Goal: Task Accomplishment & Management: Manage account settings

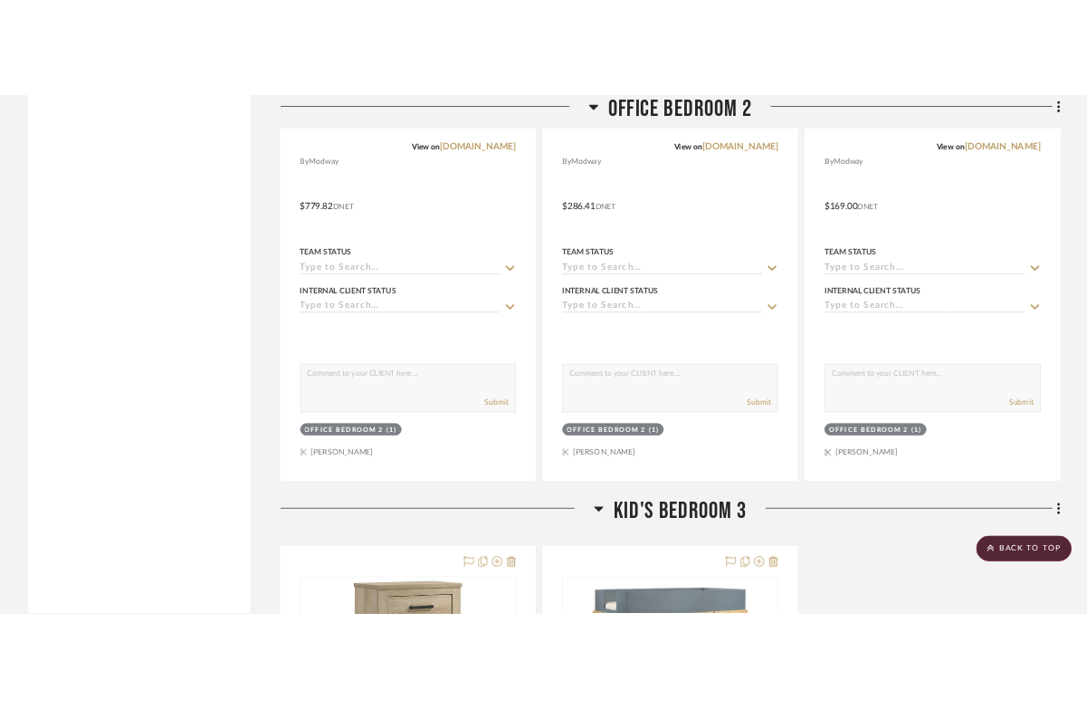
scroll to position [3881, 0]
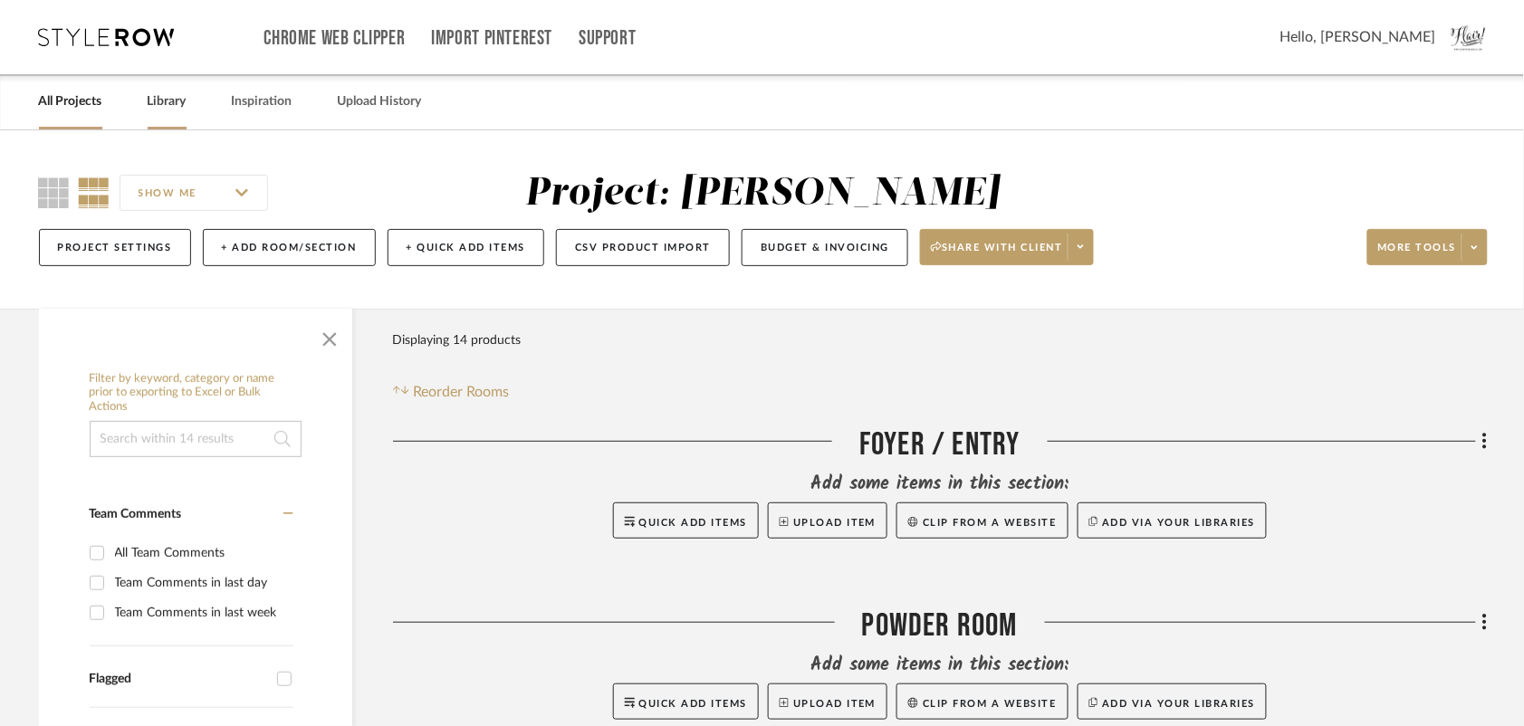
click at [163, 105] on link "Library" at bounding box center [167, 102] width 39 height 24
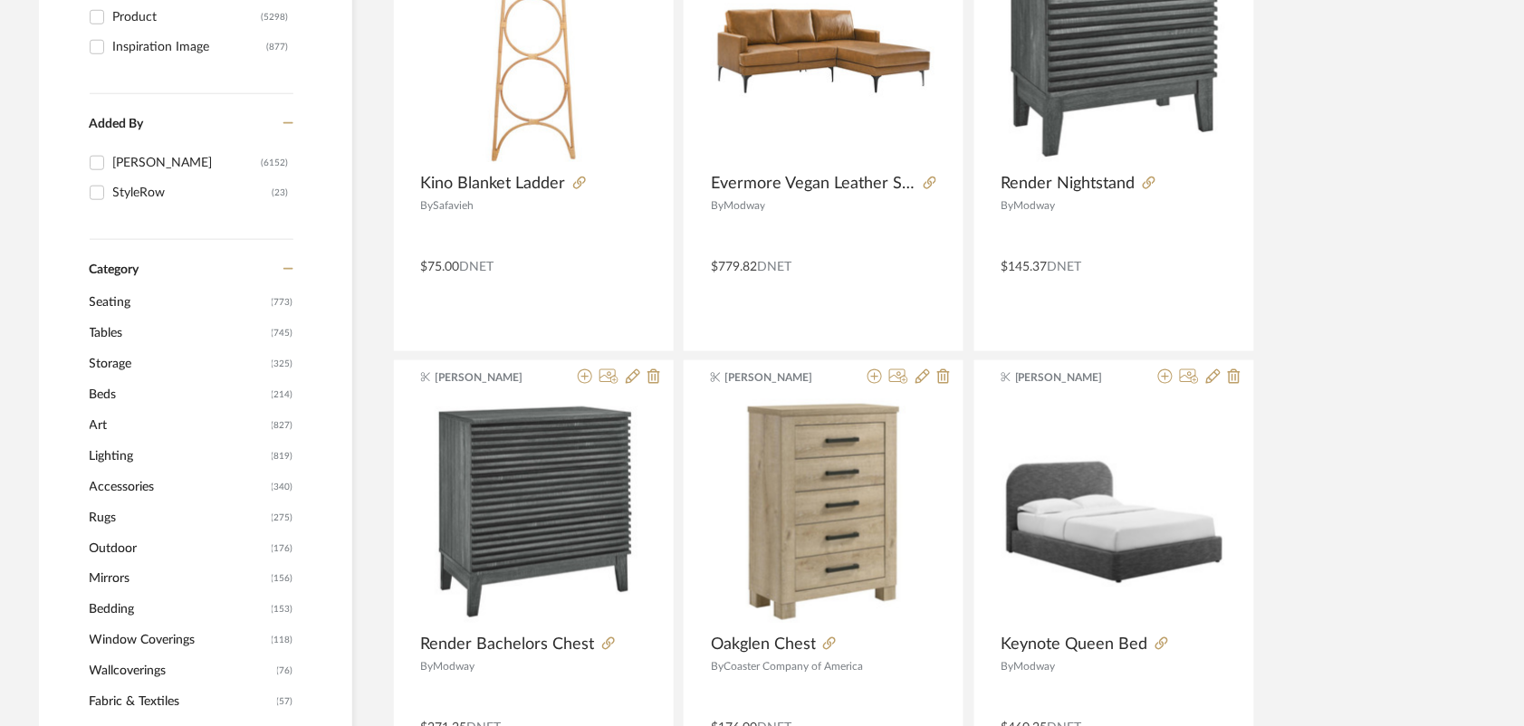
scroll to position [435, 0]
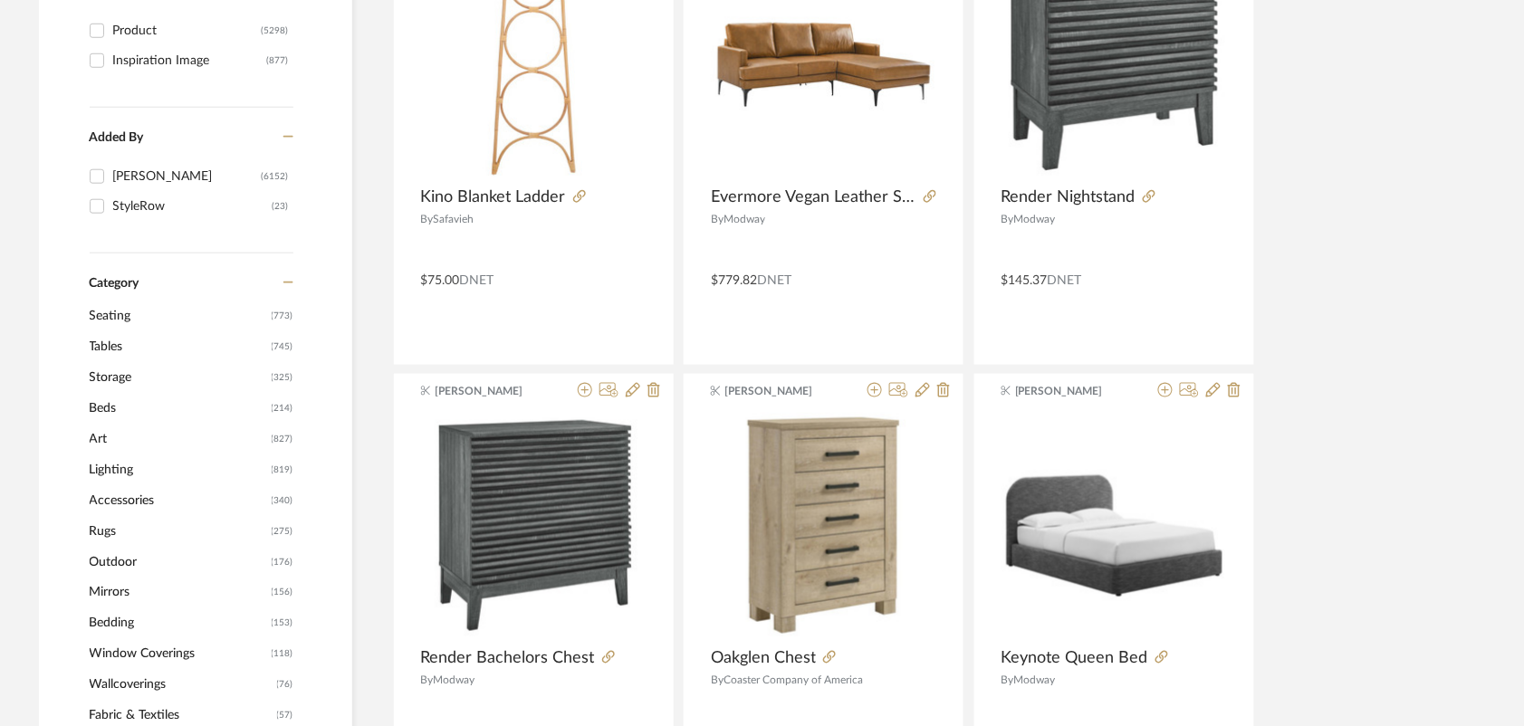
click at [115, 312] on span "Seating" at bounding box center [178, 316] width 177 height 31
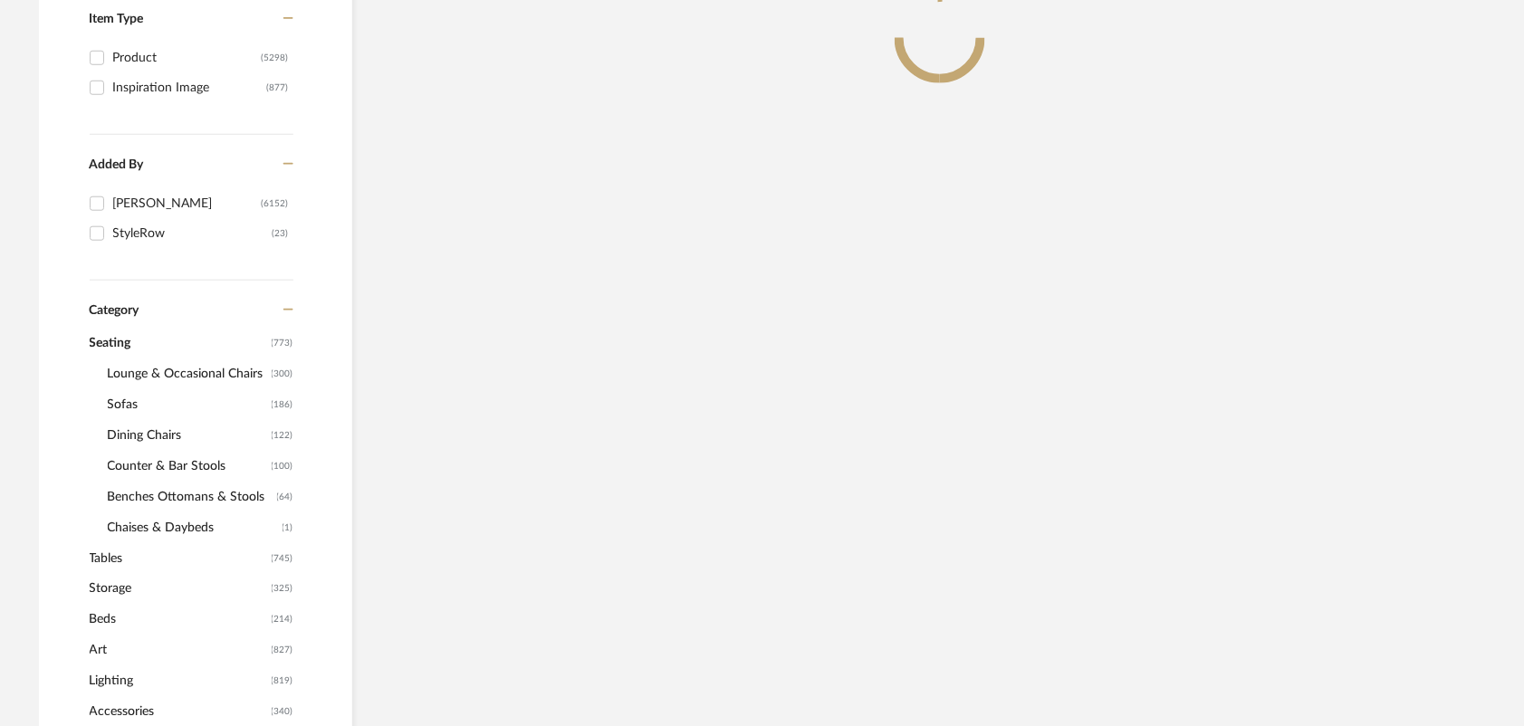
scroll to position [462, 0]
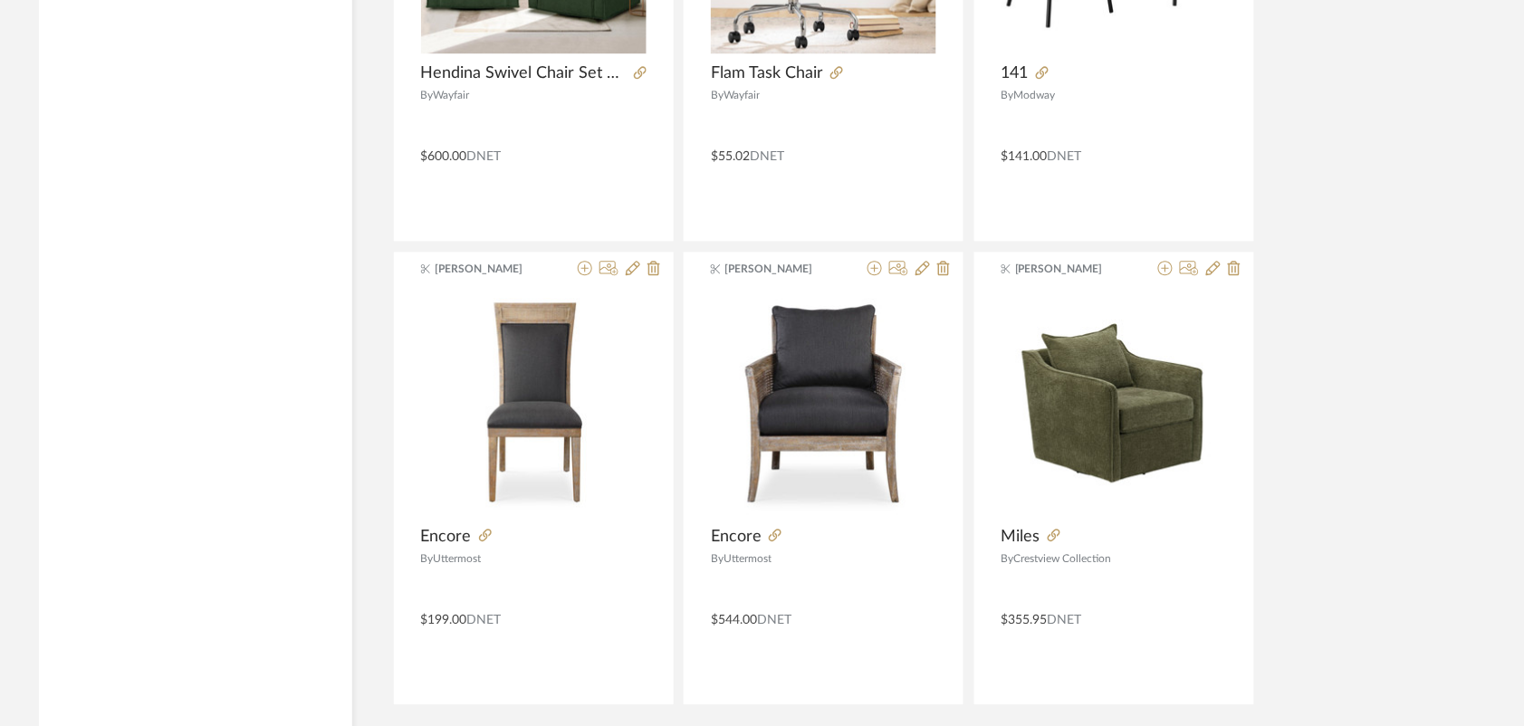
scroll to position [5443, 0]
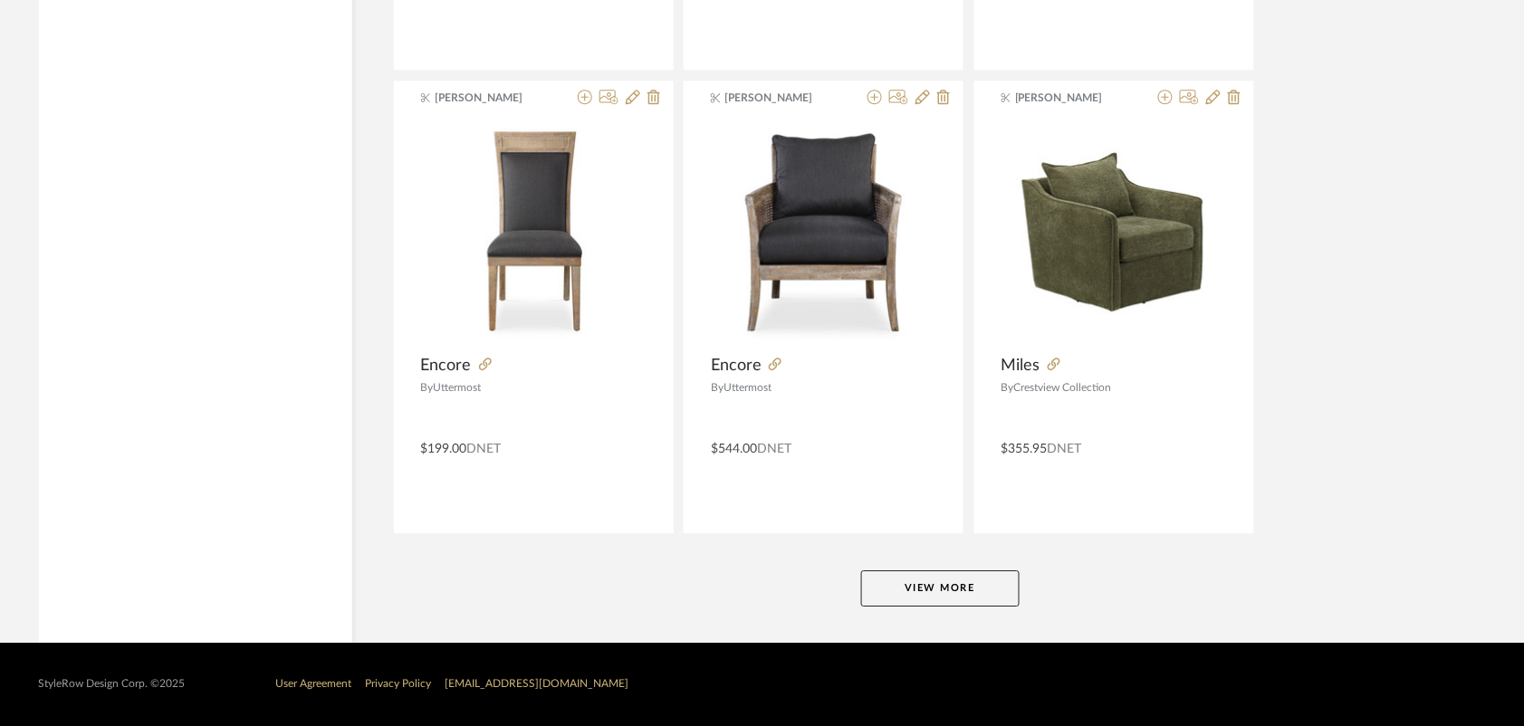
click at [978, 595] on button "View More" at bounding box center [940, 588] width 158 height 36
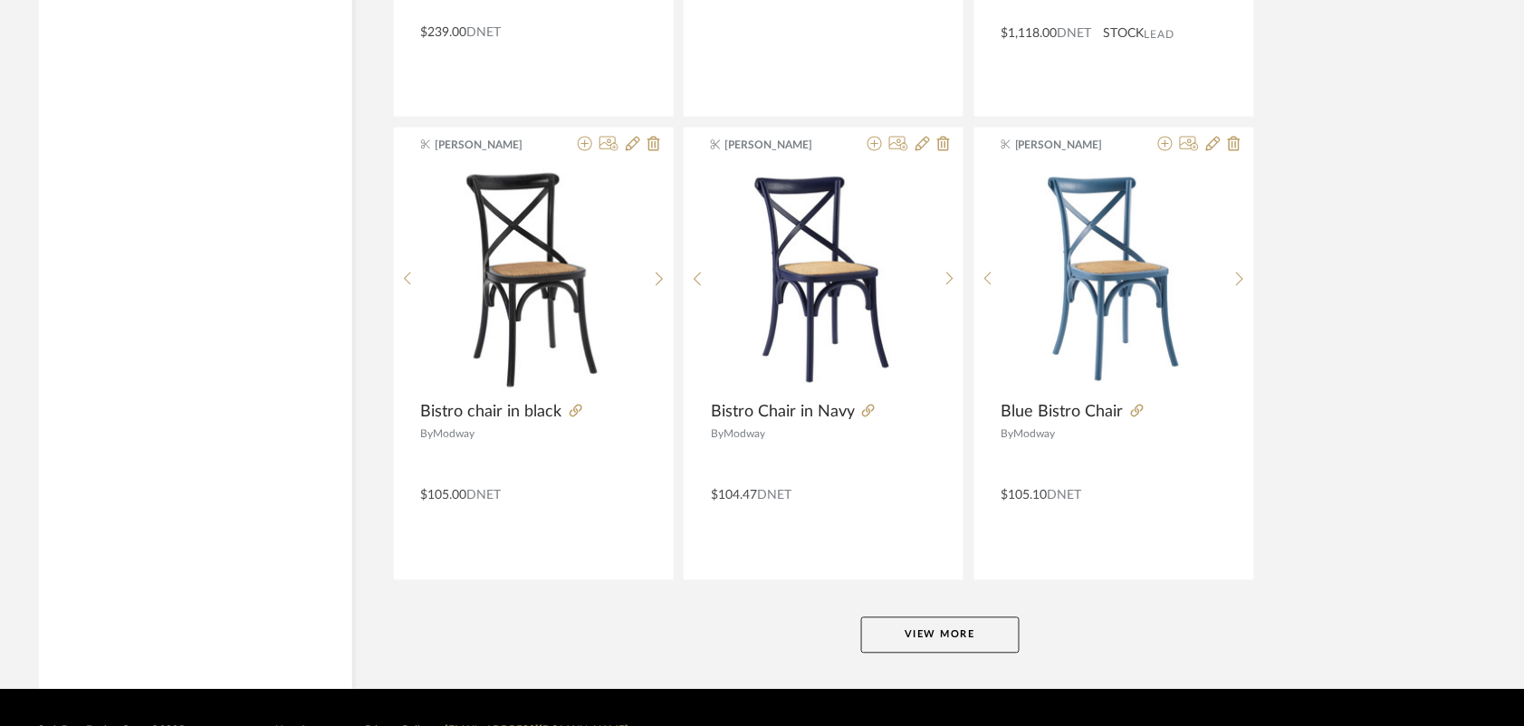
scroll to position [11005, 0]
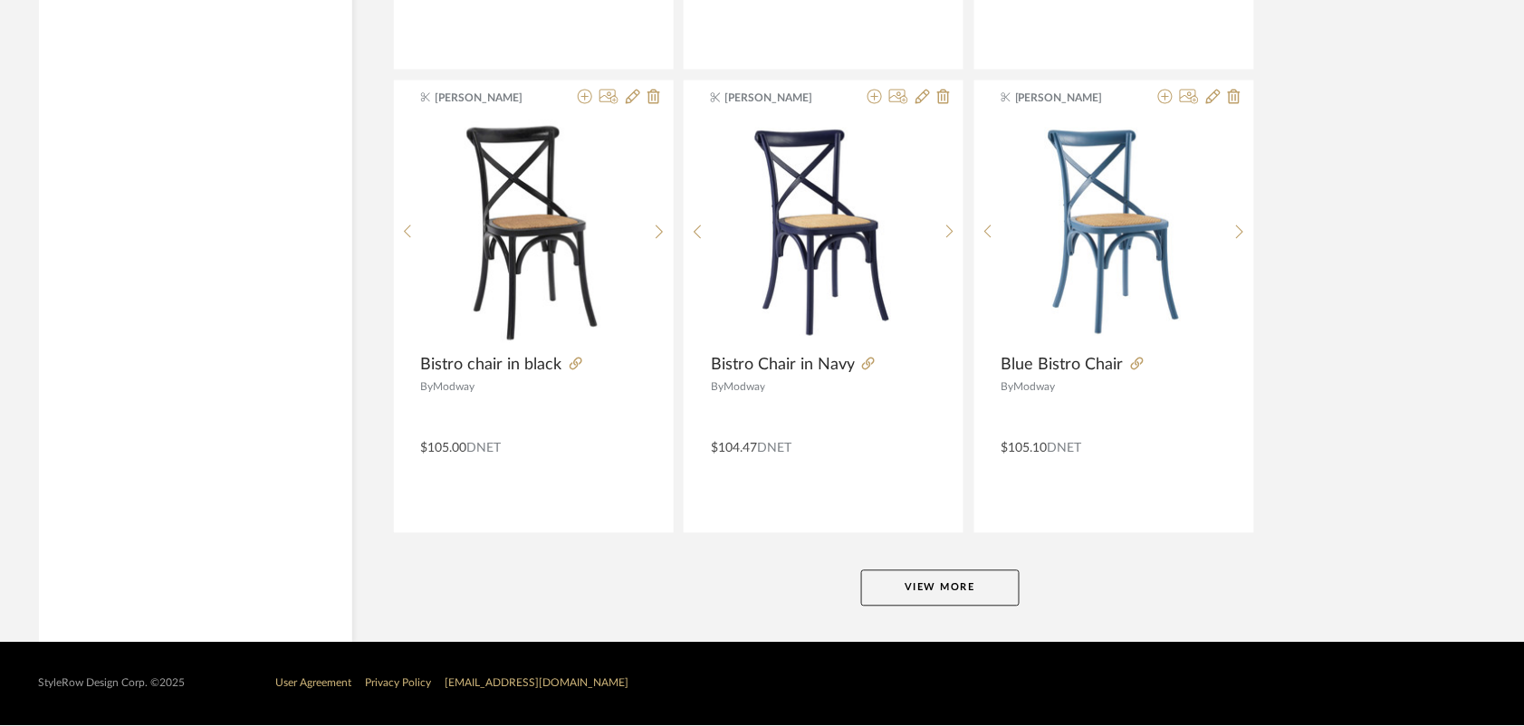
click at [980, 582] on button "View More" at bounding box center [940, 588] width 158 height 36
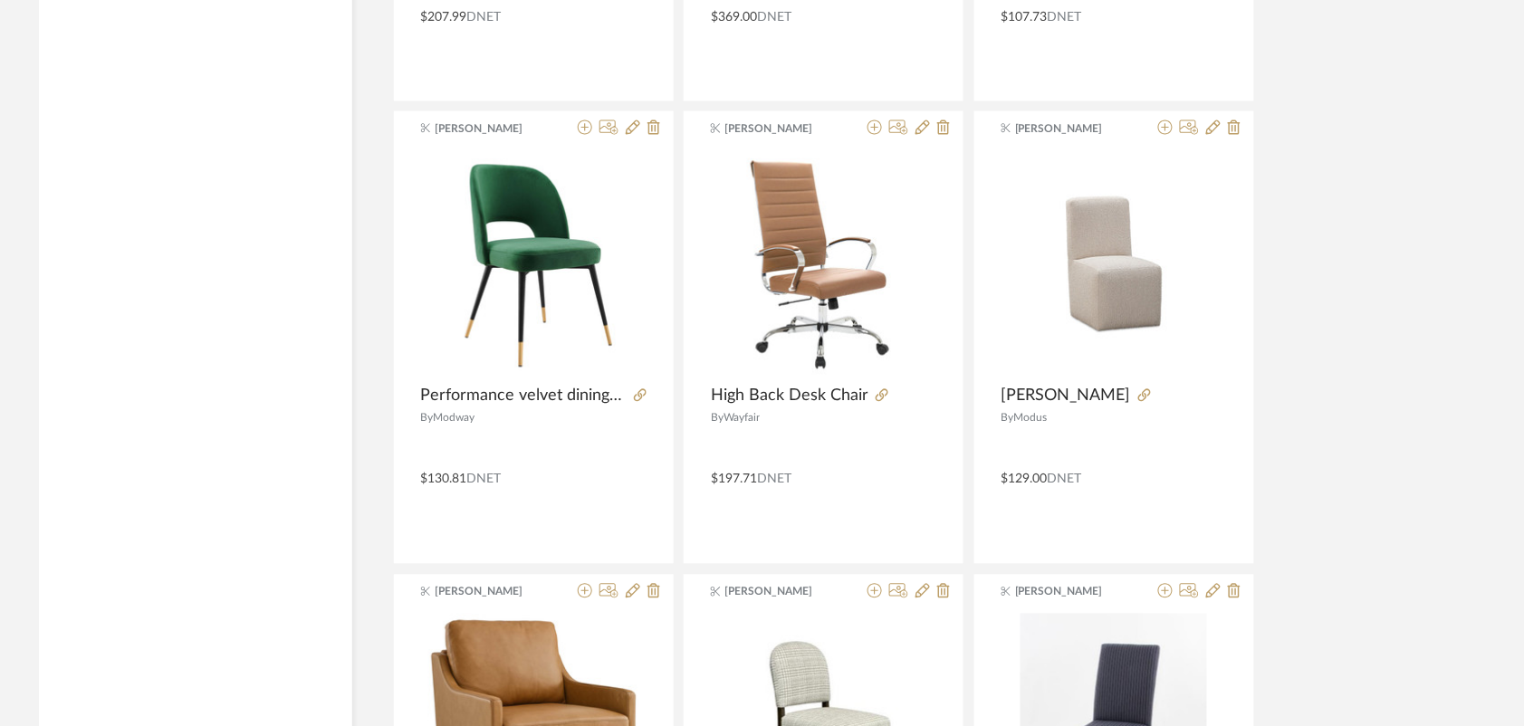
scroll to position [15132, 0]
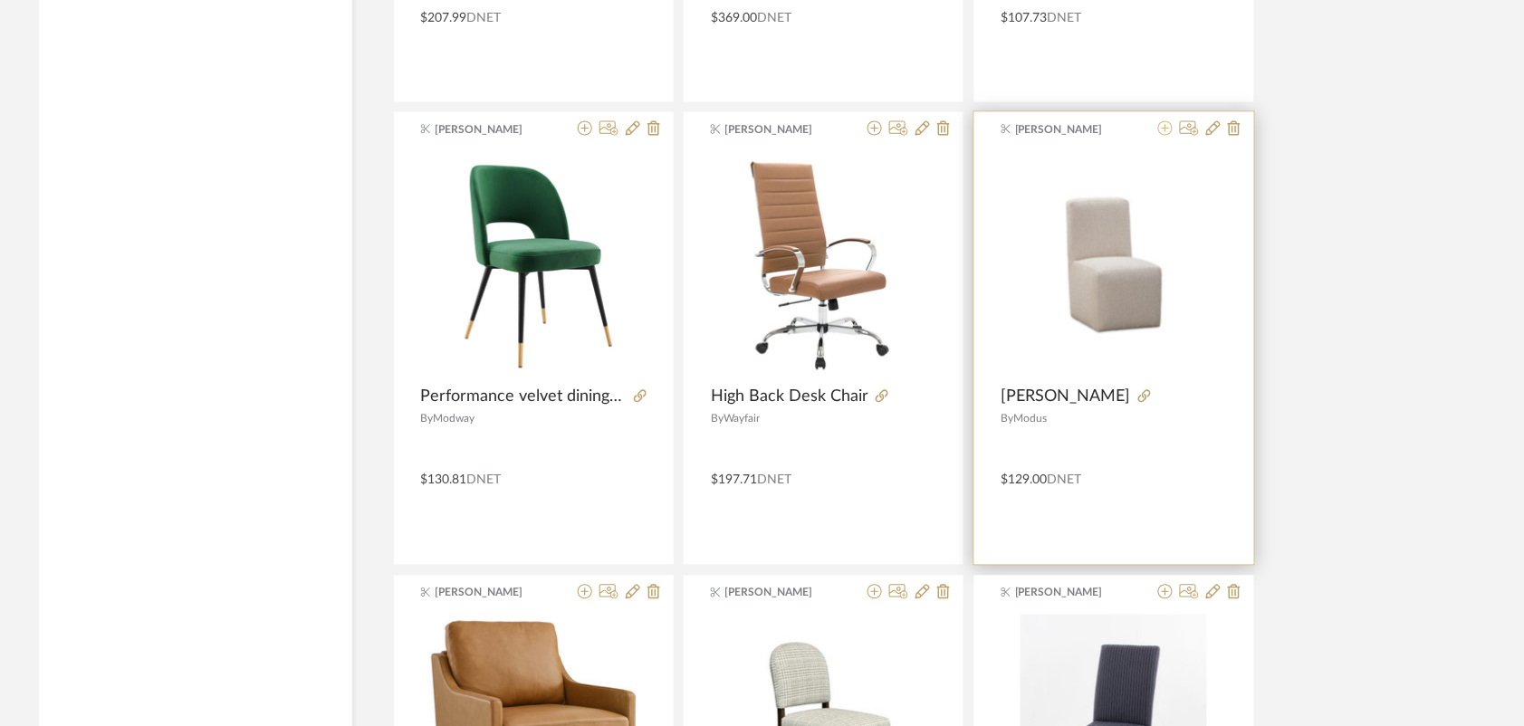
click at [1099, 136] on icon at bounding box center [1165, 128] width 14 height 14
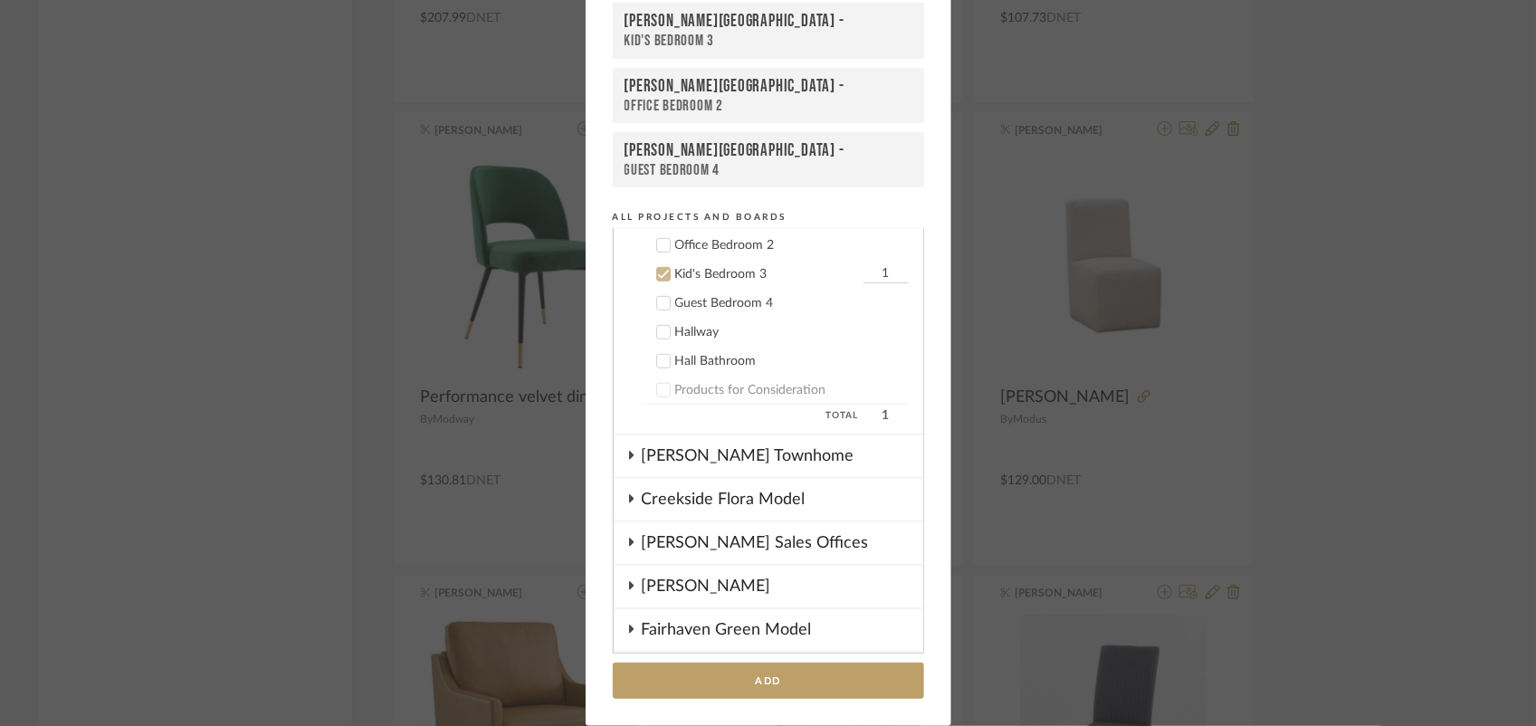
scroll to position [561, 0]
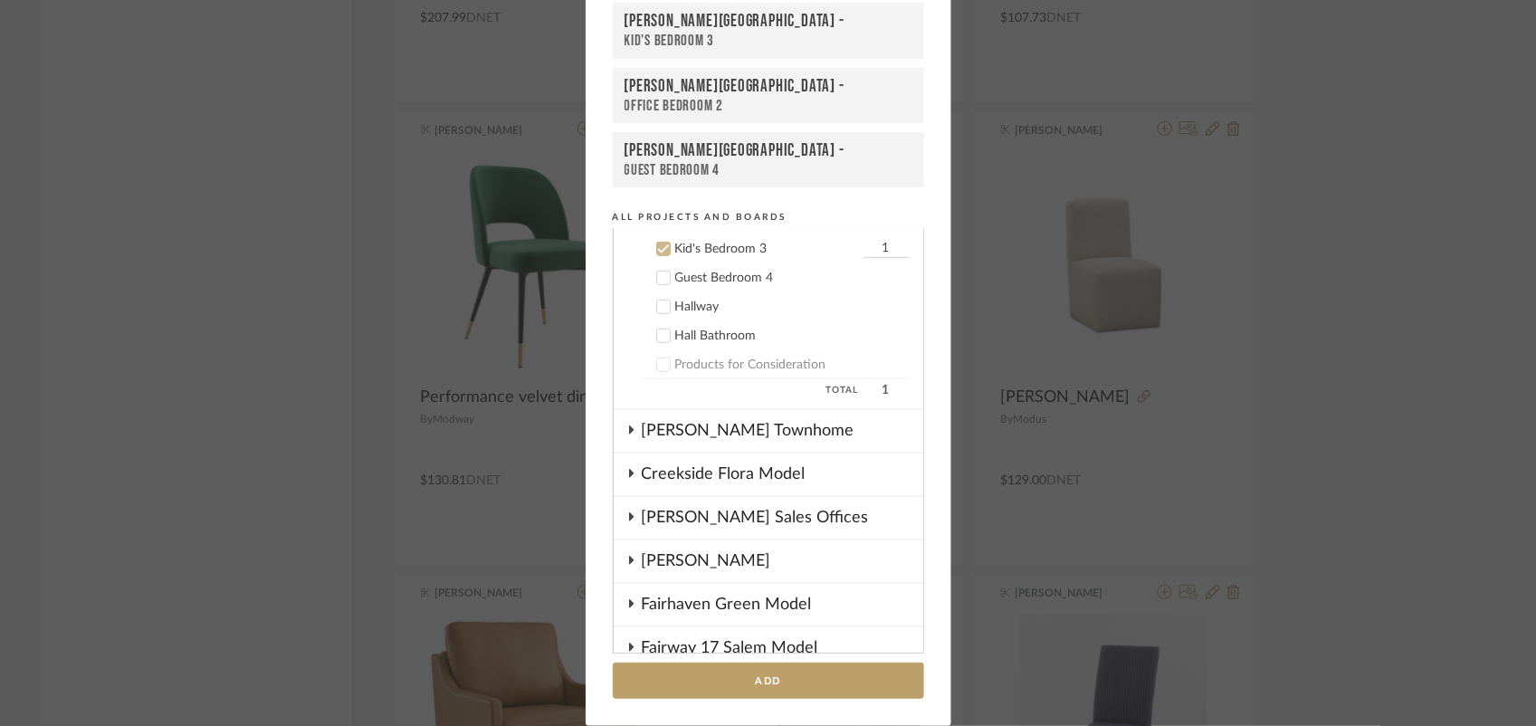
click at [657, 243] on icon at bounding box center [663, 249] width 13 height 13
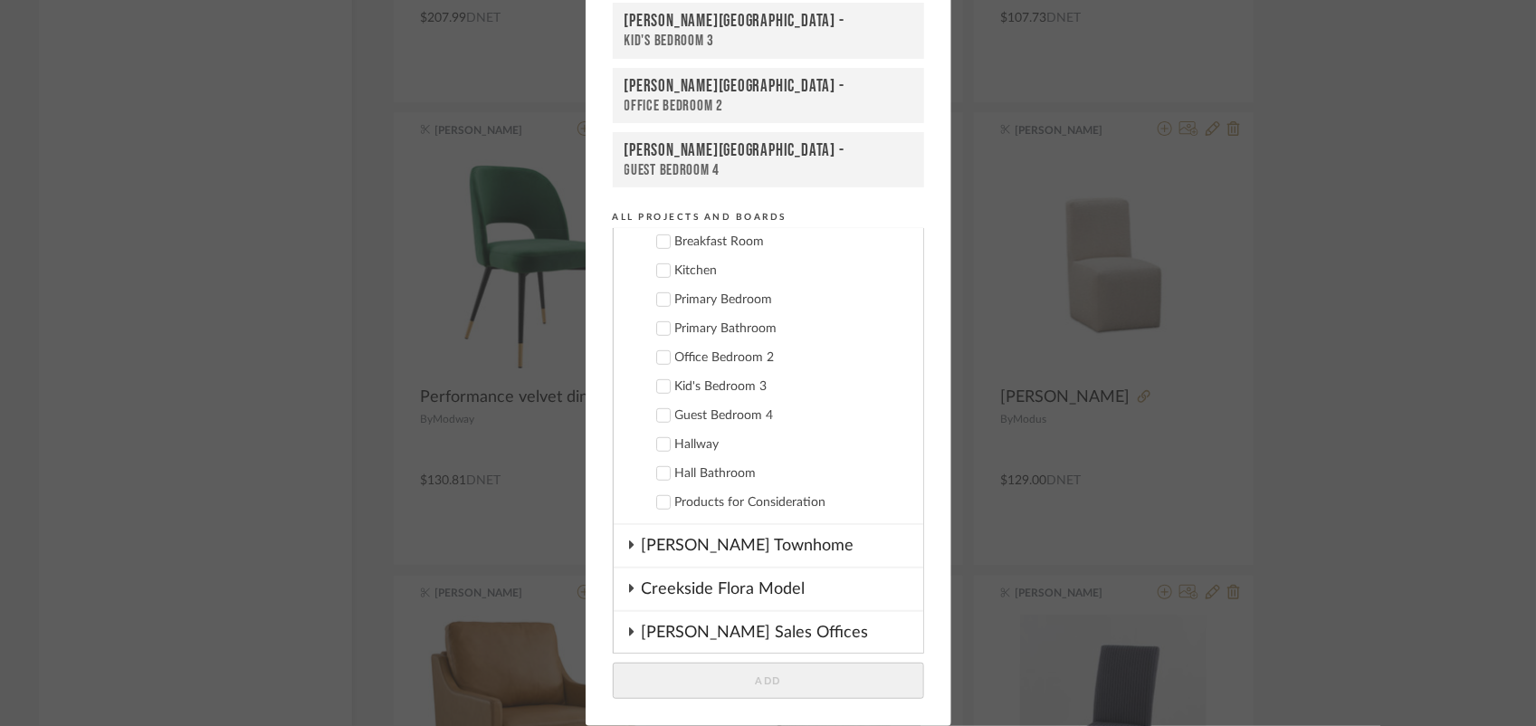
scroll to position [418, 0]
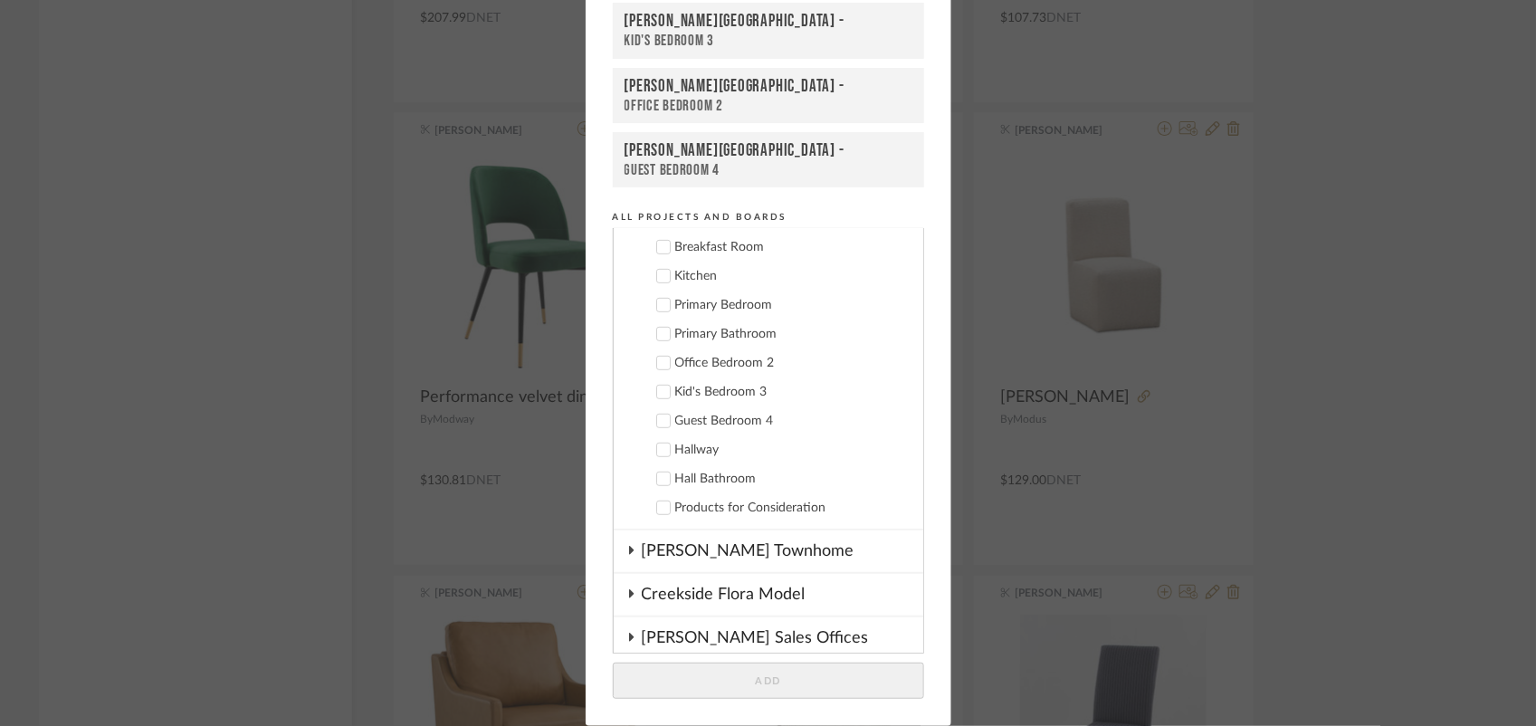
click at [657, 243] on icon at bounding box center [663, 247] width 13 height 13
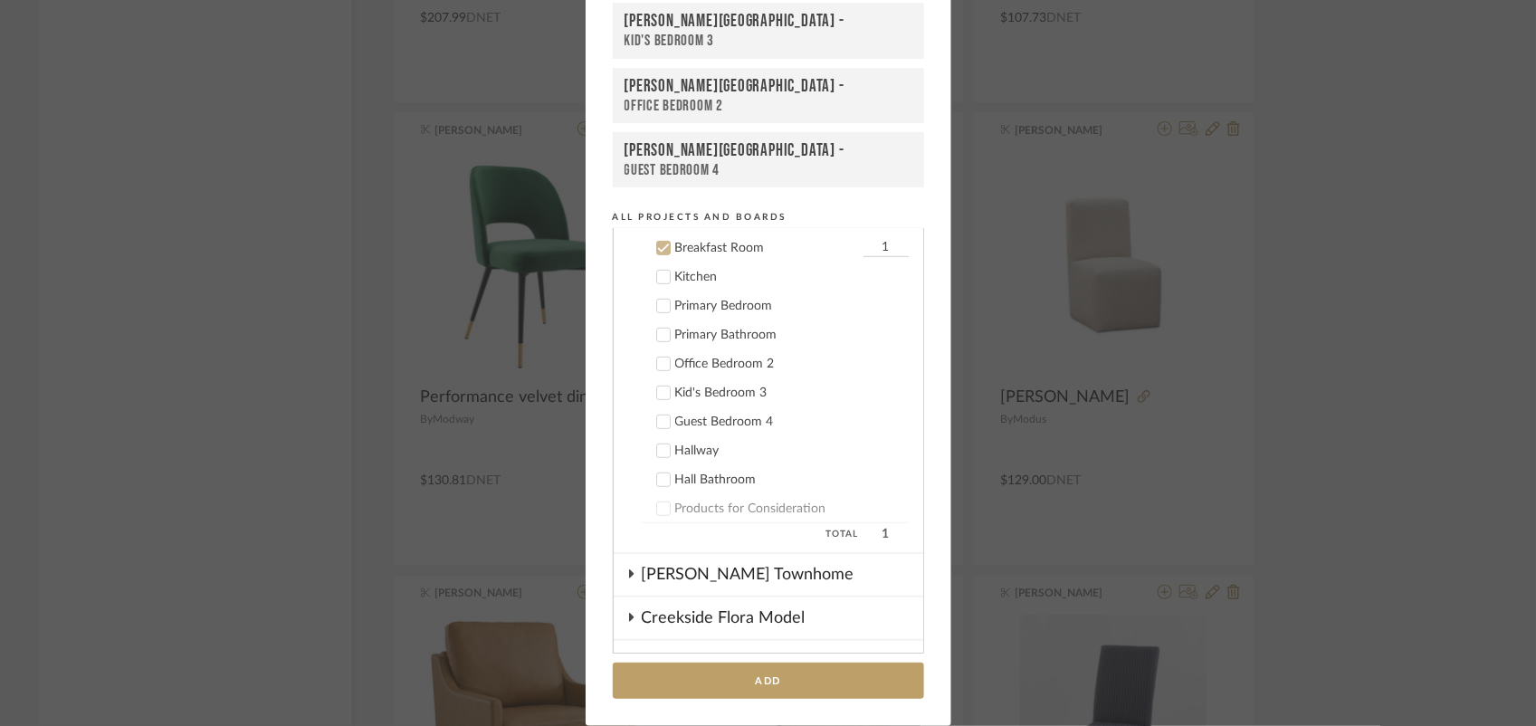
click at [864, 243] on input "1" at bounding box center [886, 248] width 45 height 18
type input "4"
click at [760, 695] on button "Add" at bounding box center [768, 681] width 311 height 37
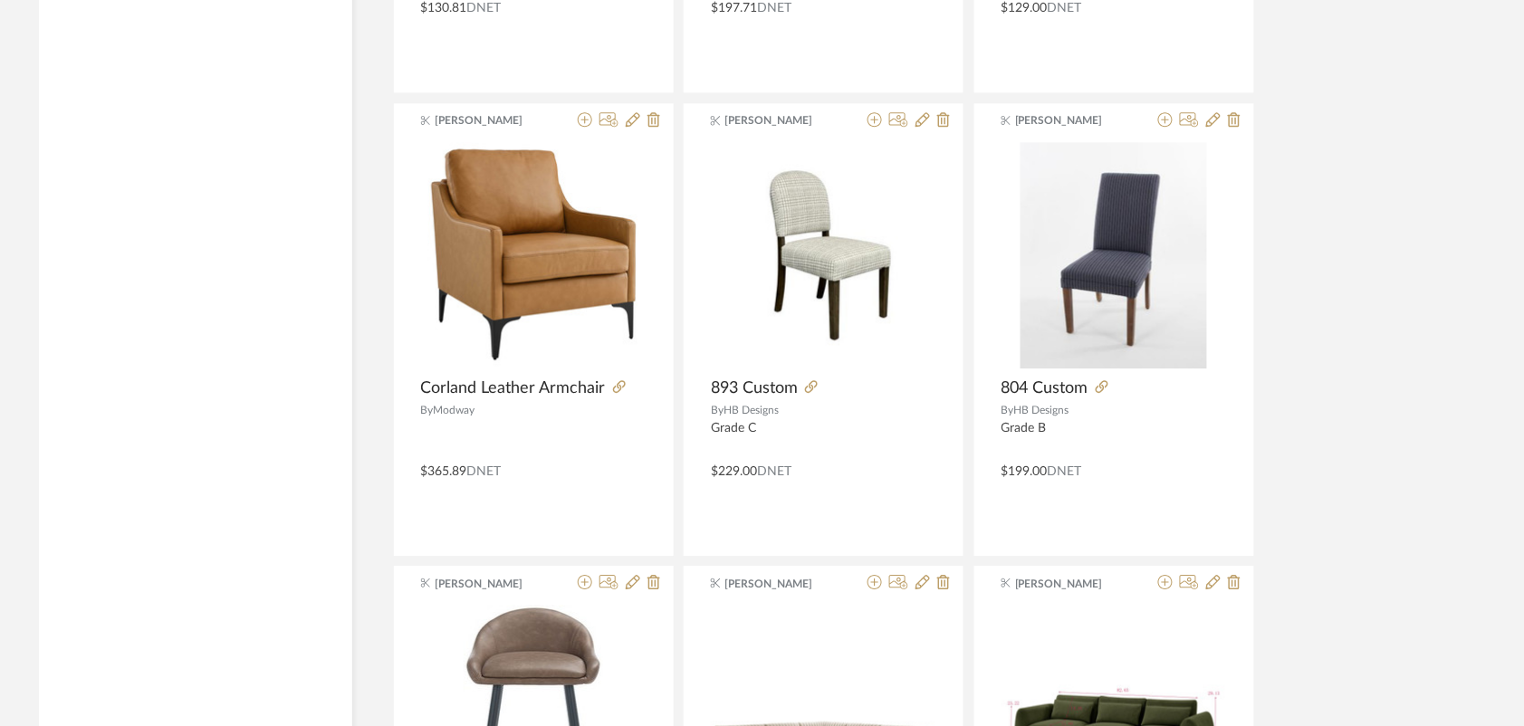
scroll to position [16146, 0]
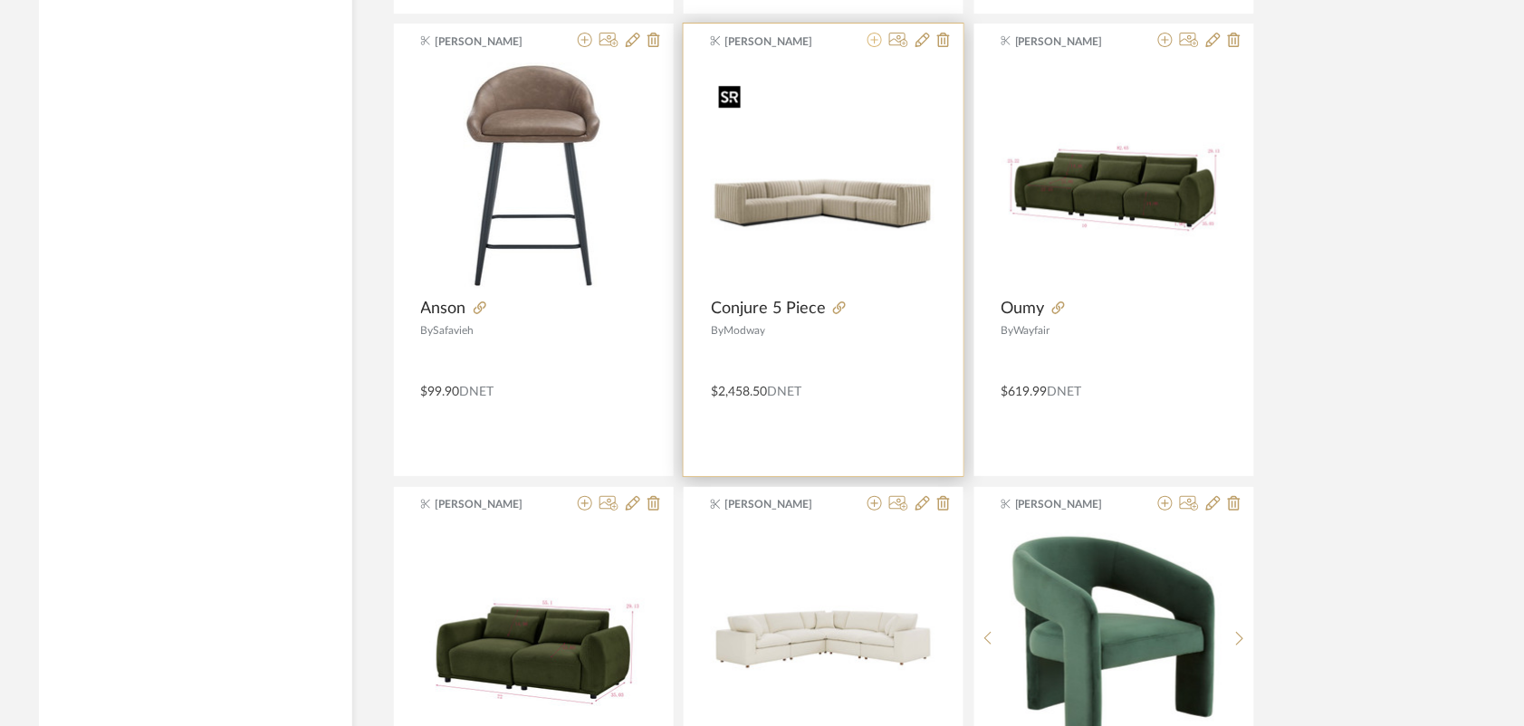
click at [874, 47] on icon at bounding box center [874, 40] width 14 height 14
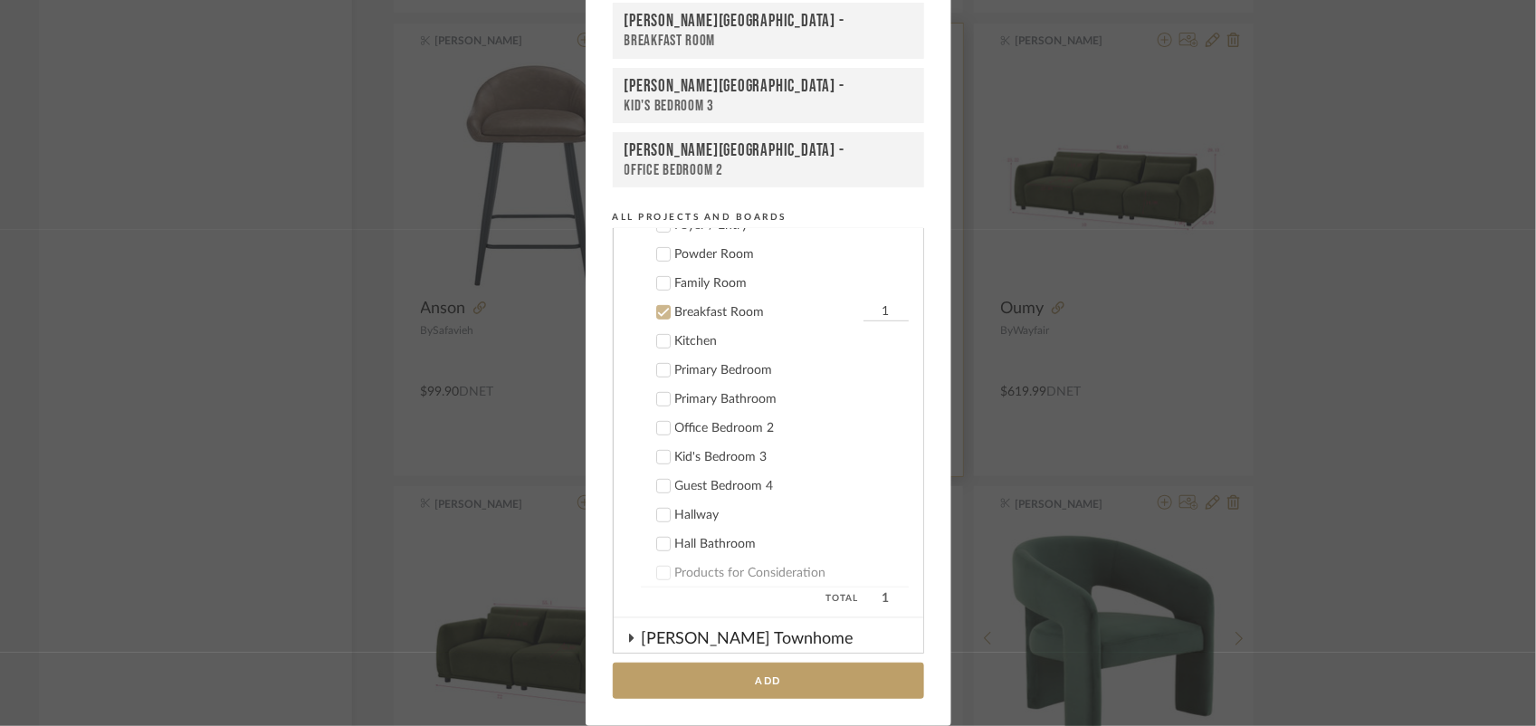
scroll to position [416, 0]
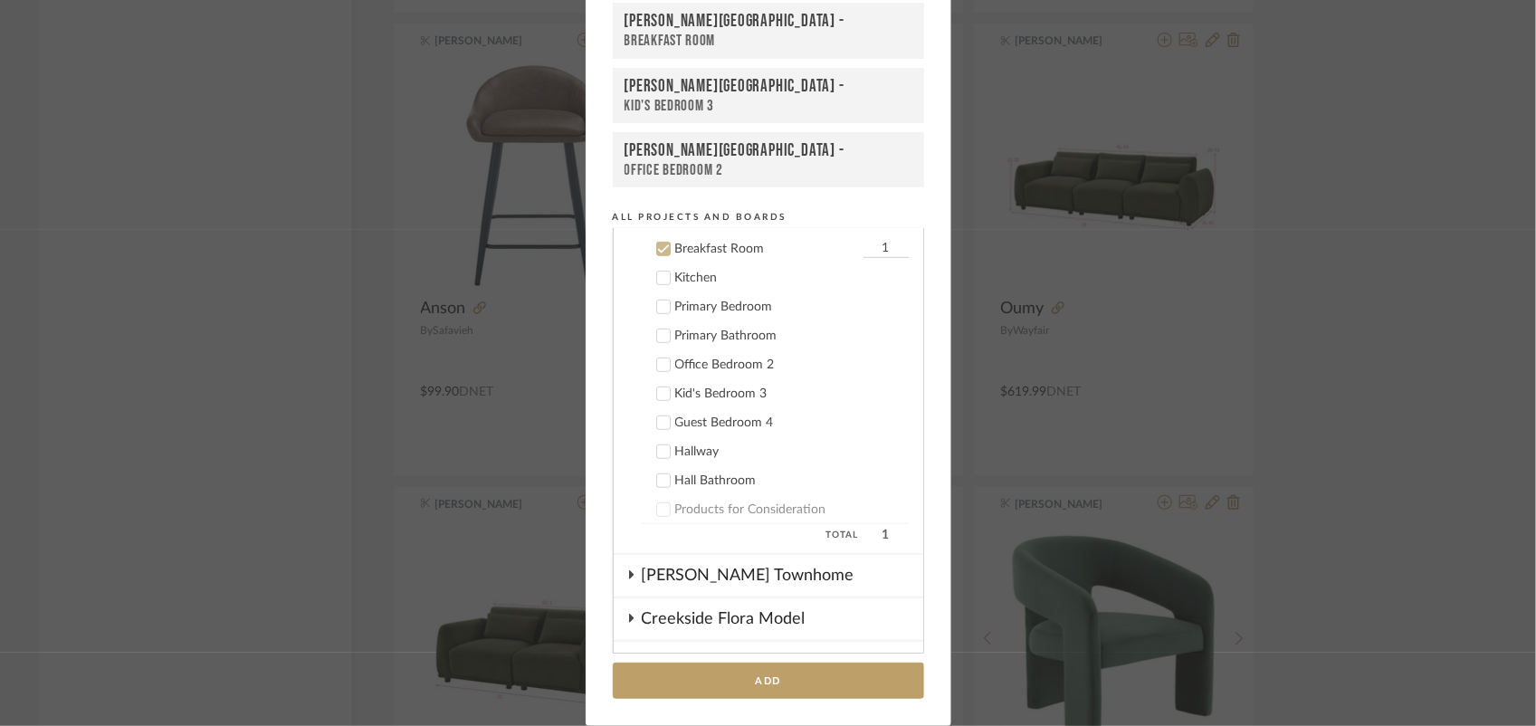
click at [657, 243] on icon at bounding box center [663, 249] width 13 height 13
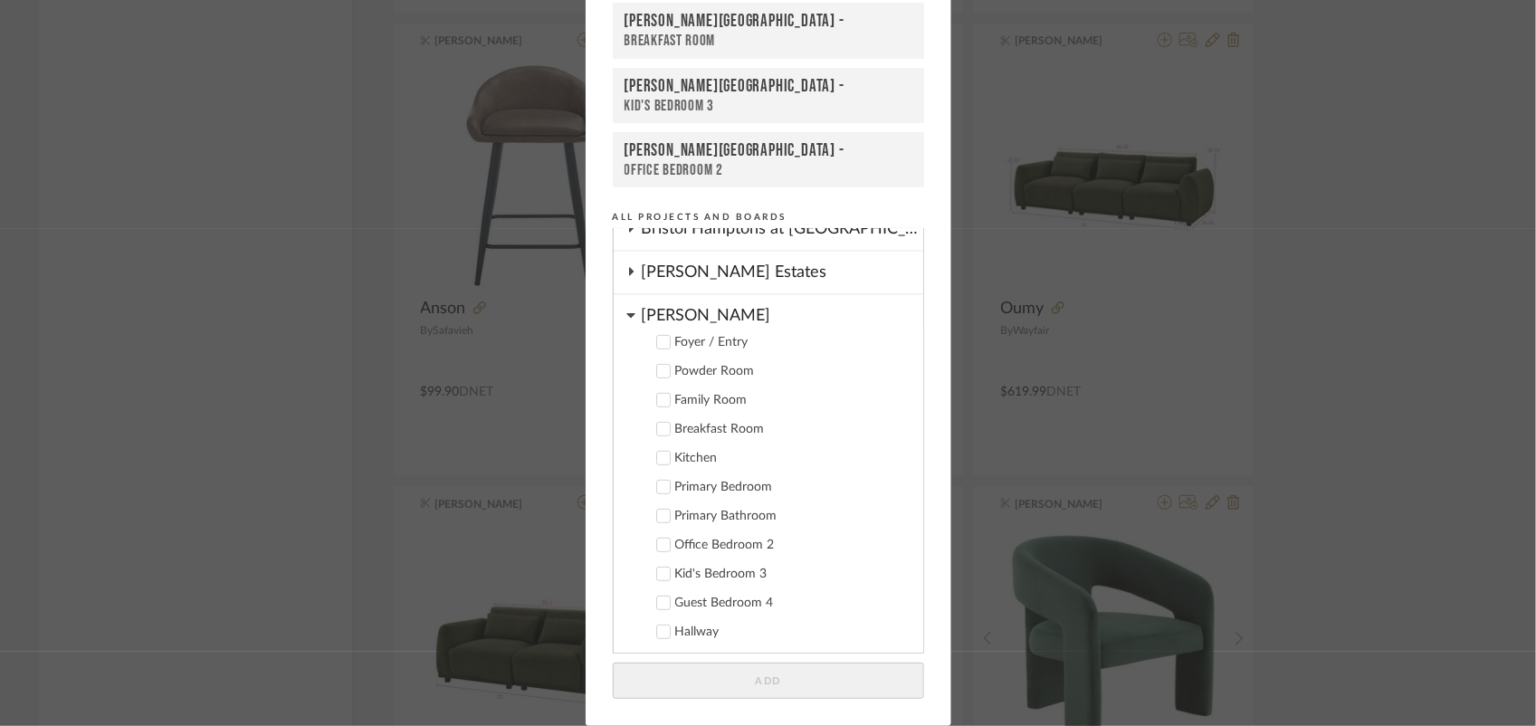
scroll to position [235, 0]
click at [659, 397] on icon at bounding box center [663, 401] width 12 height 9
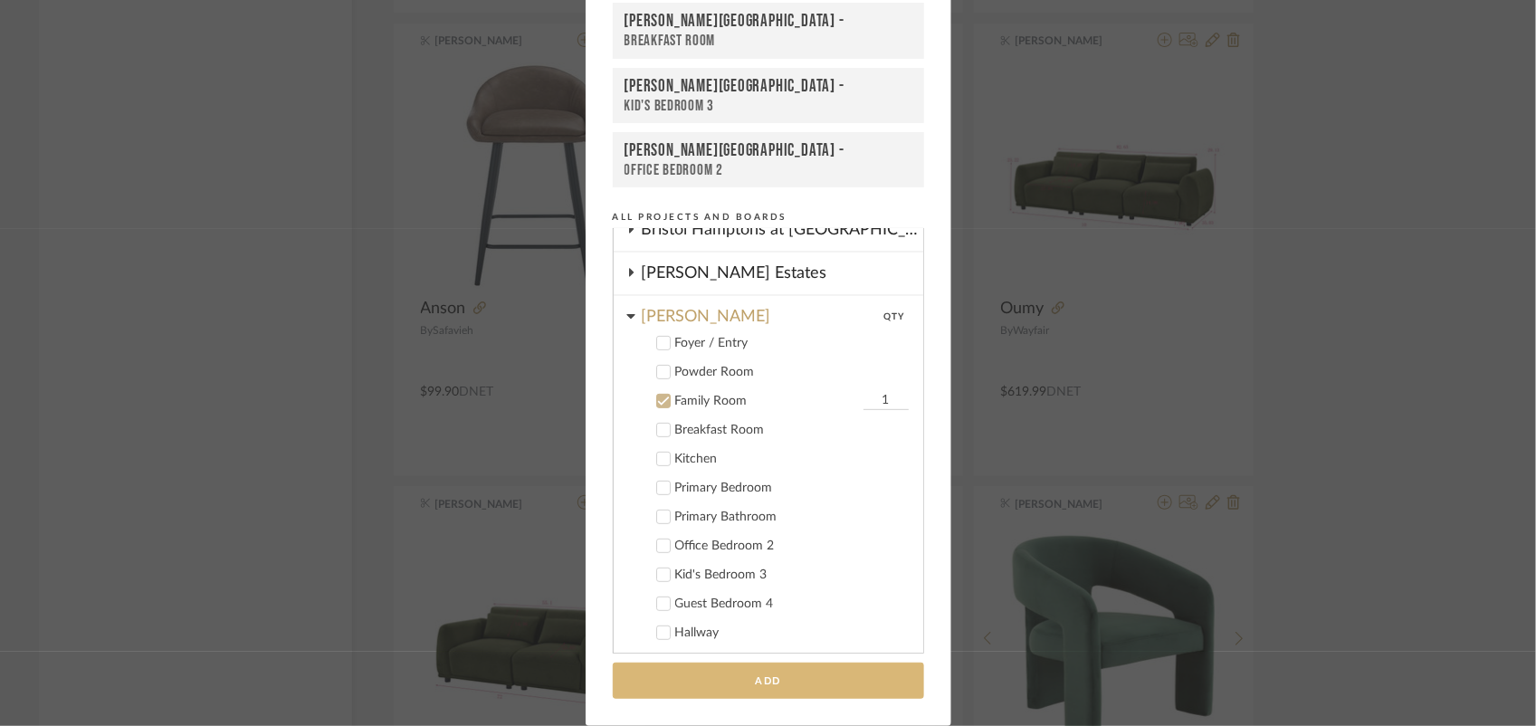
click at [747, 681] on button "Add" at bounding box center [768, 681] width 311 height 37
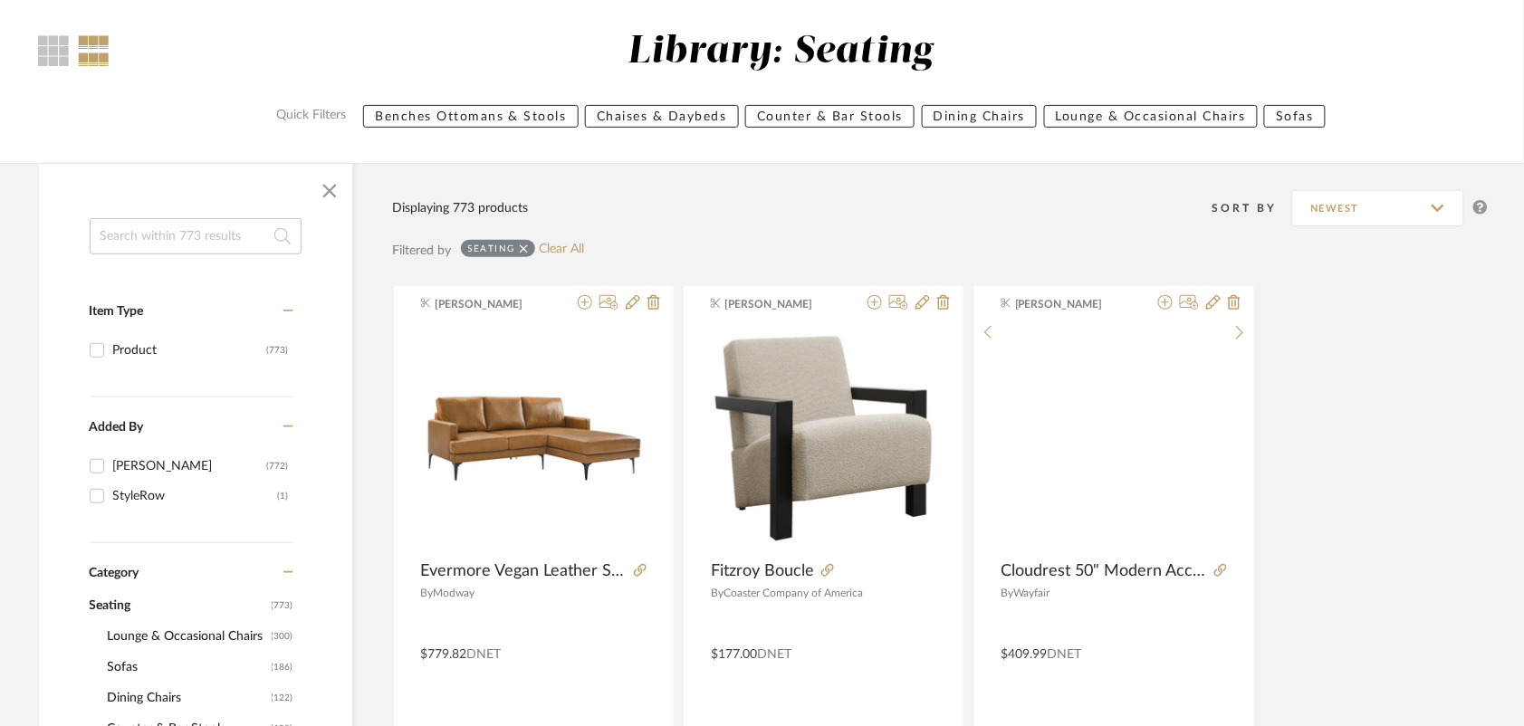
scroll to position [0, 0]
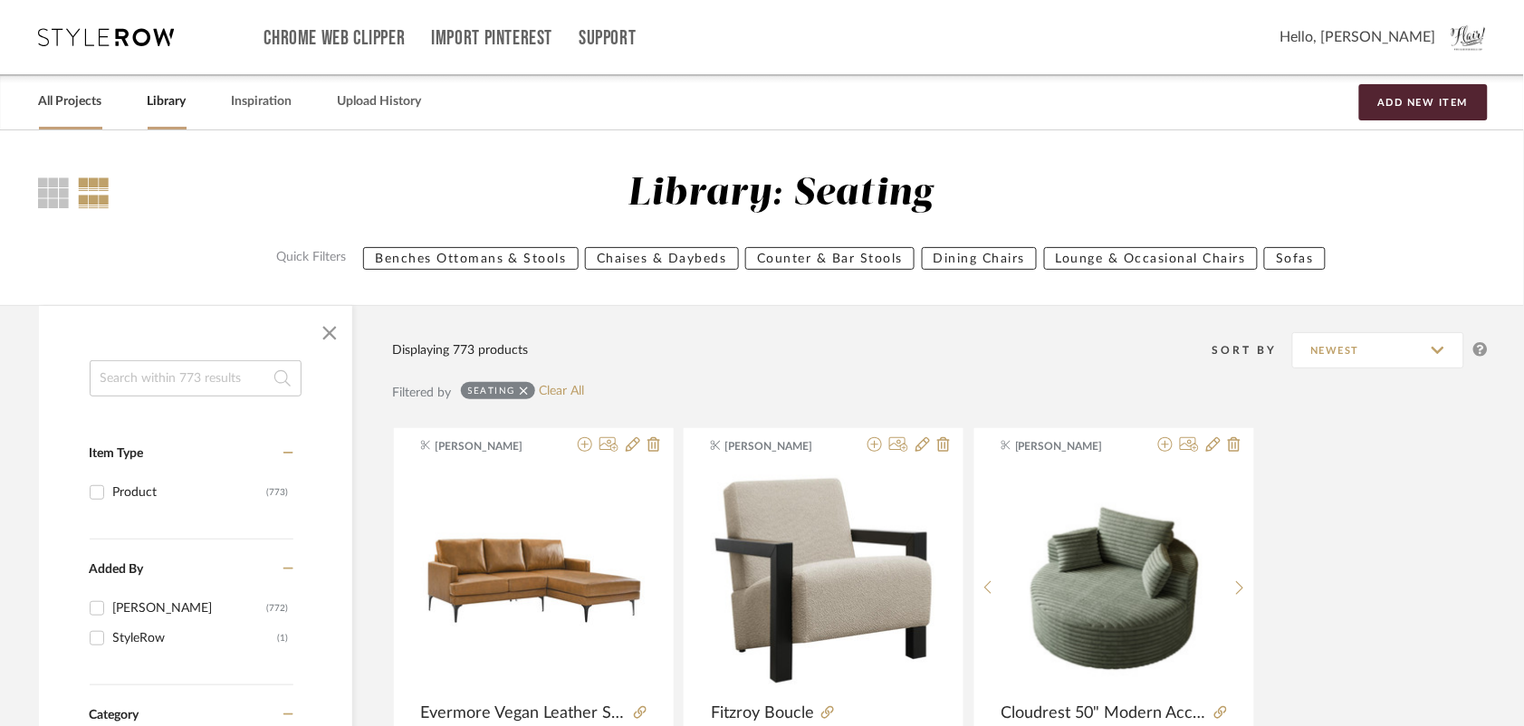
click at [79, 98] on link "All Projects" at bounding box center [70, 102] width 63 height 24
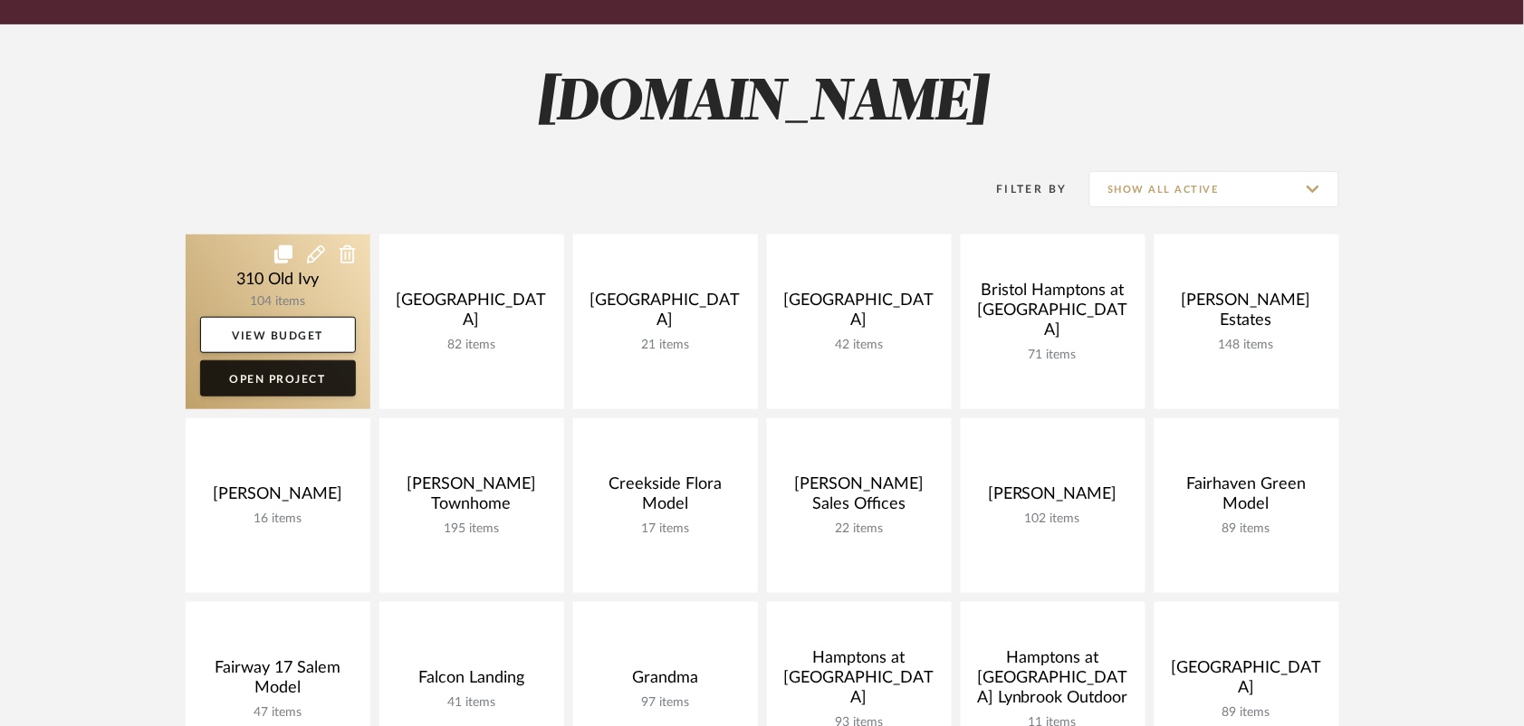
scroll to position [217, 0]
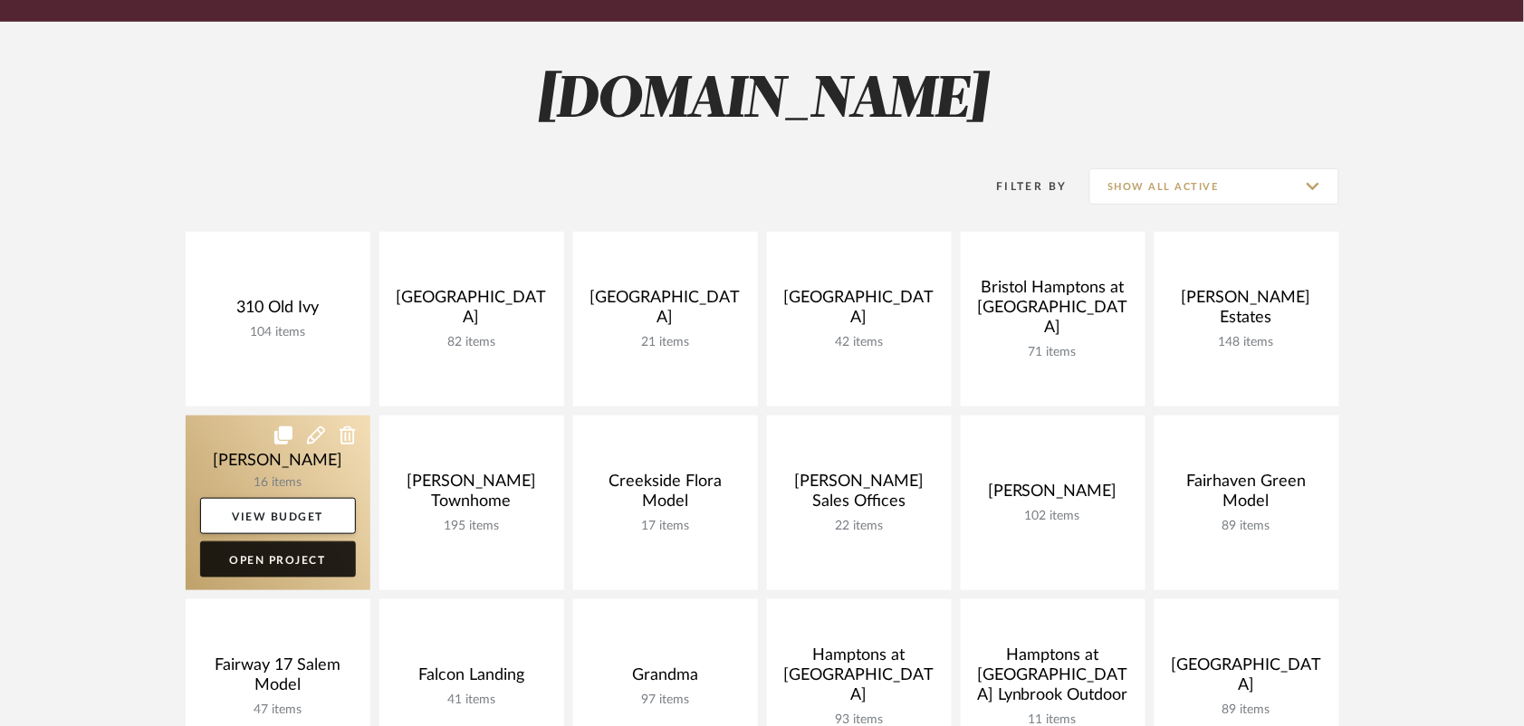
click at [272, 561] on link "Open Project" at bounding box center [278, 559] width 156 height 36
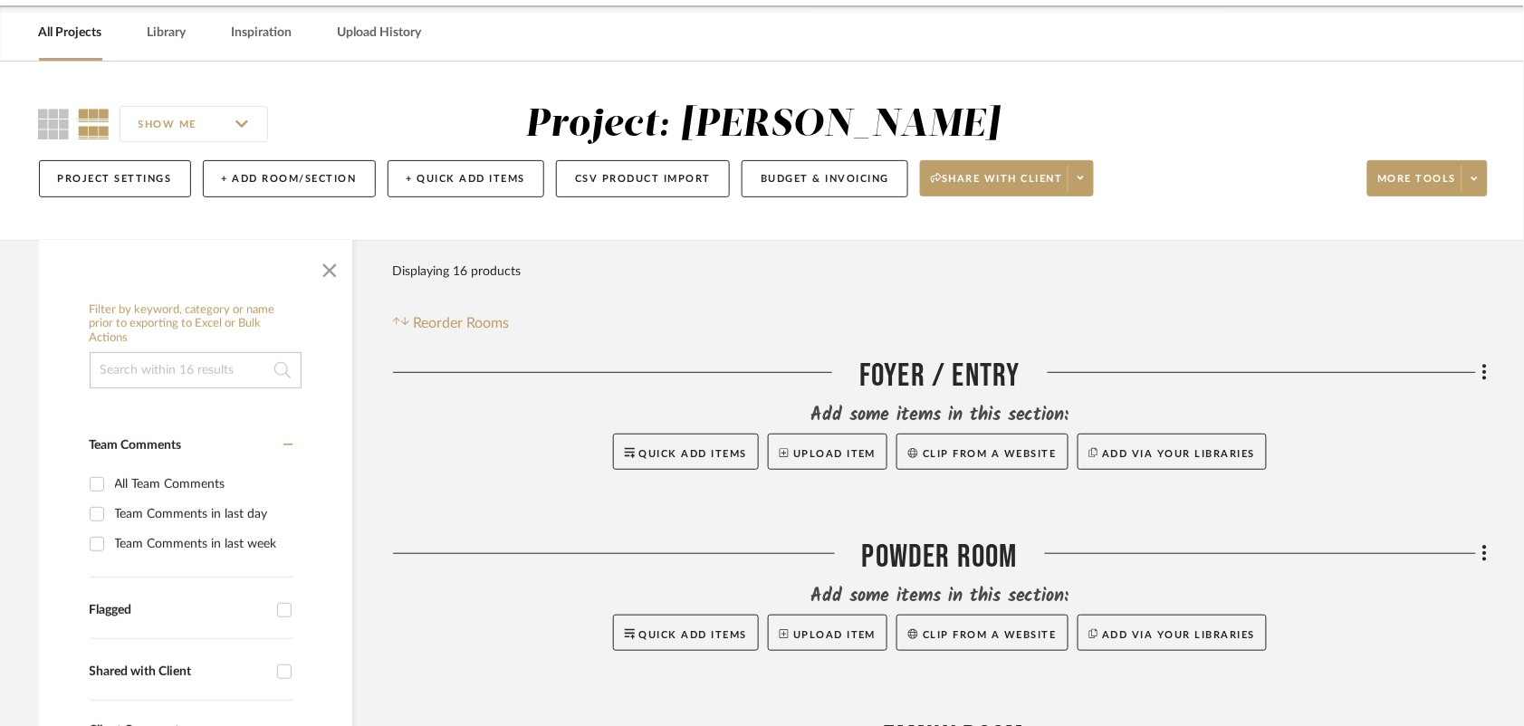
scroll to position [27, 0]
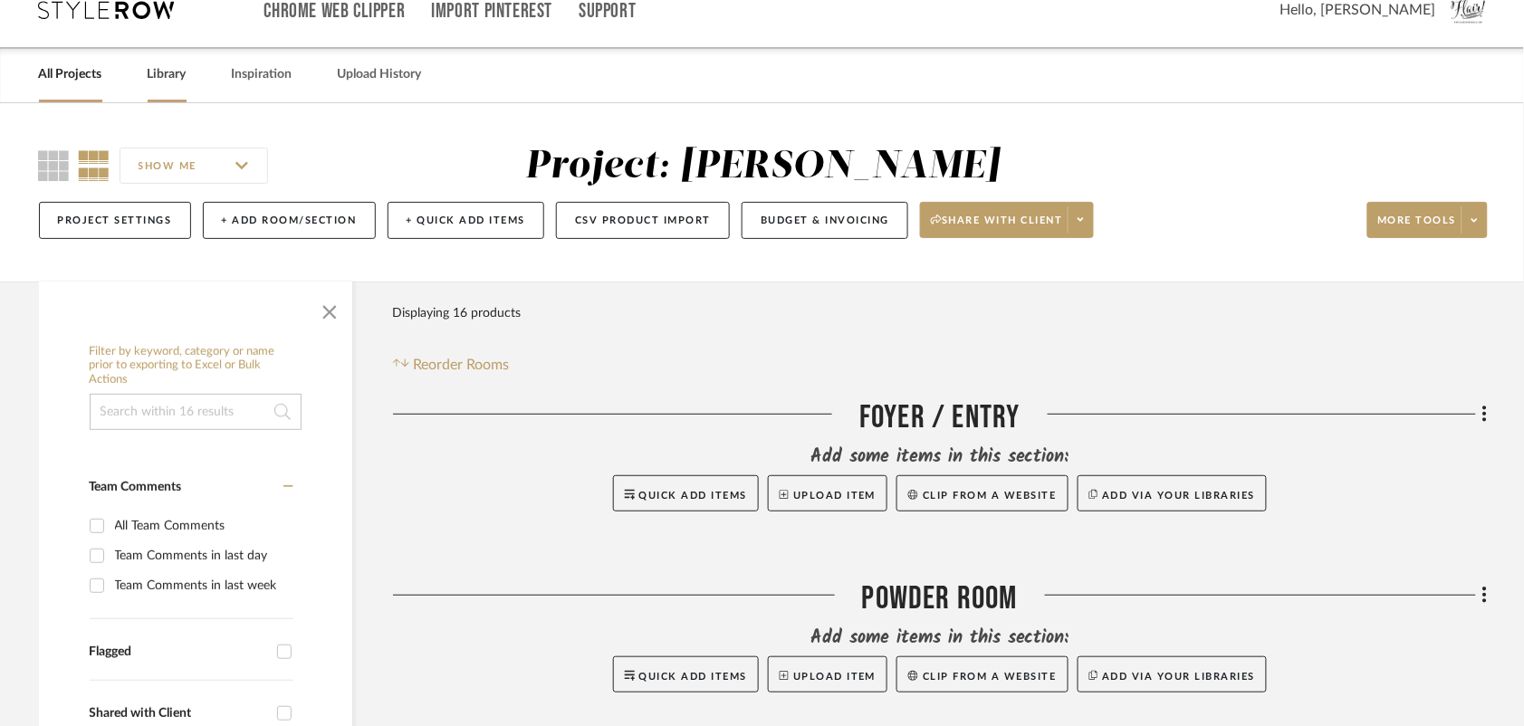
click at [181, 71] on link "Library" at bounding box center [167, 74] width 39 height 24
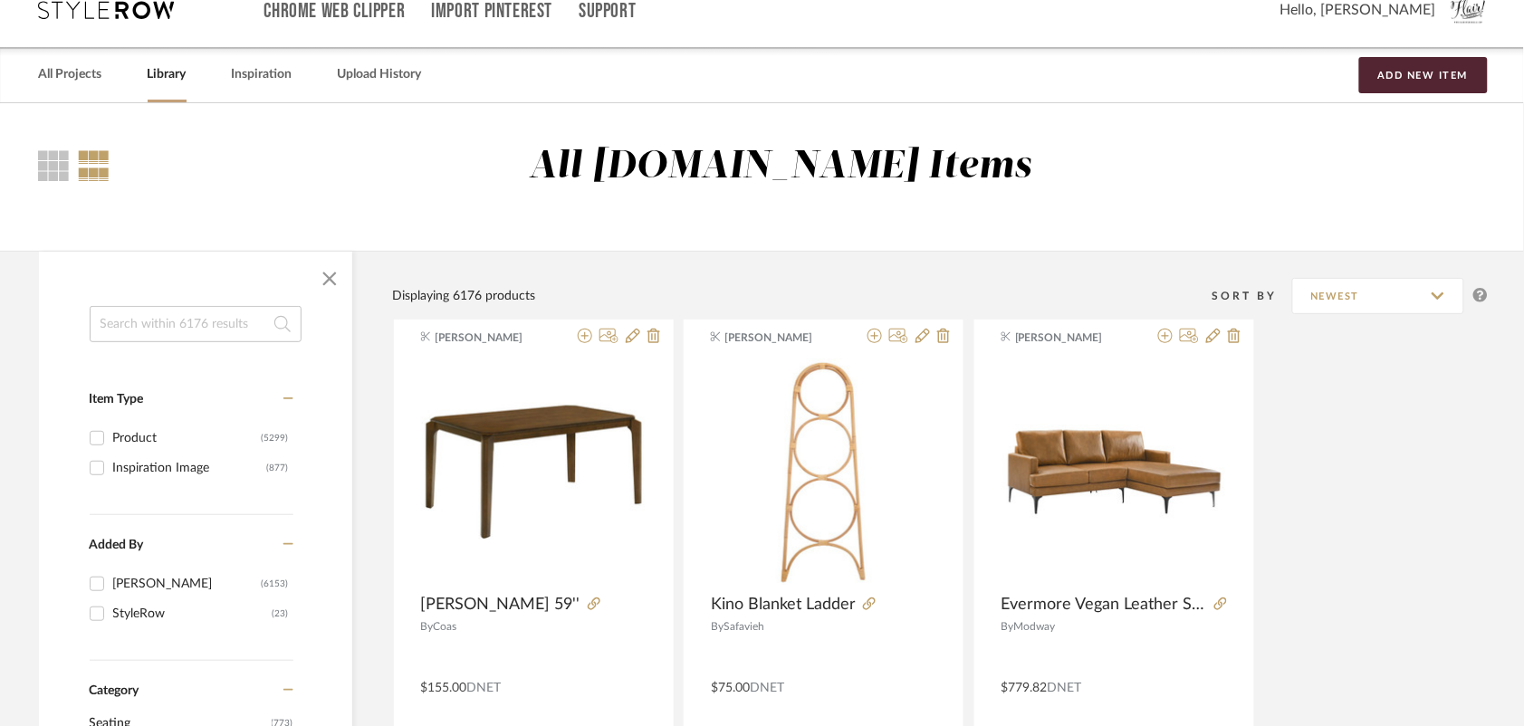
click at [181, 320] on input at bounding box center [196, 324] width 212 height 36
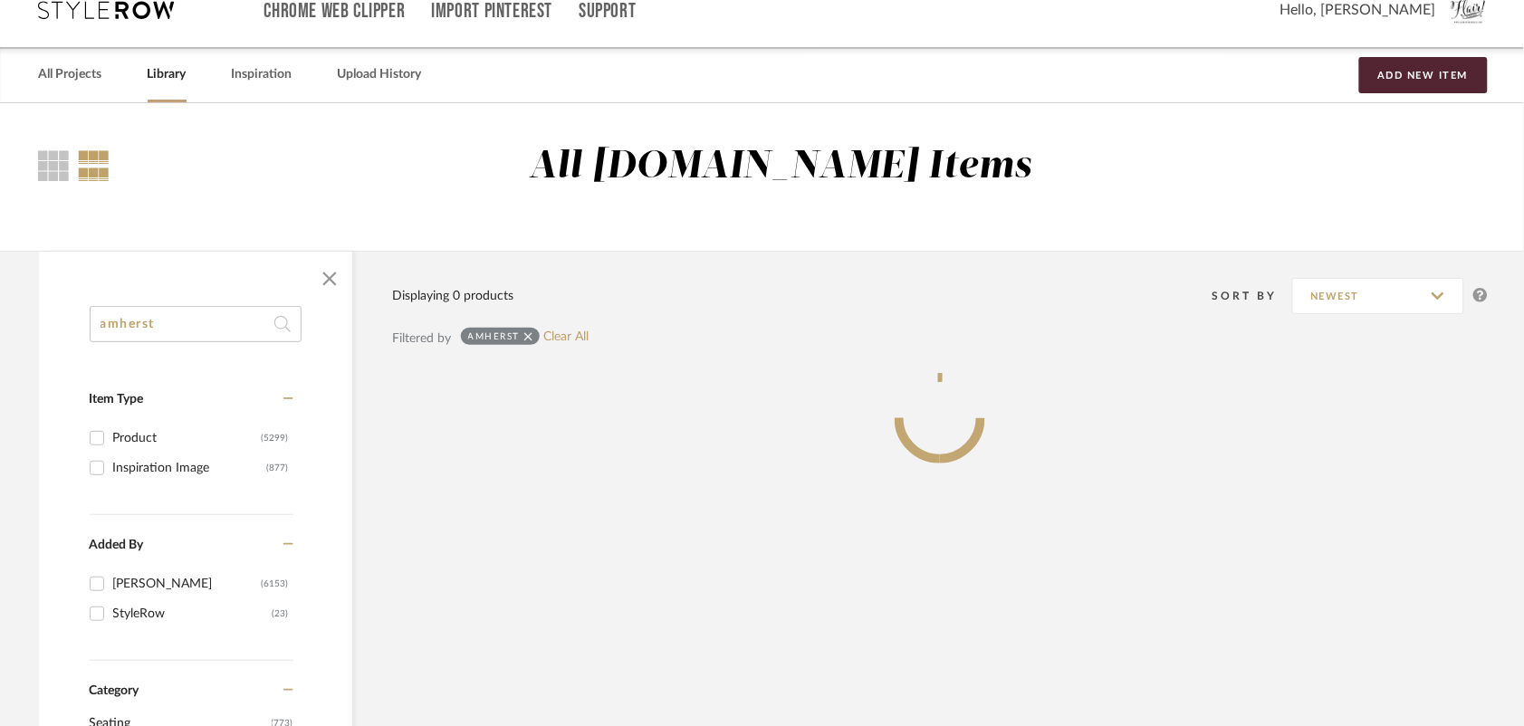
type input "amherst"
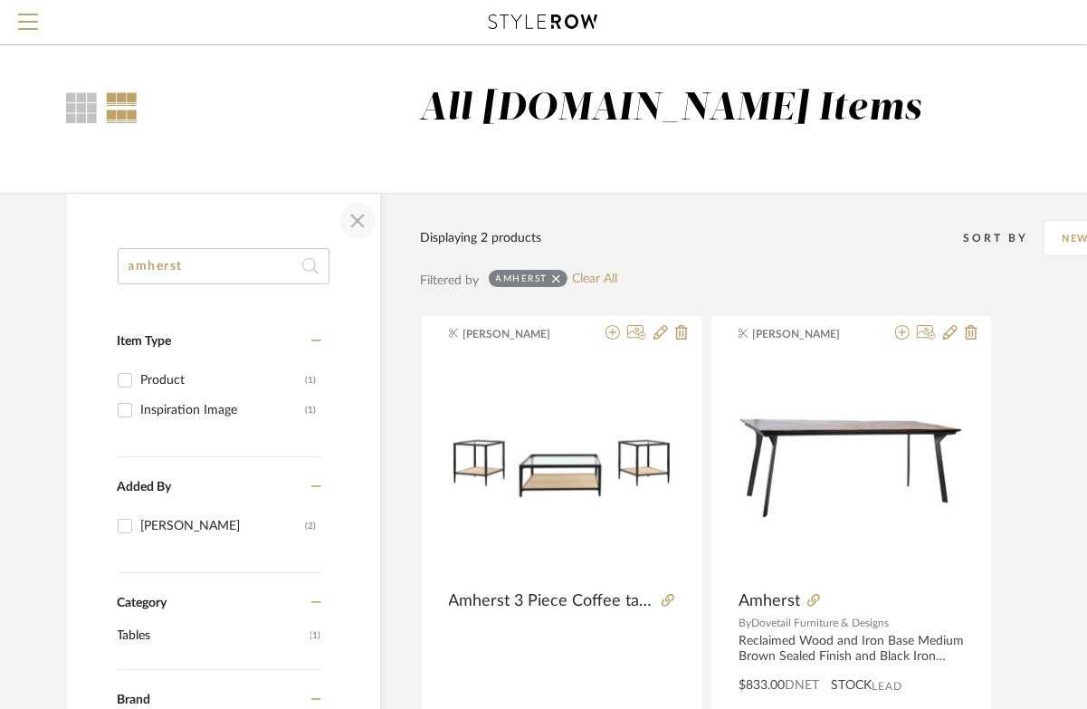
click at [358, 227] on span "button" at bounding box center [357, 220] width 43 height 43
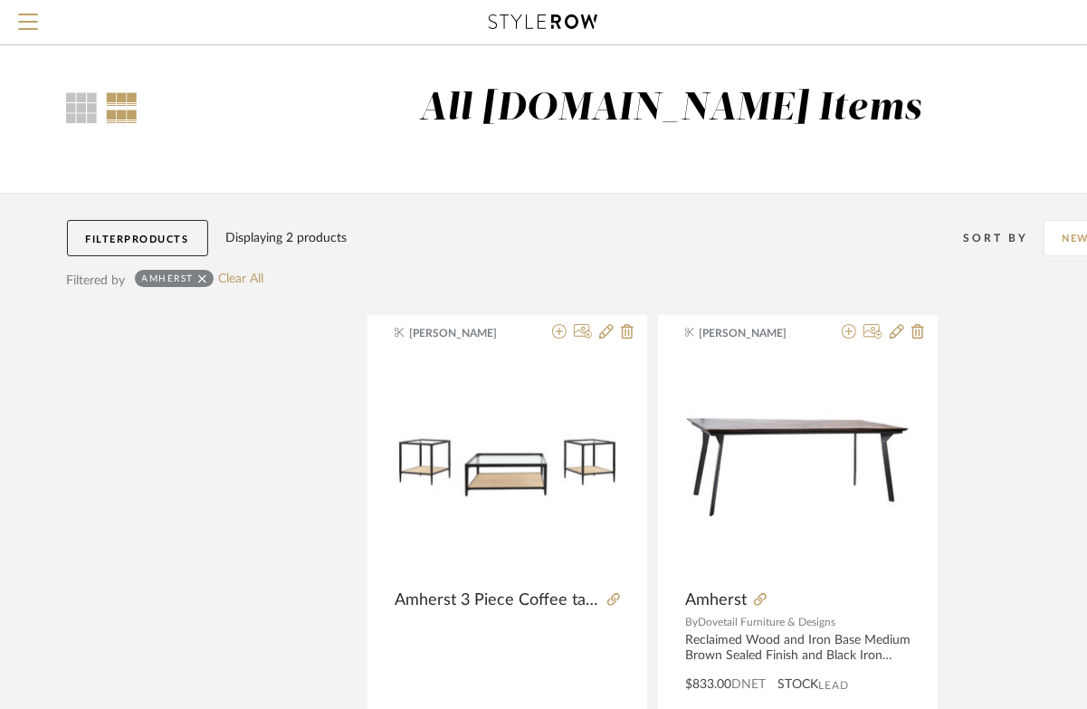
click at [210, 279] on div "amherst" at bounding box center [174, 278] width 79 height 17
click at [209, 278] on div "amherst" at bounding box center [174, 278] width 79 height 17
click at [205, 277] on icon at bounding box center [202, 278] width 8 height 13
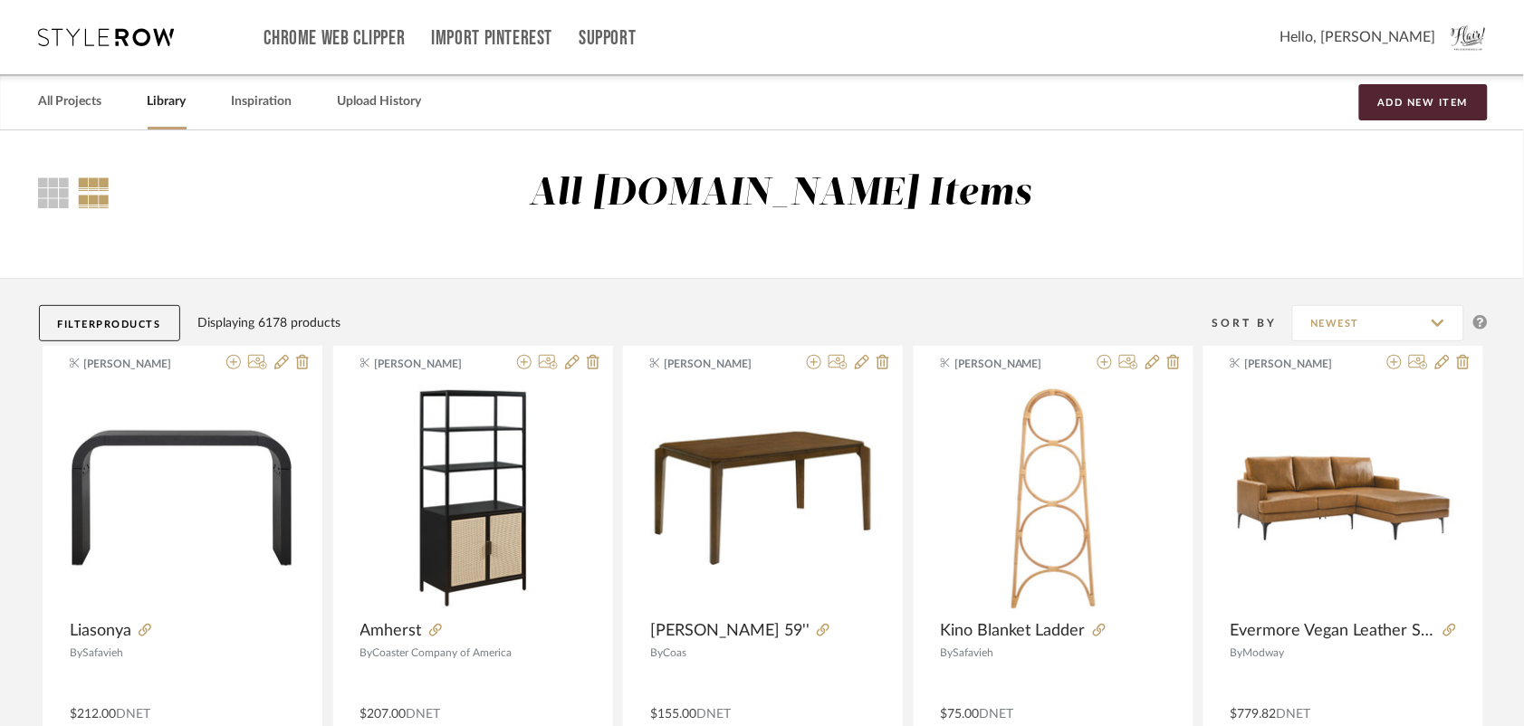
click at [83, 319] on button "Filter Products" at bounding box center [109, 323] width 141 height 36
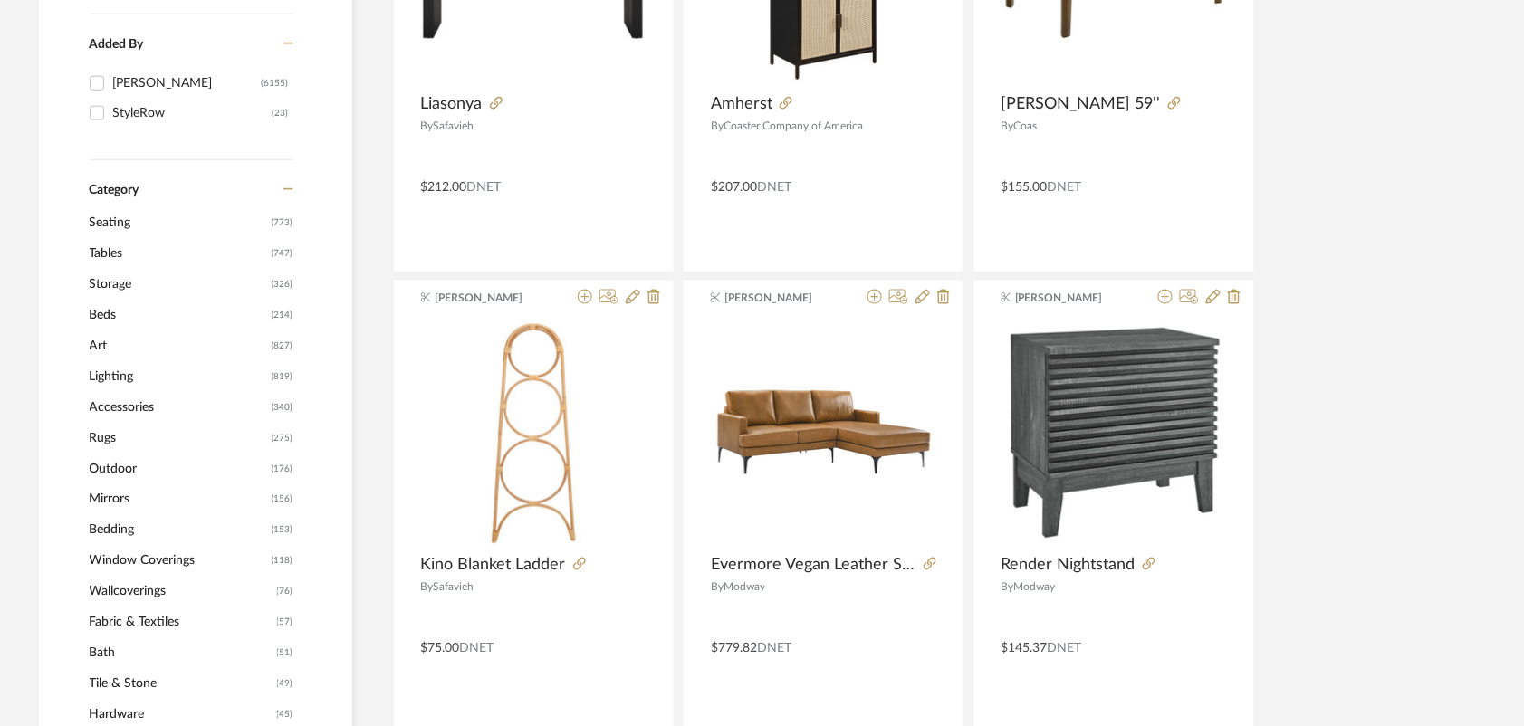
scroll to position [512, 0]
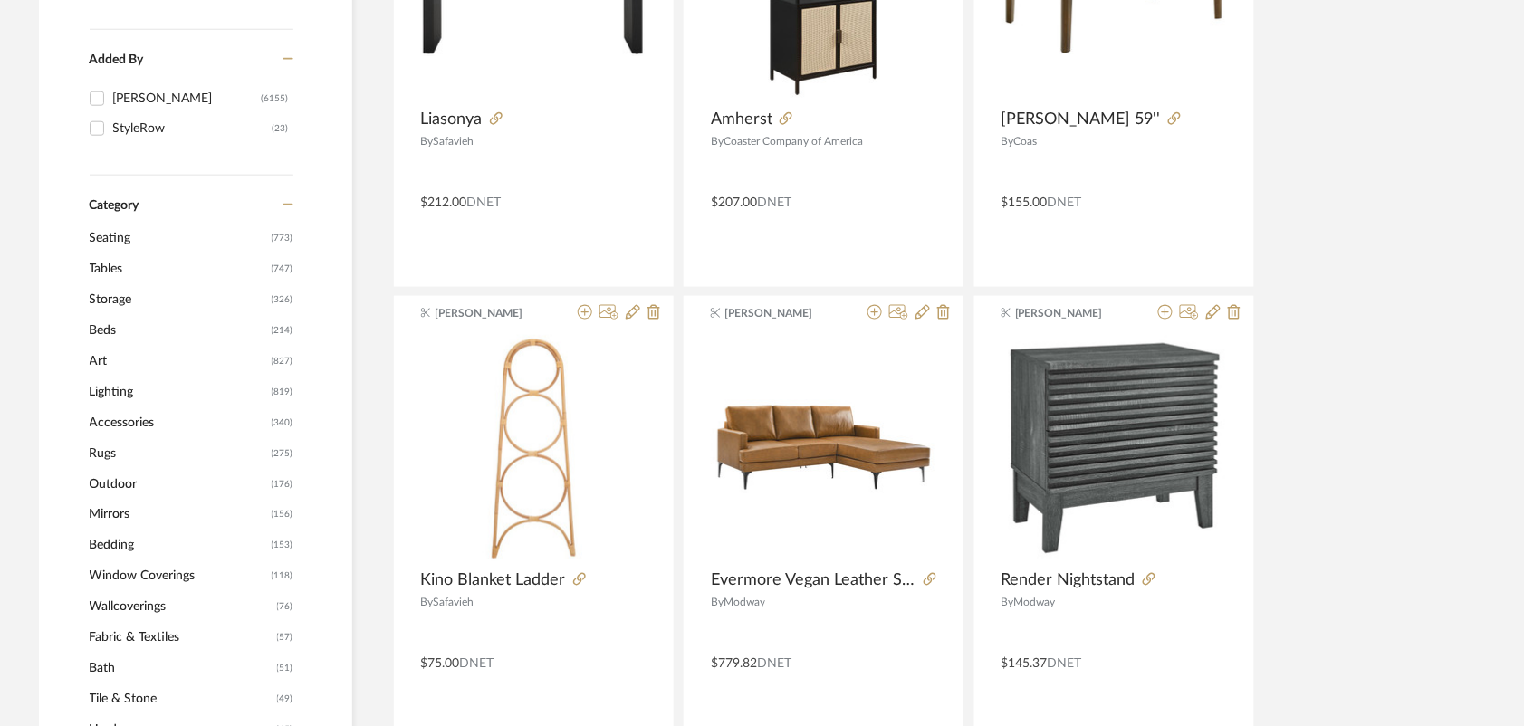
click at [122, 231] on span "Seating" at bounding box center [178, 238] width 177 height 31
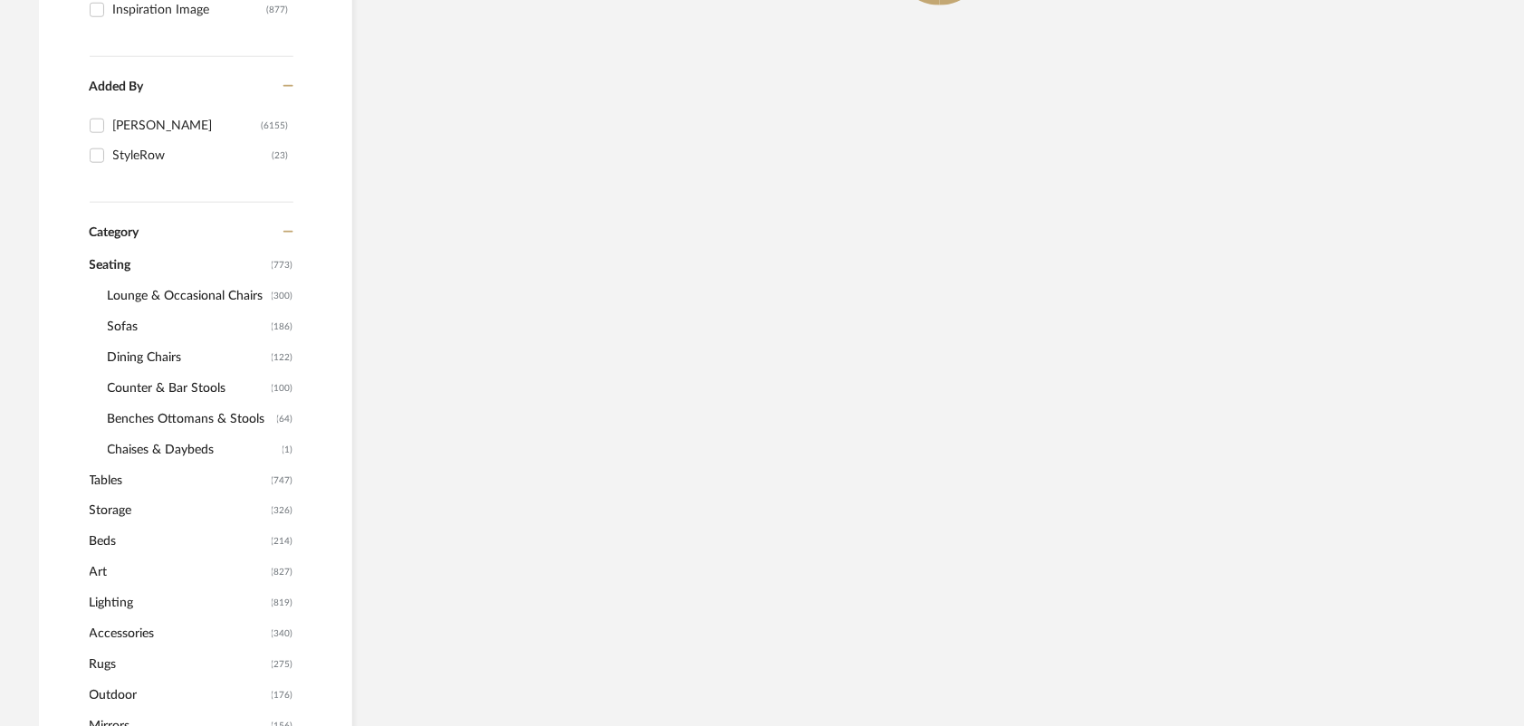
scroll to position [540, 0]
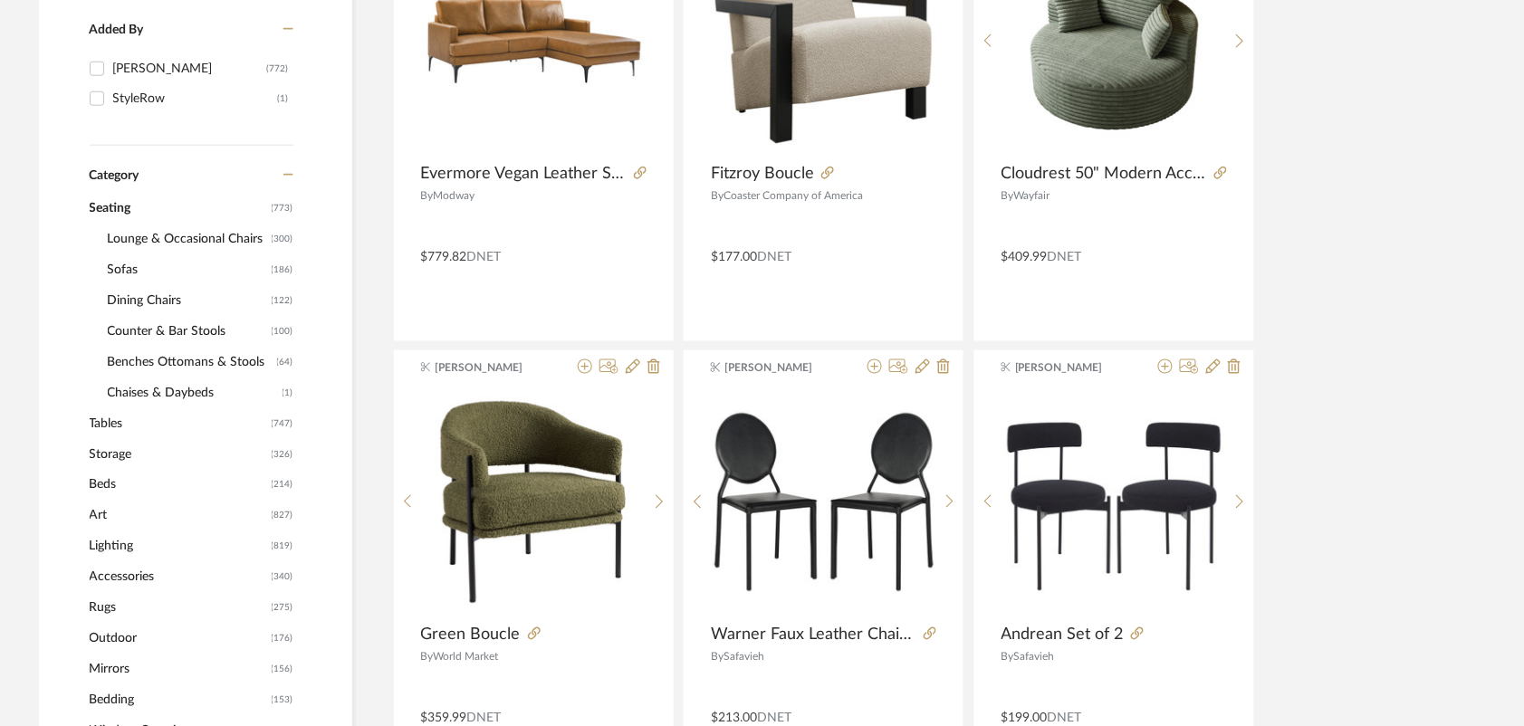
click at [124, 268] on span "Sofas" at bounding box center [187, 269] width 159 height 31
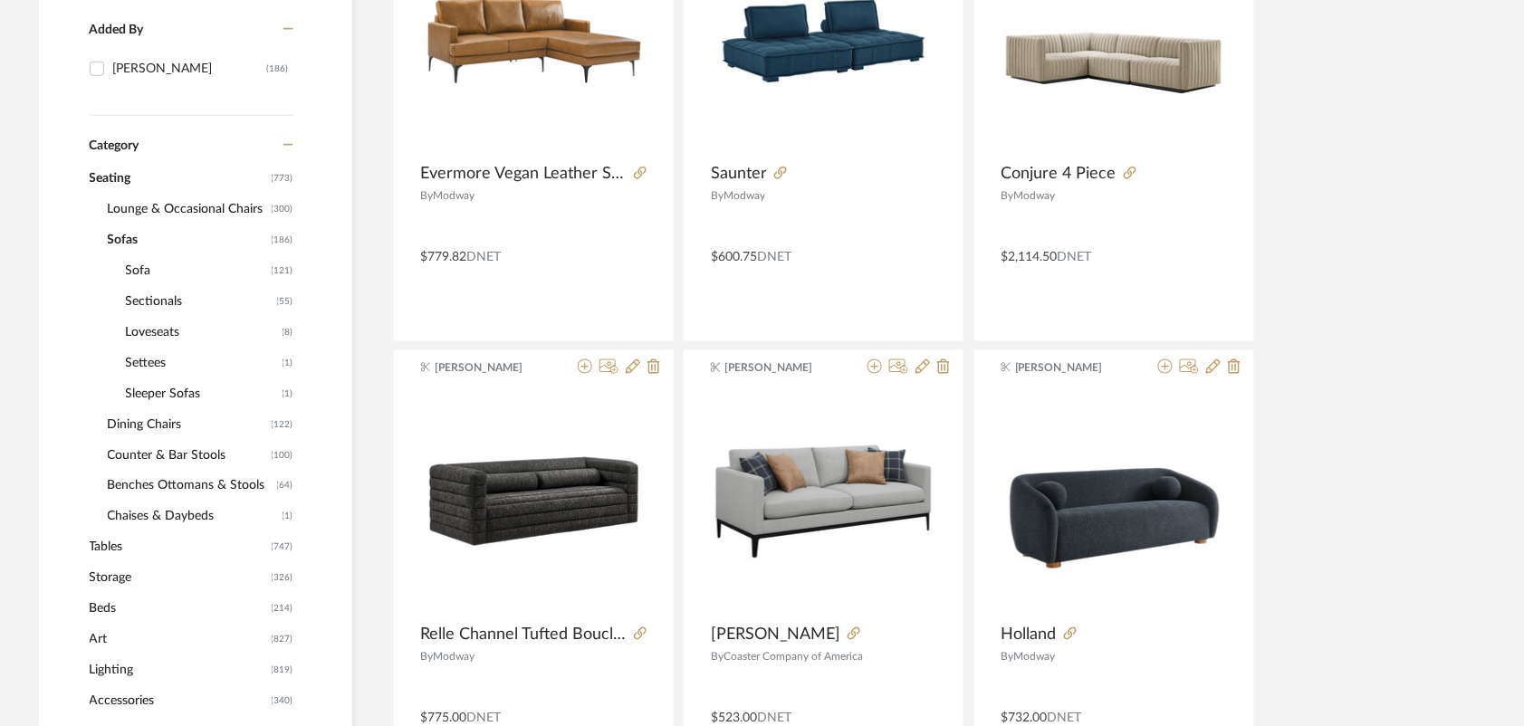
click at [155, 295] on span "Sectionals" at bounding box center [199, 301] width 147 height 31
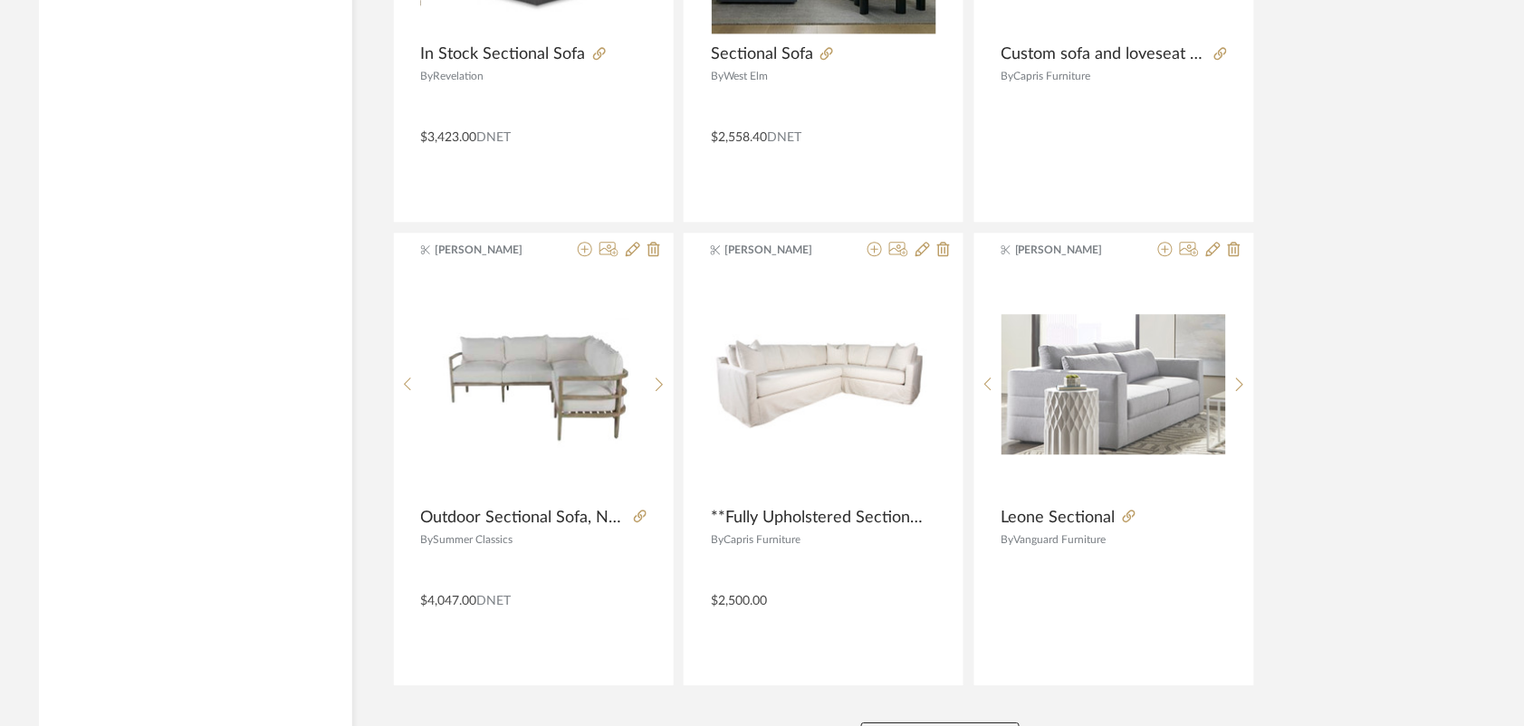
scroll to position [5379, 0]
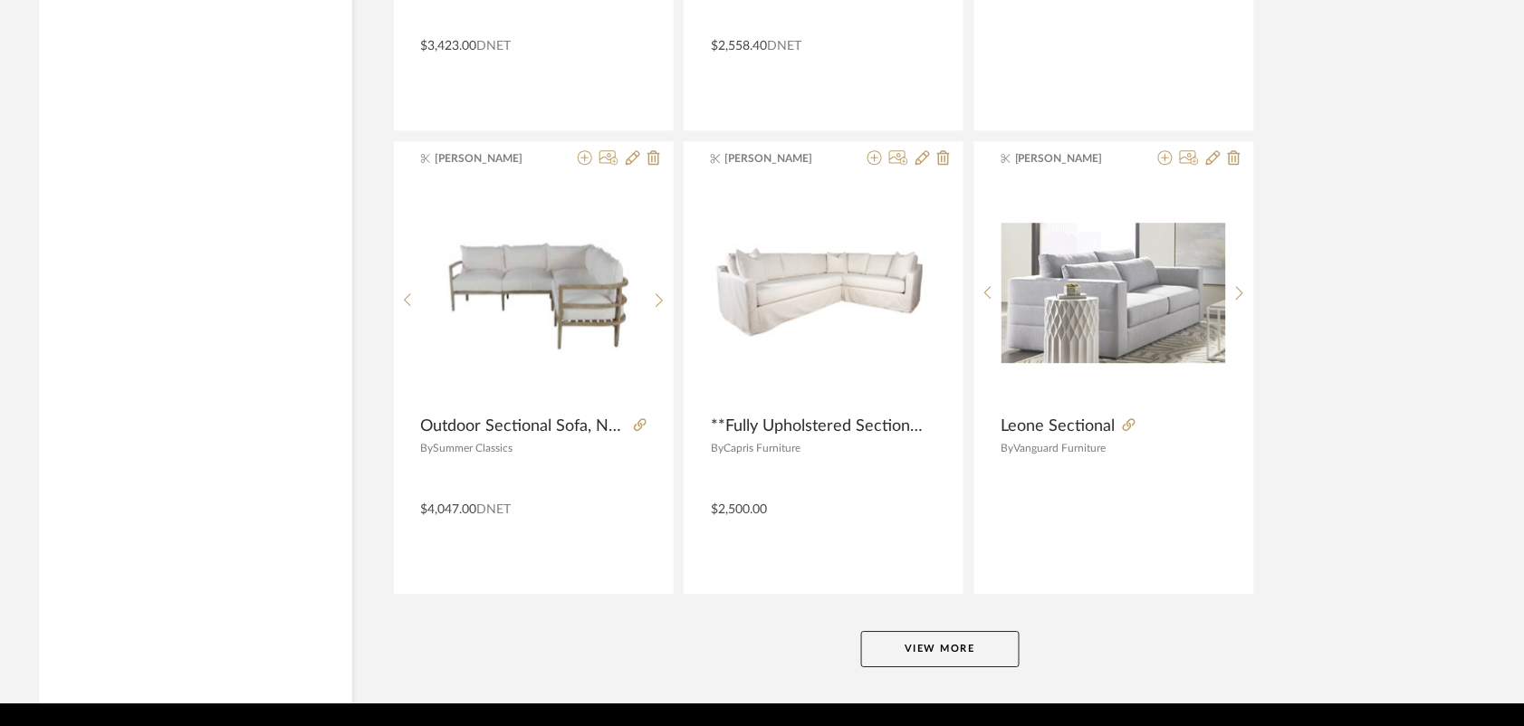
click at [974, 662] on button "View More" at bounding box center [940, 649] width 158 height 36
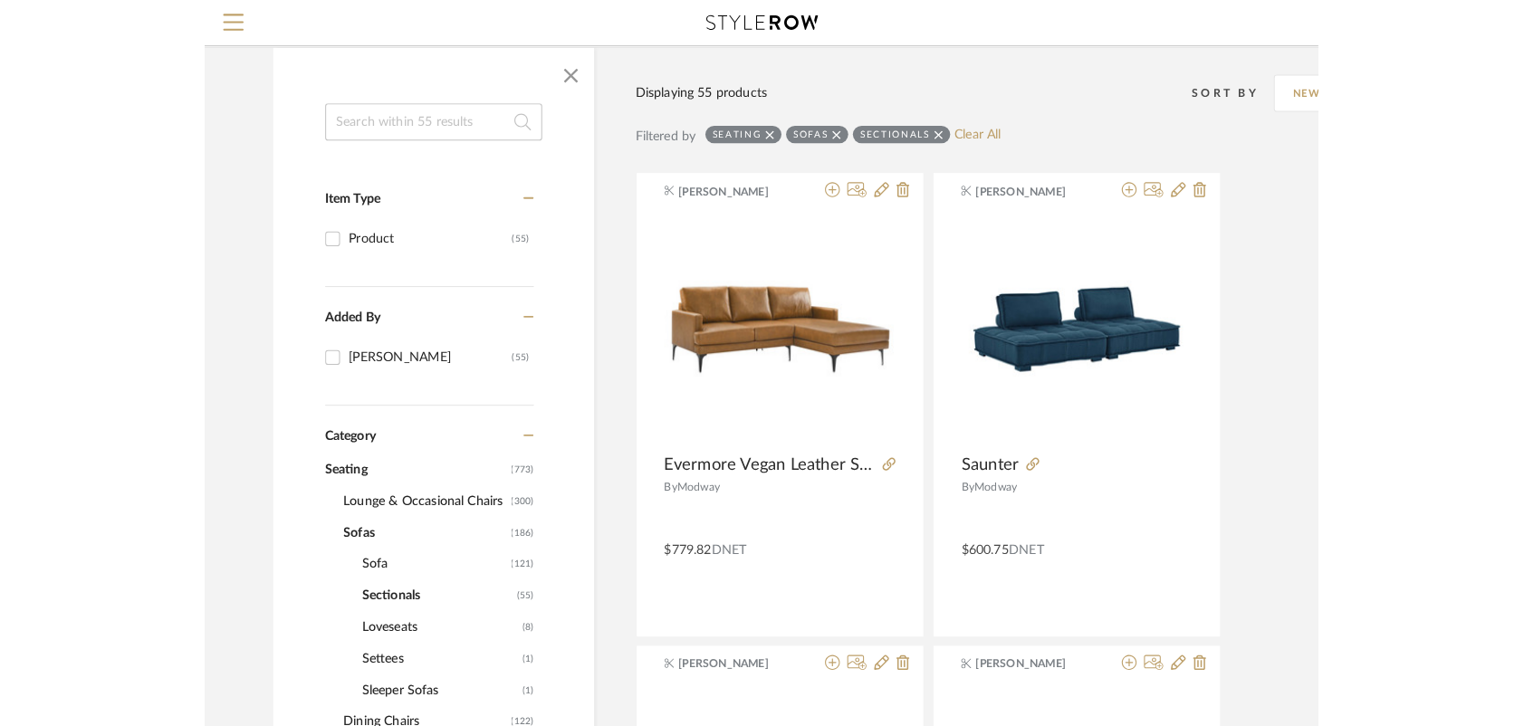
scroll to position [168, 0]
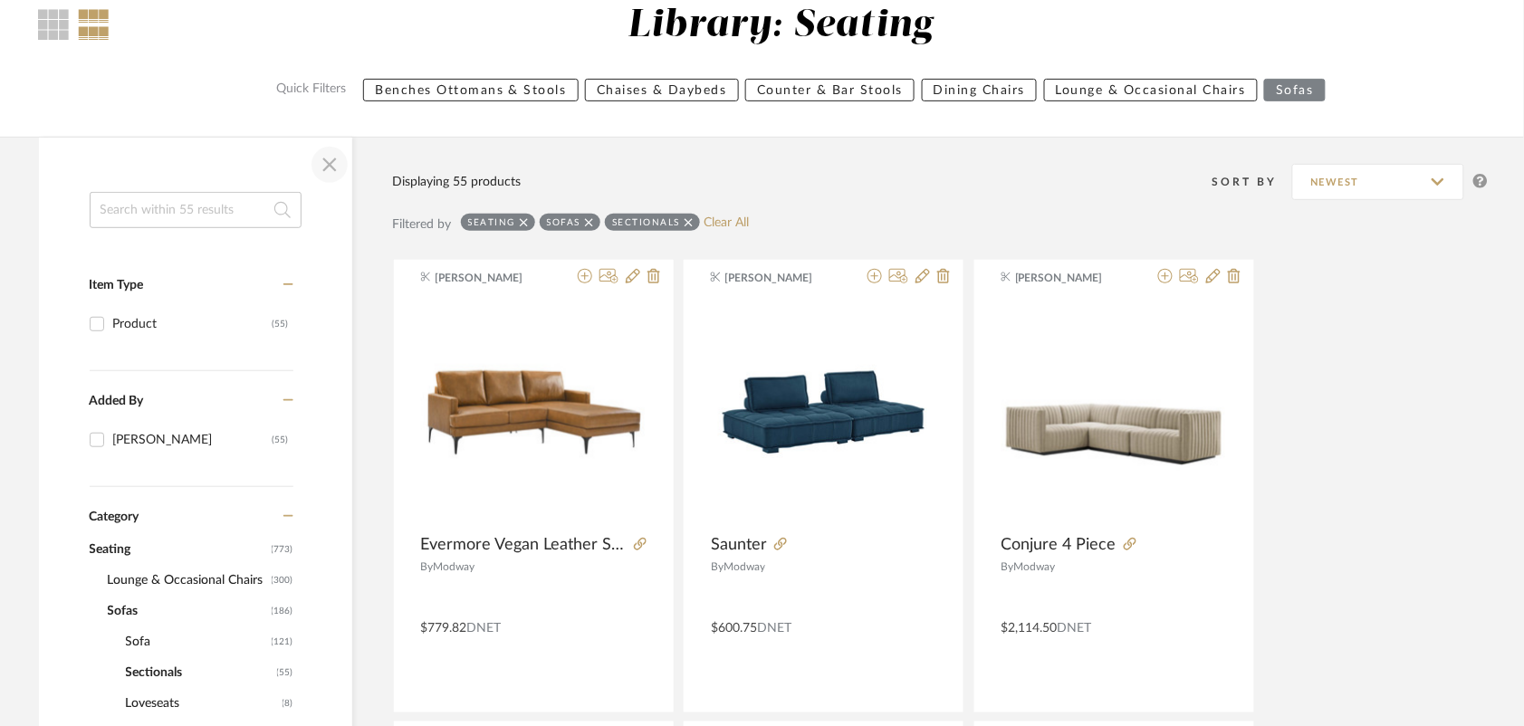
click at [335, 159] on span "button" at bounding box center [329, 164] width 43 height 43
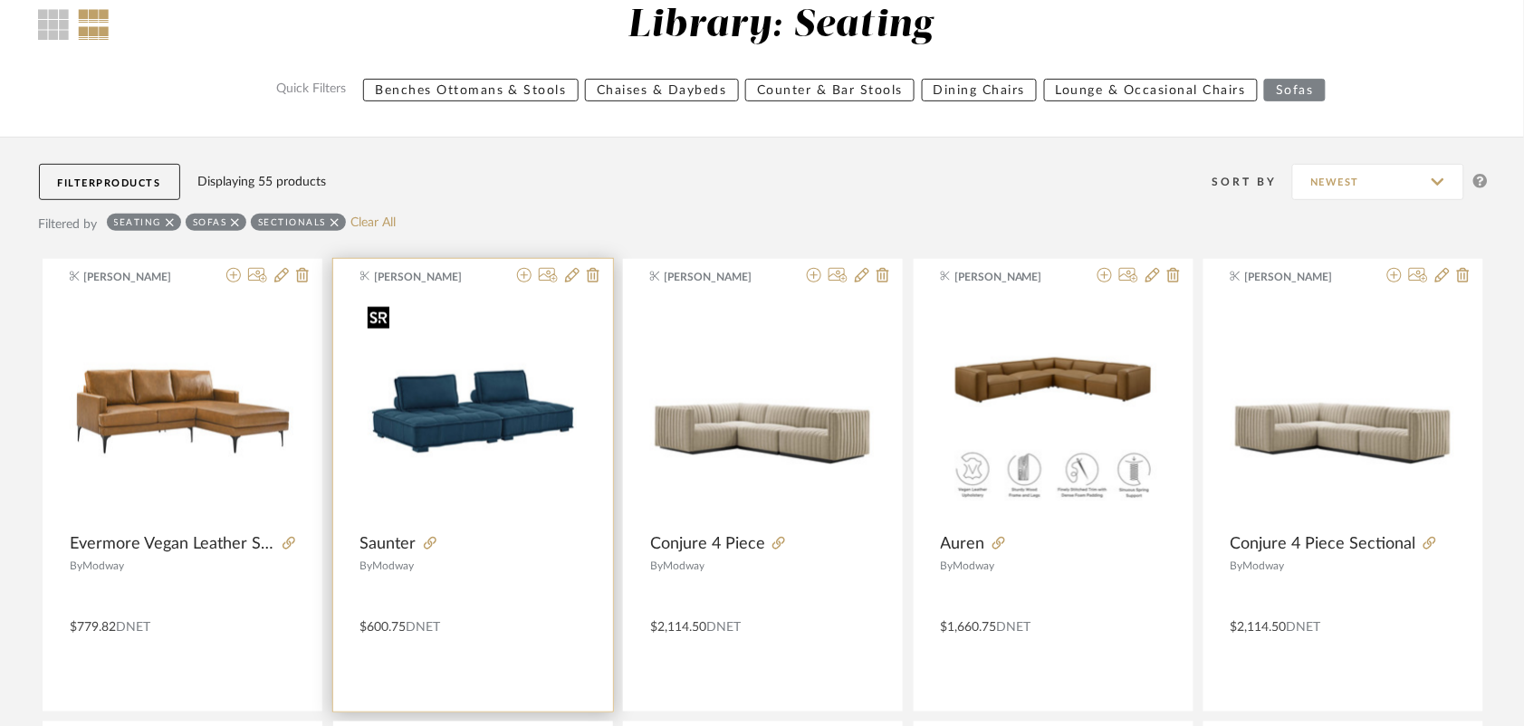
scroll to position [0, 0]
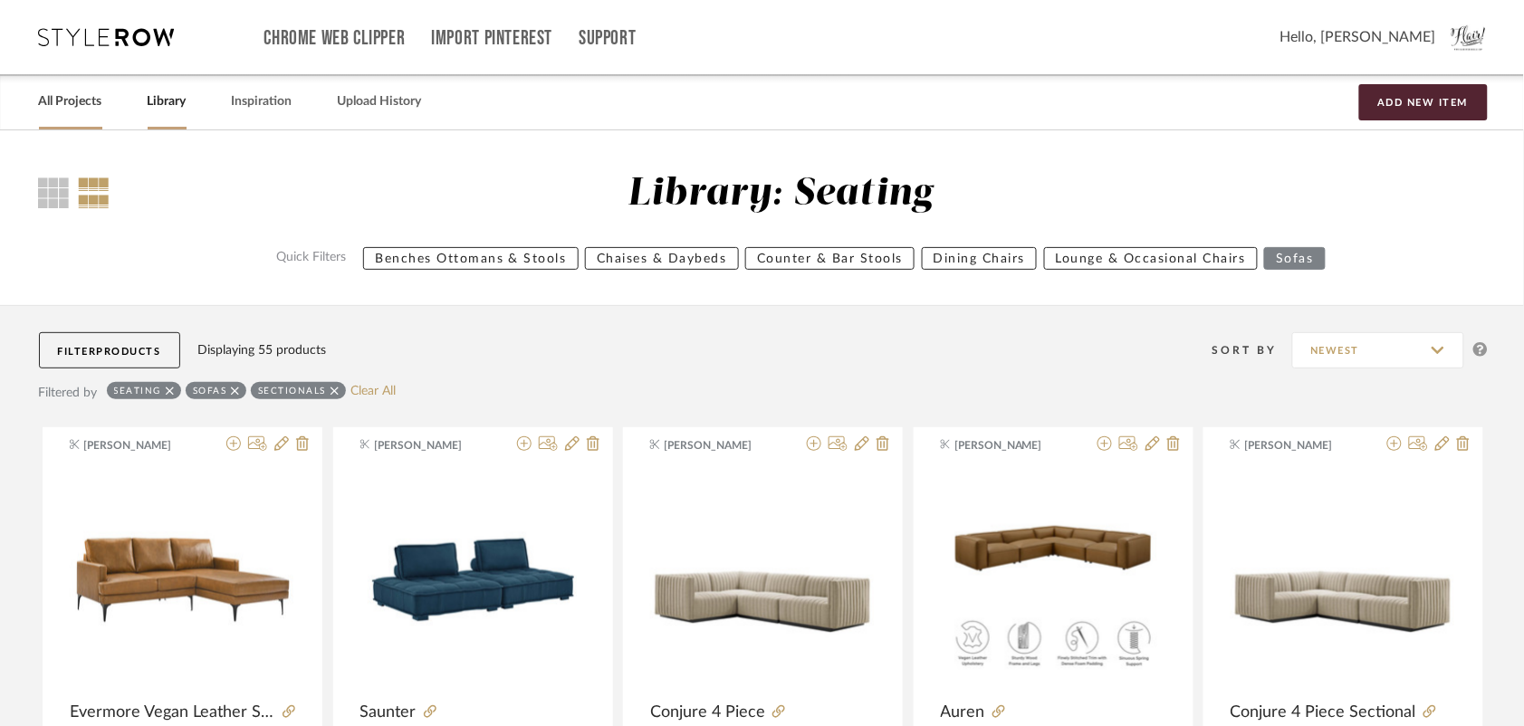
click at [81, 100] on link "All Projects" at bounding box center [70, 102] width 63 height 24
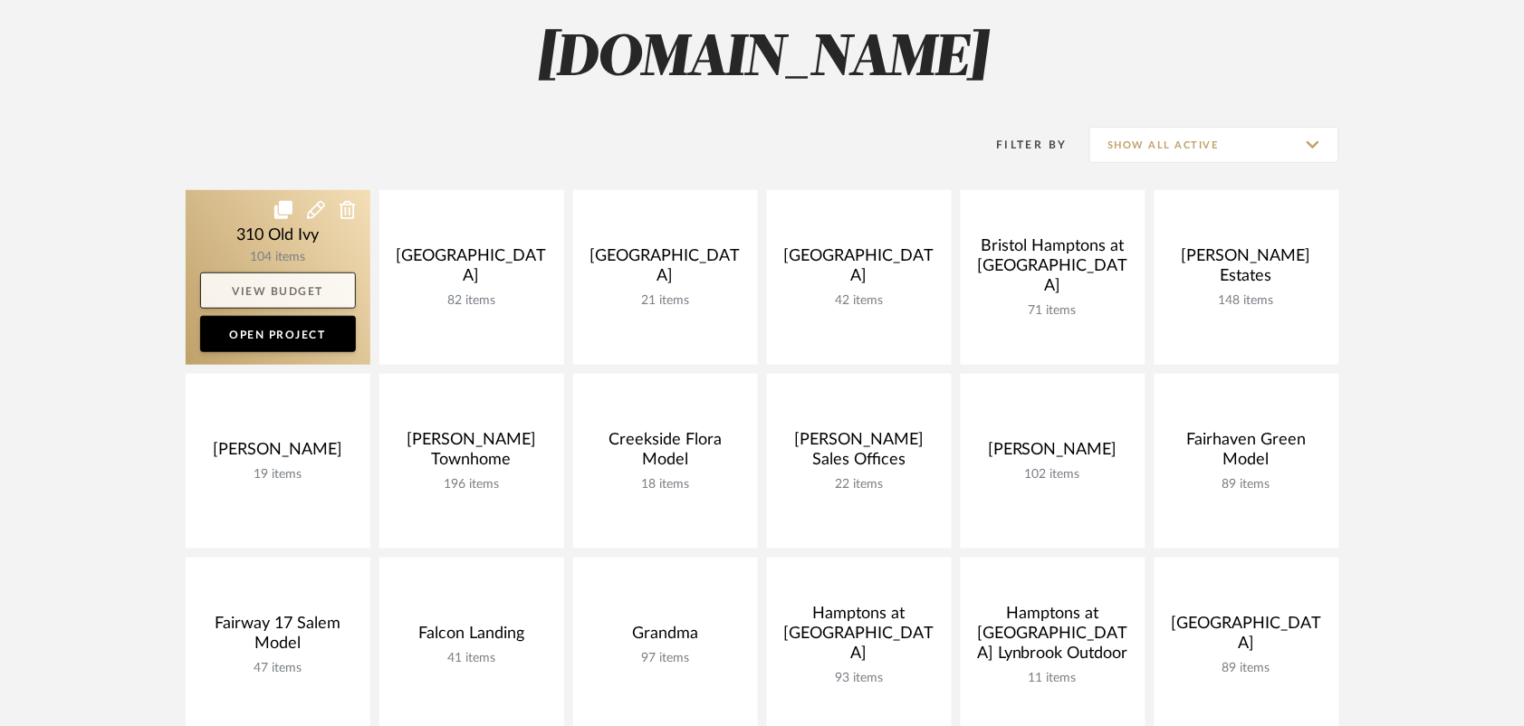
scroll to position [260, 0]
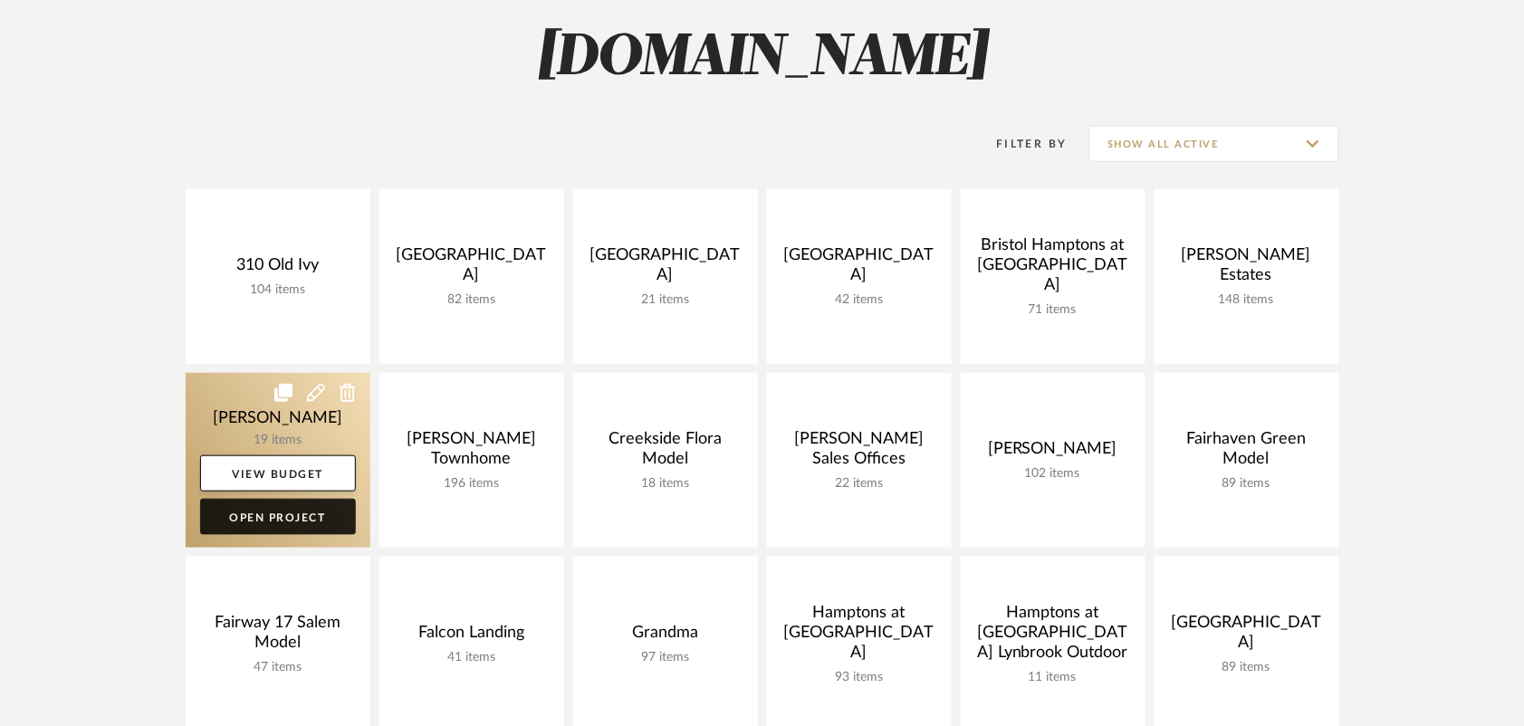
click at [279, 521] on link "Open Project" at bounding box center [278, 517] width 156 height 36
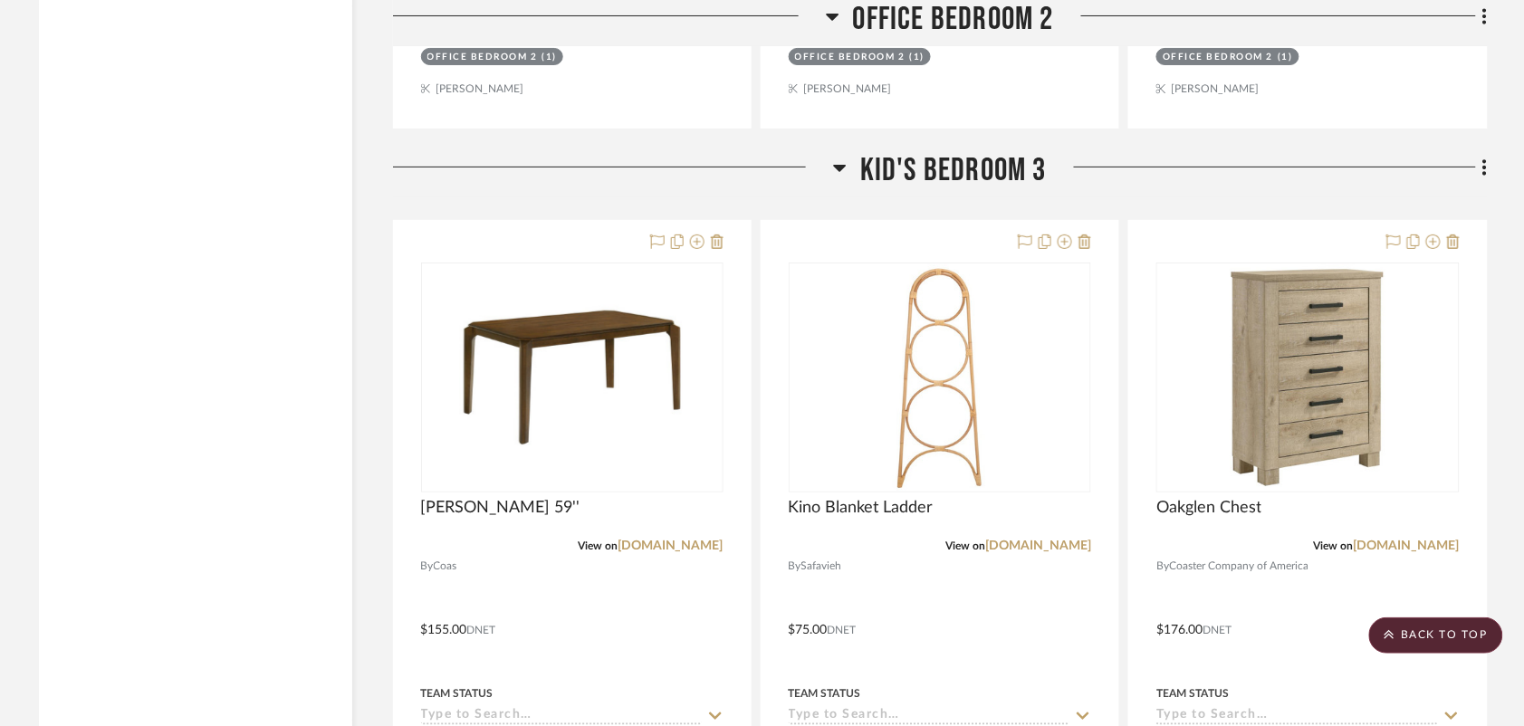
scroll to position [6124, 0]
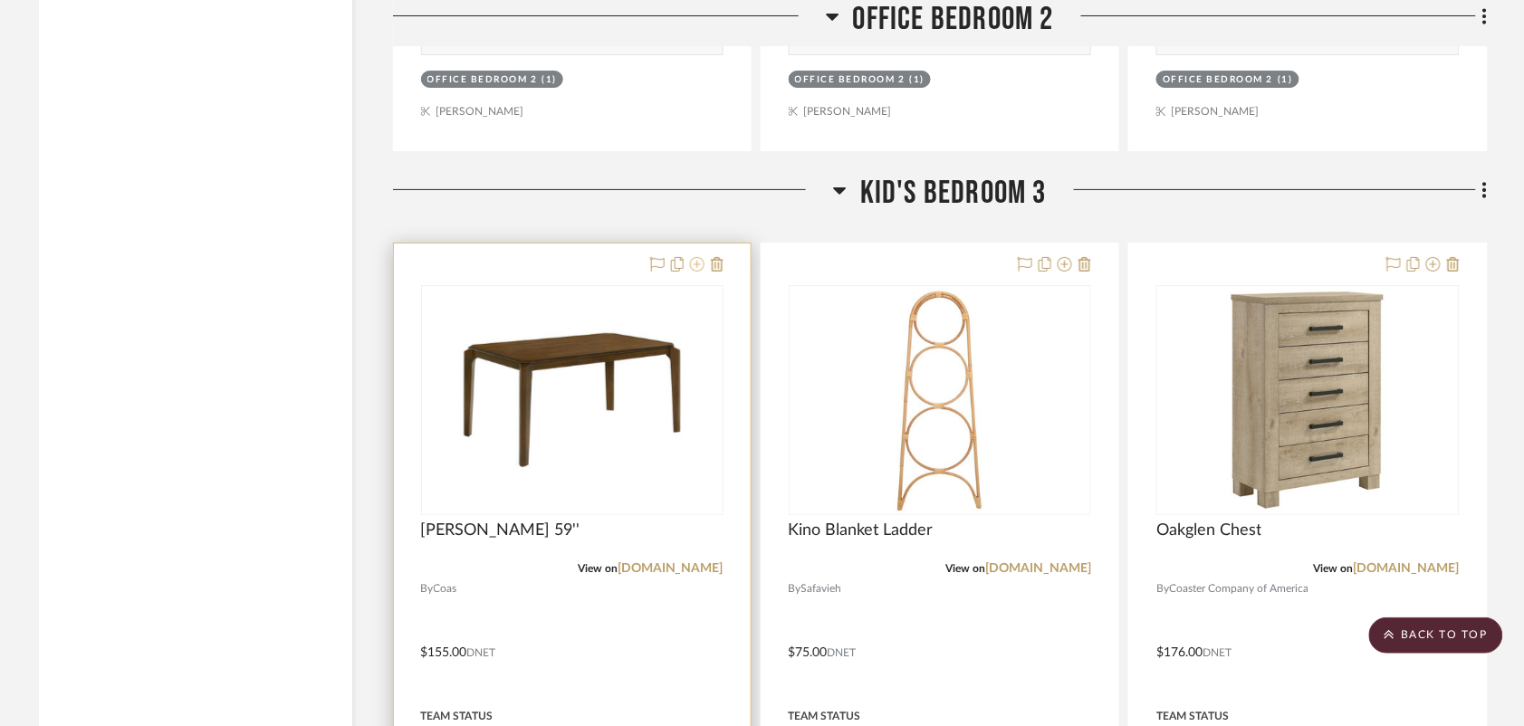
click at [702, 264] on icon at bounding box center [697, 264] width 14 height 14
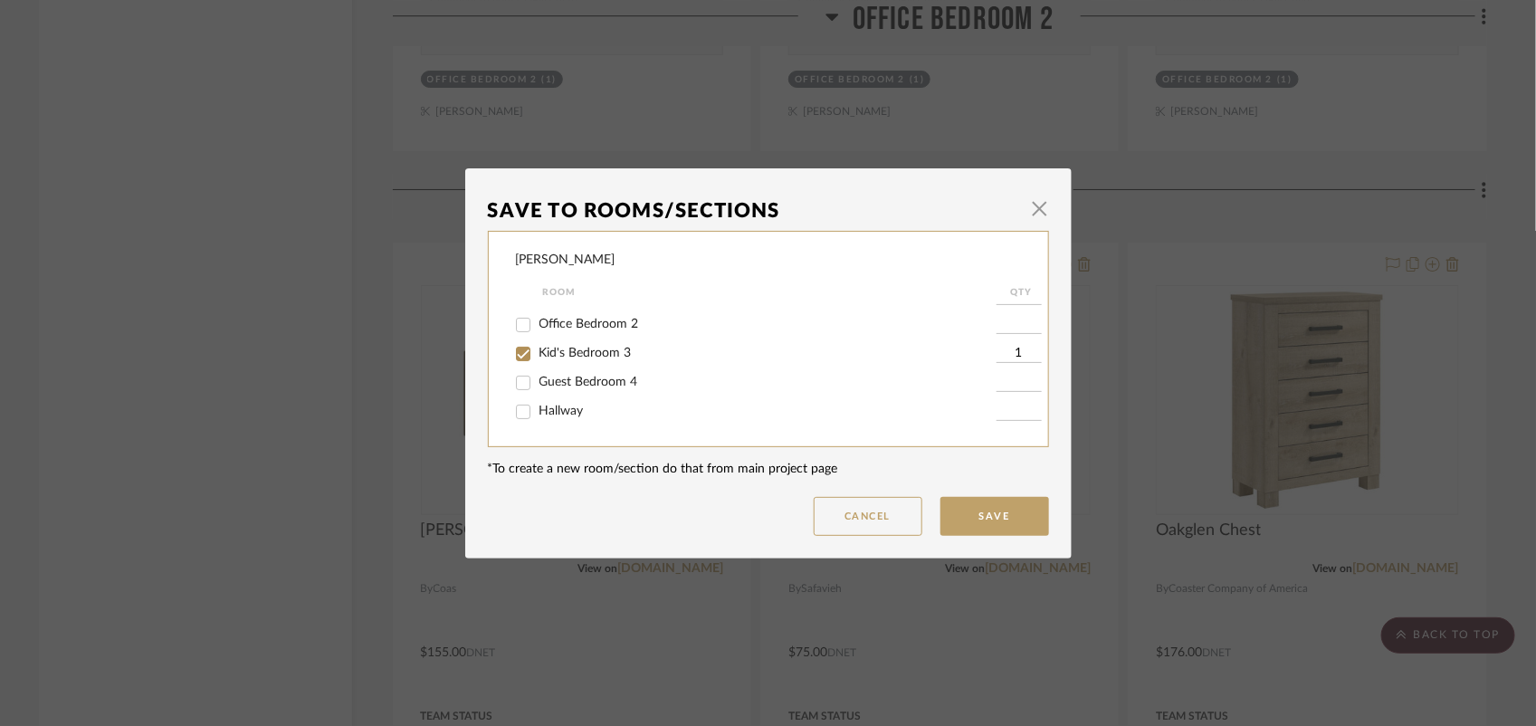
scroll to position [222, 0]
click at [516, 327] on input "Kid's Bedroom 3" at bounding box center [523, 327] width 29 height 29
checkbox input "false"
click at [1014, 509] on button "Save" at bounding box center [995, 516] width 109 height 39
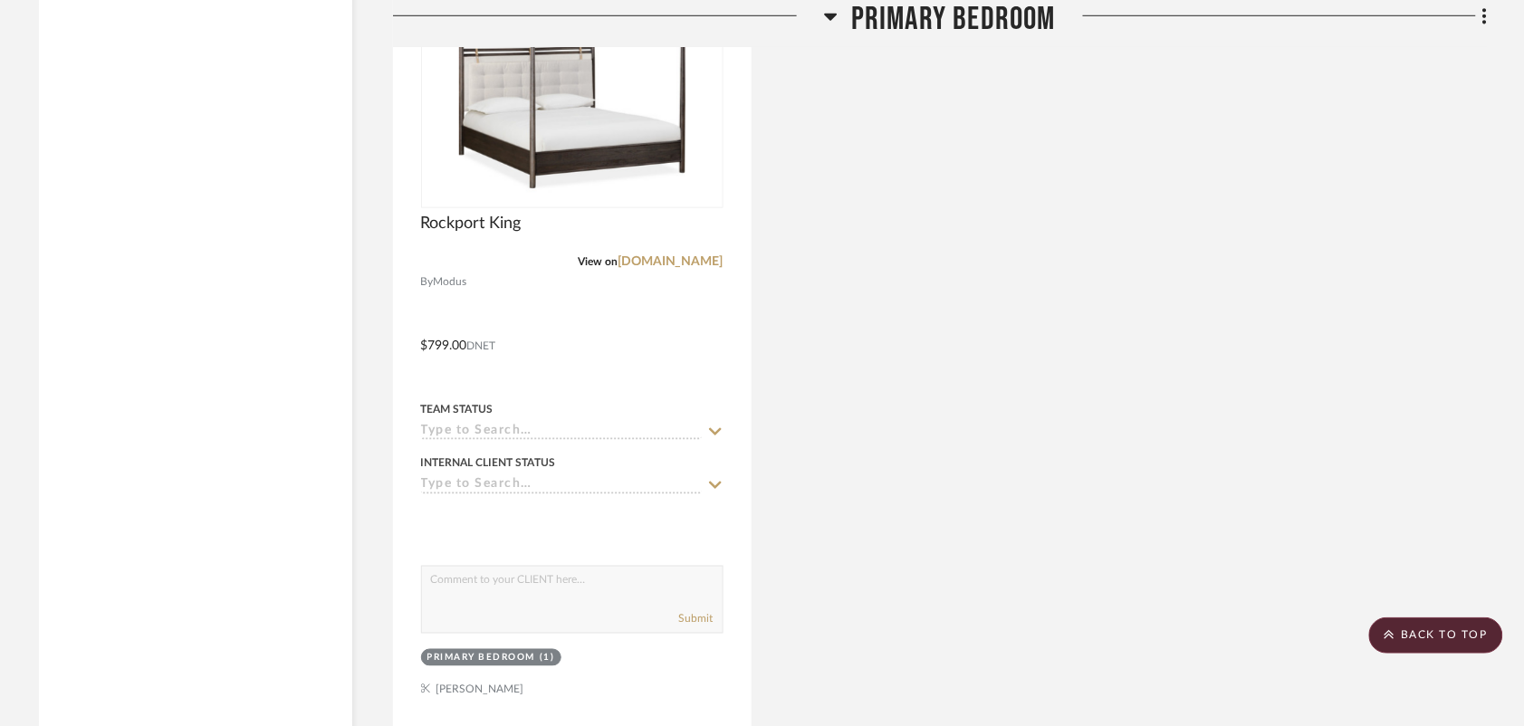
scroll to position [4382, 0]
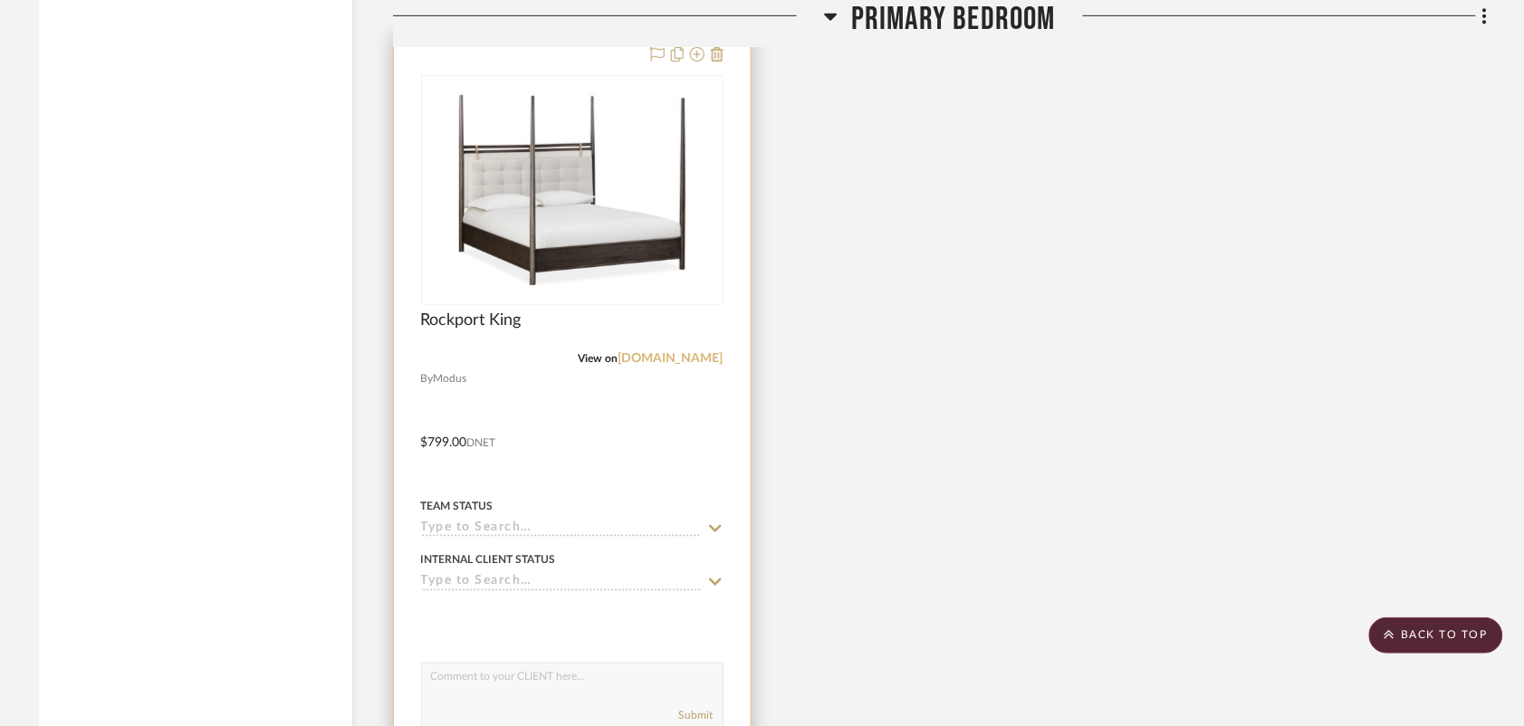
click at [656, 358] on link "[DOMAIN_NAME]" at bounding box center [670, 358] width 106 height 13
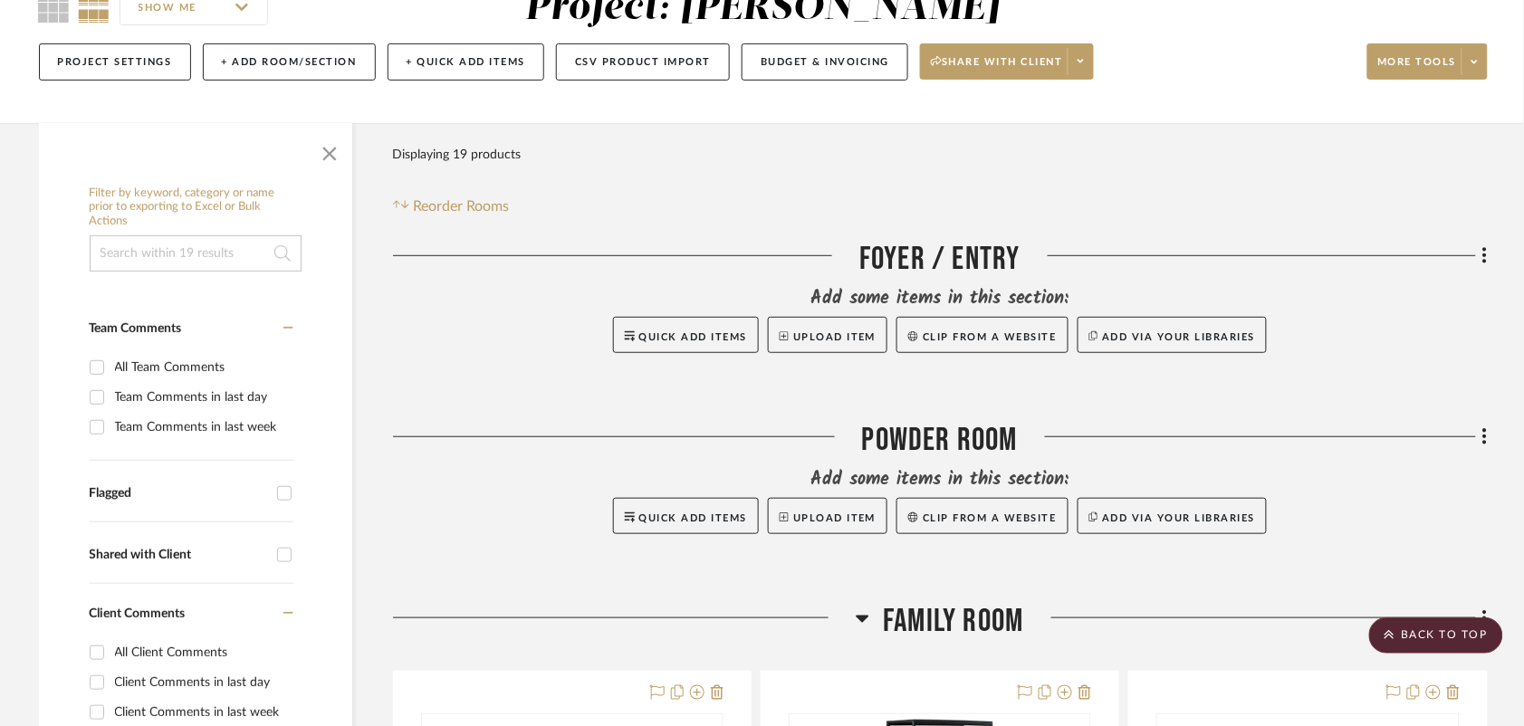
scroll to position [0, 0]
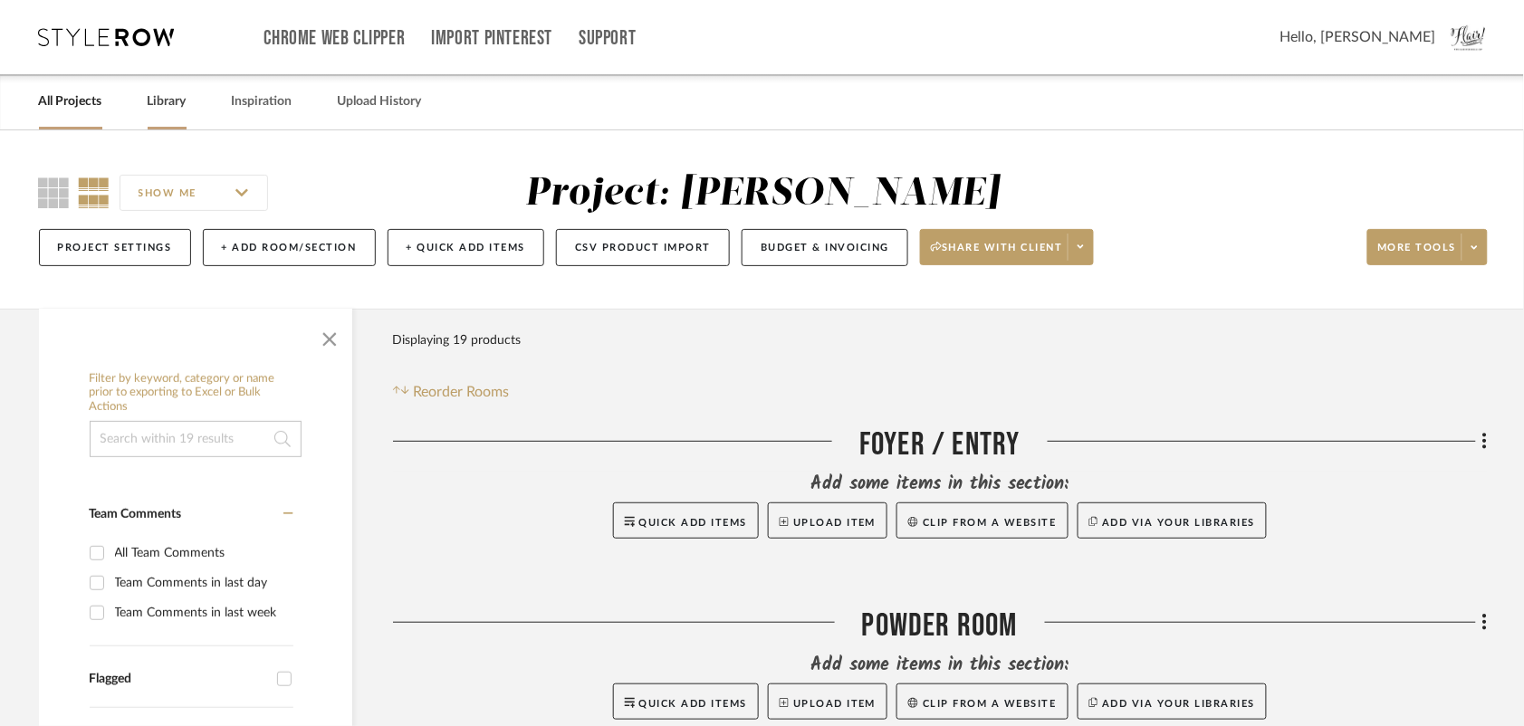
click at [170, 98] on link "Library" at bounding box center [167, 102] width 39 height 24
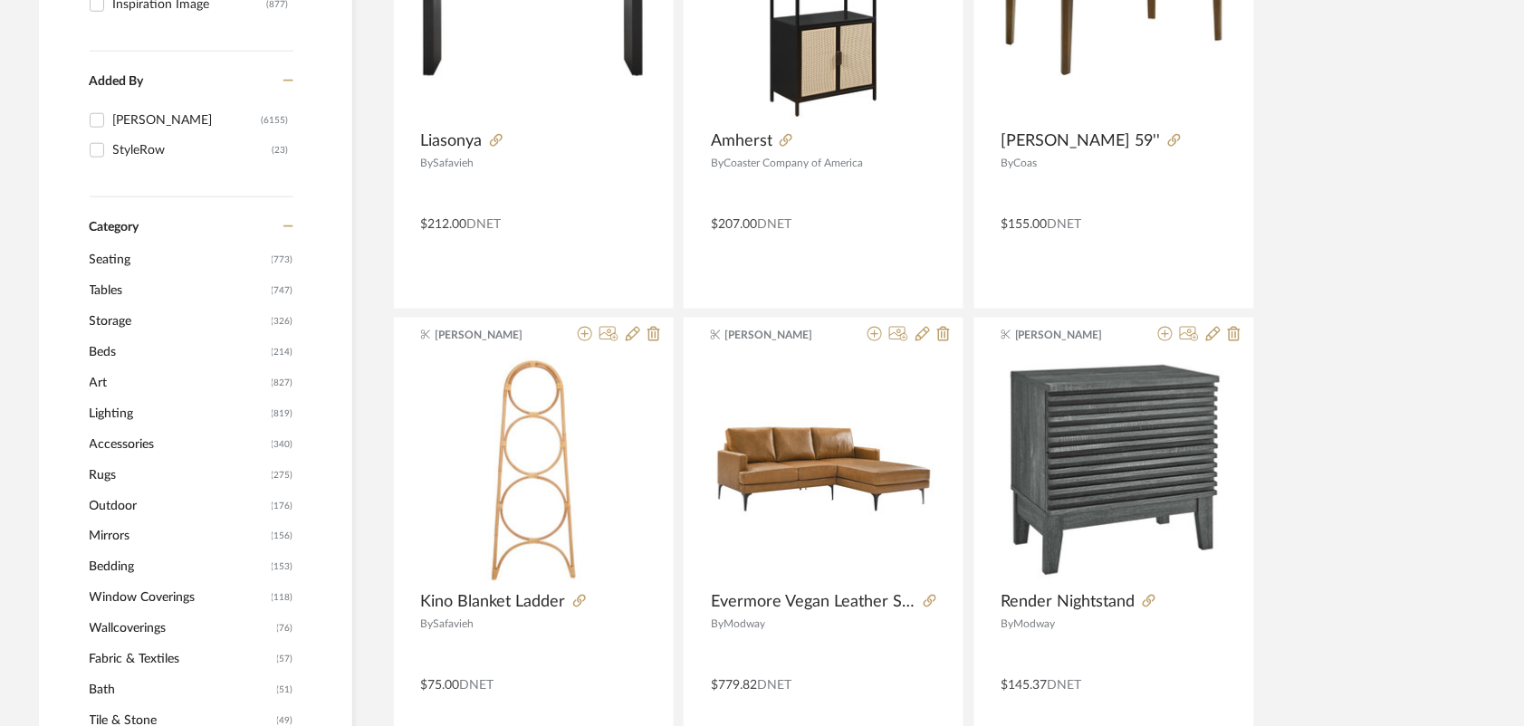
scroll to position [492, 0]
click at [122, 255] on span "Seating" at bounding box center [178, 259] width 177 height 31
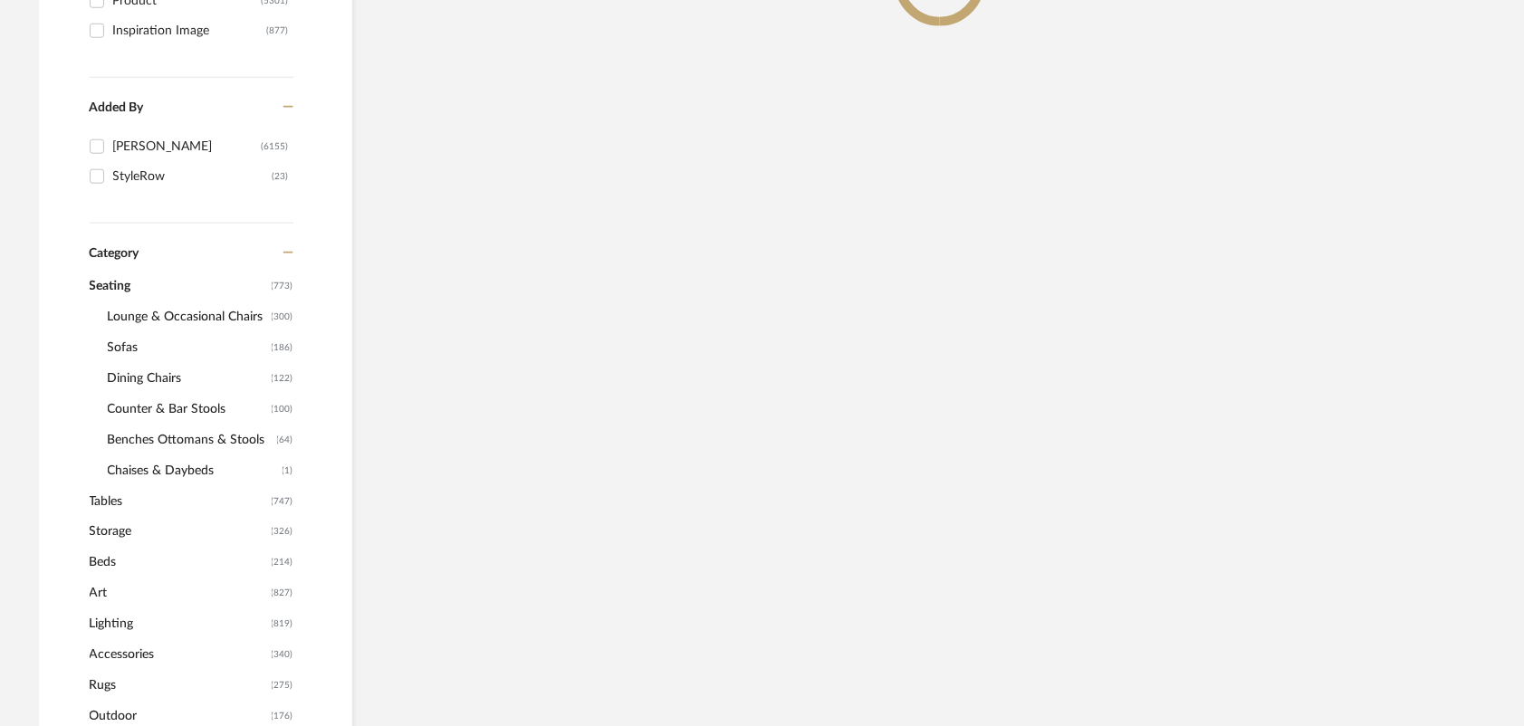
scroll to position [519, 0]
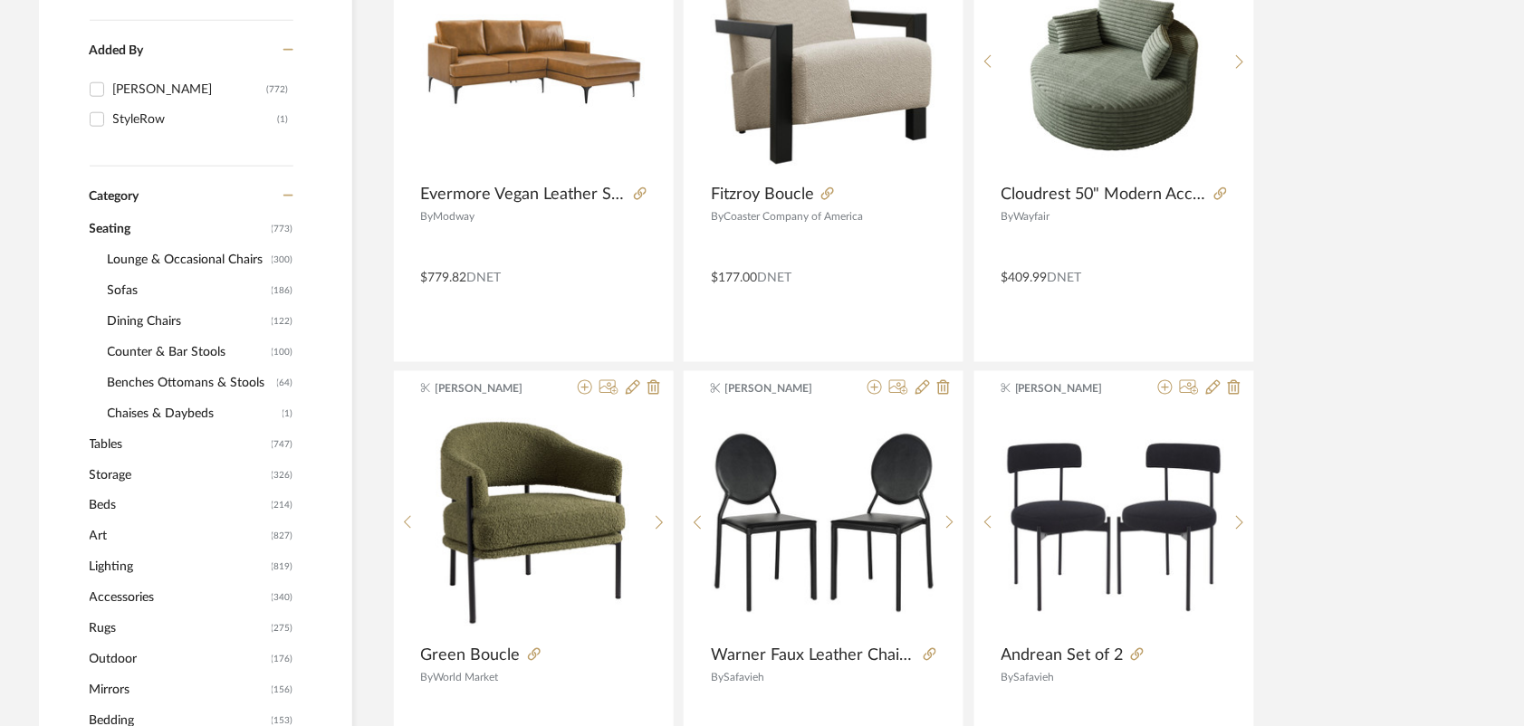
click at [128, 385] on span "Benches Ottomans & Stools" at bounding box center [190, 383] width 165 height 31
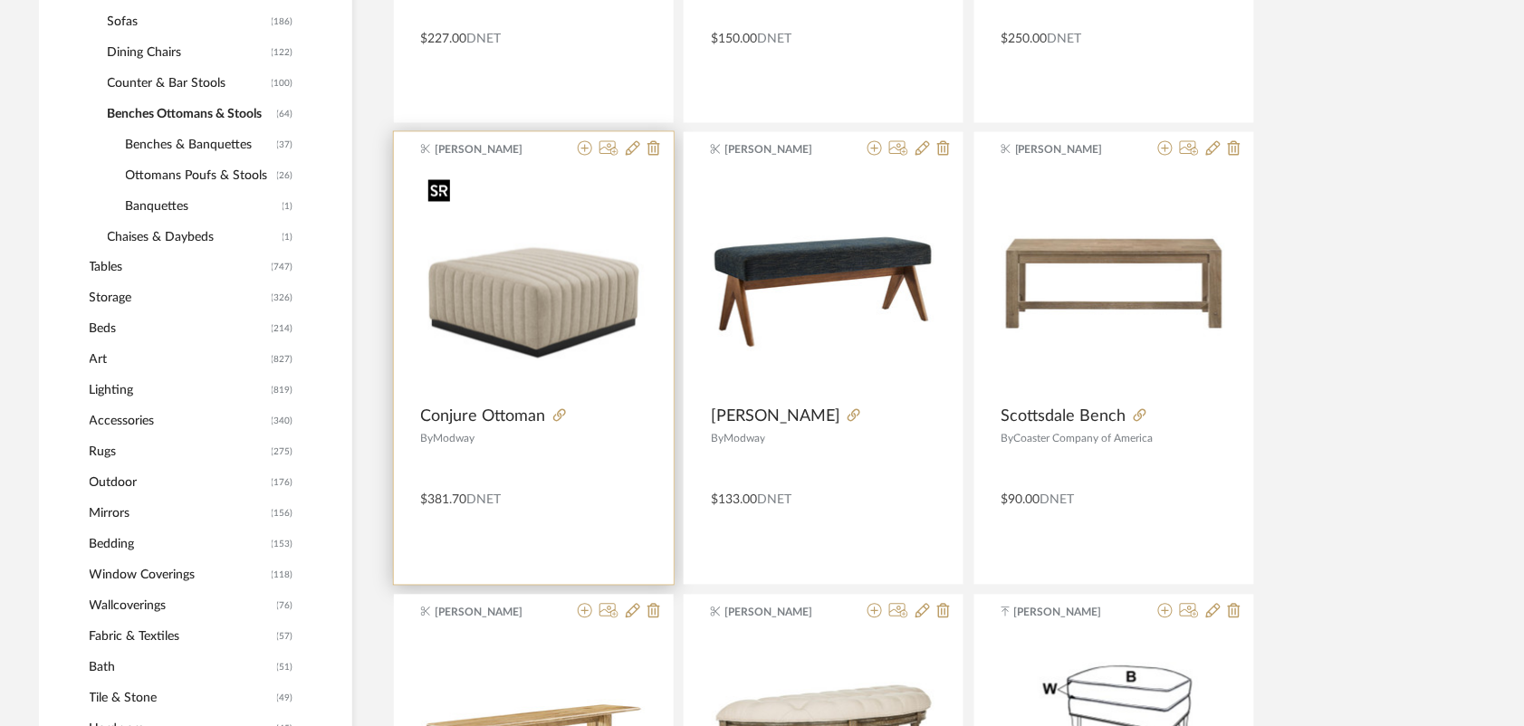
scroll to position [550, 0]
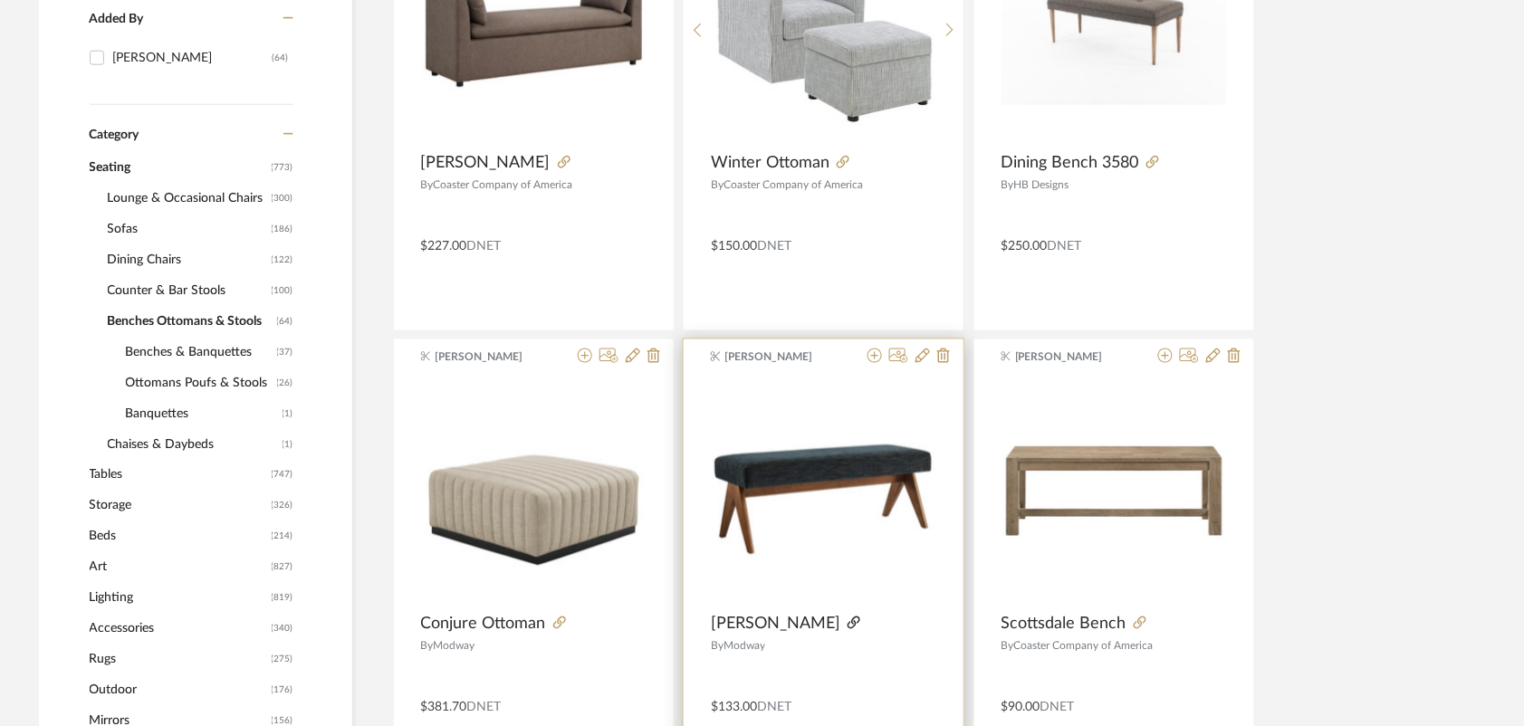
click at [847, 620] on icon at bounding box center [853, 622] width 13 height 13
click at [874, 358] on icon at bounding box center [874, 356] width 14 height 14
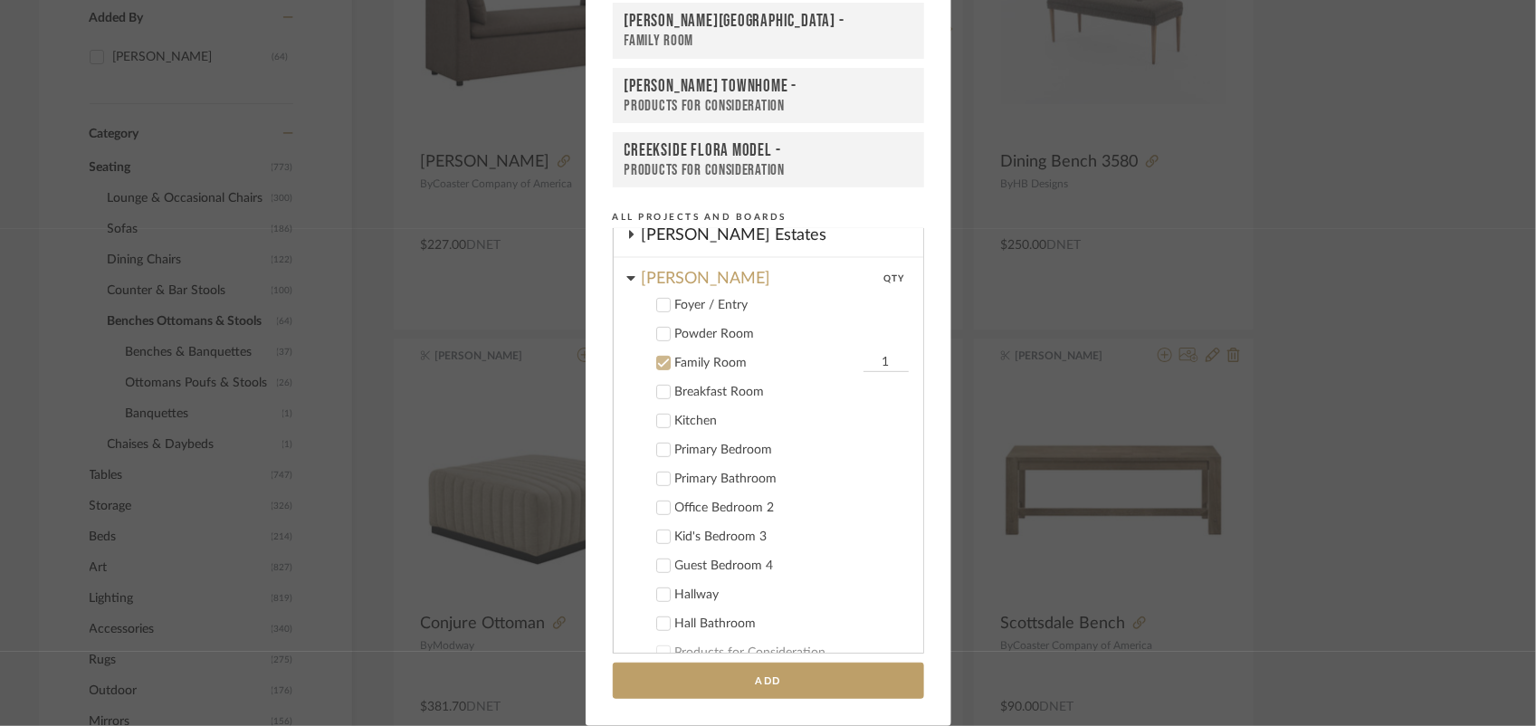
scroll to position [272, 0]
click at [658, 358] on icon at bounding box center [663, 364] width 13 height 13
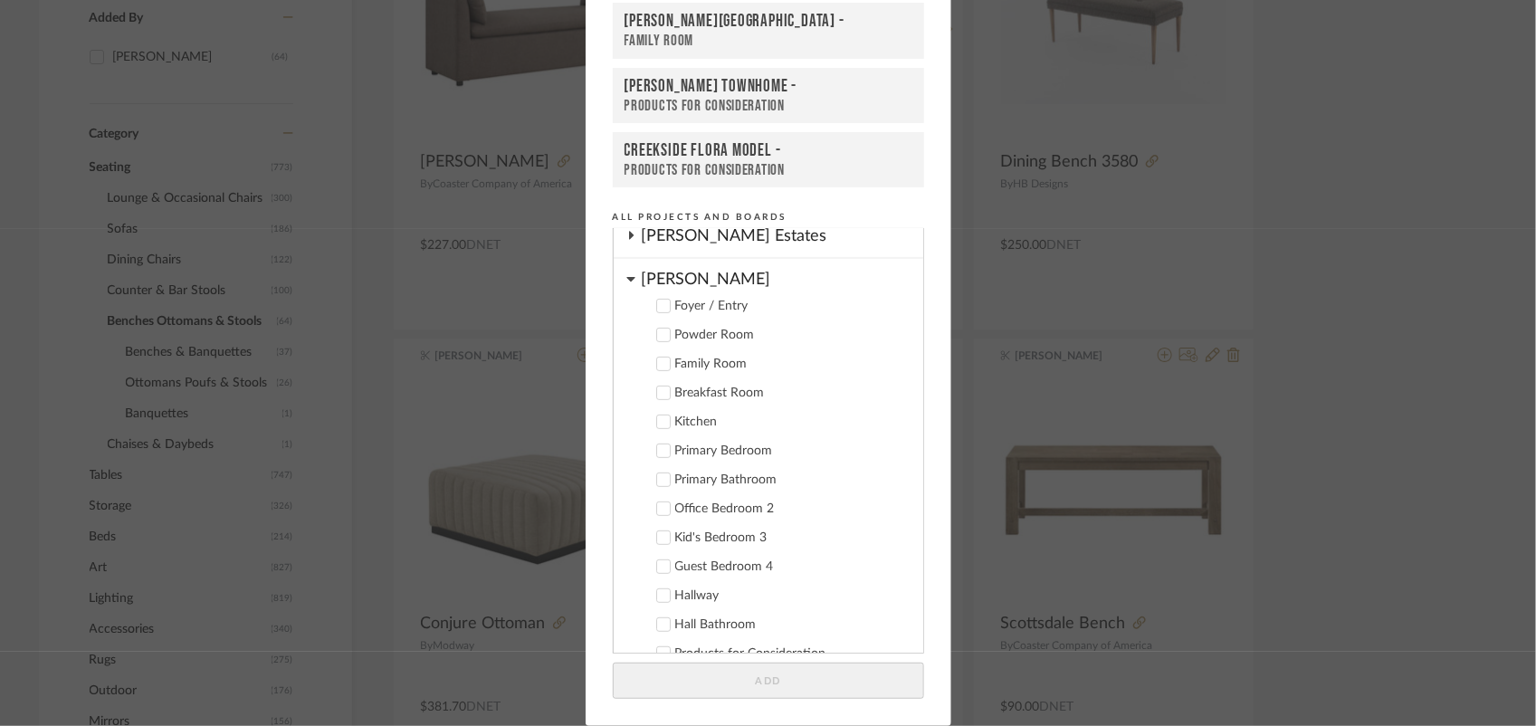
click at [686, 509] on div "Office Bedroom 2" at bounding box center [792, 509] width 234 height 15
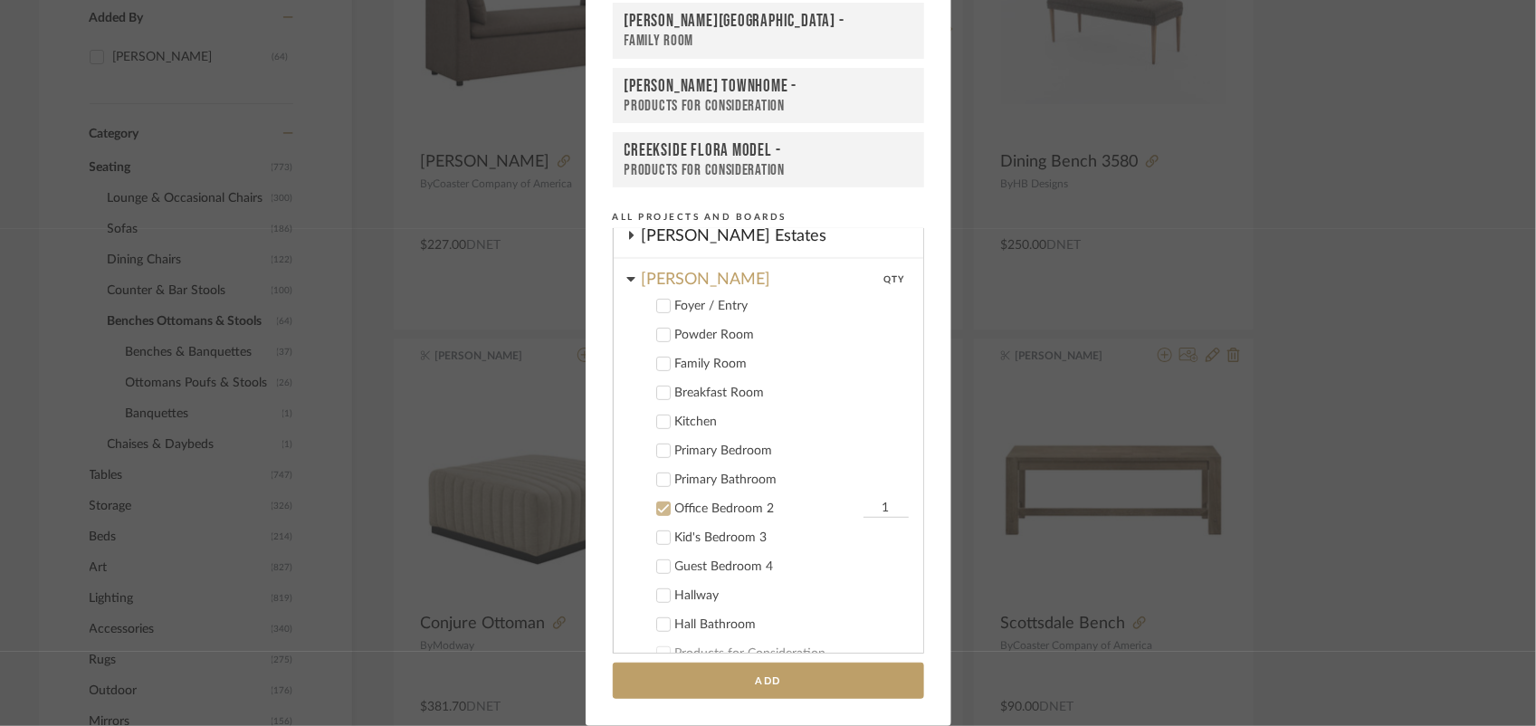
click at [657, 504] on icon at bounding box center [663, 508] width 13 height 13
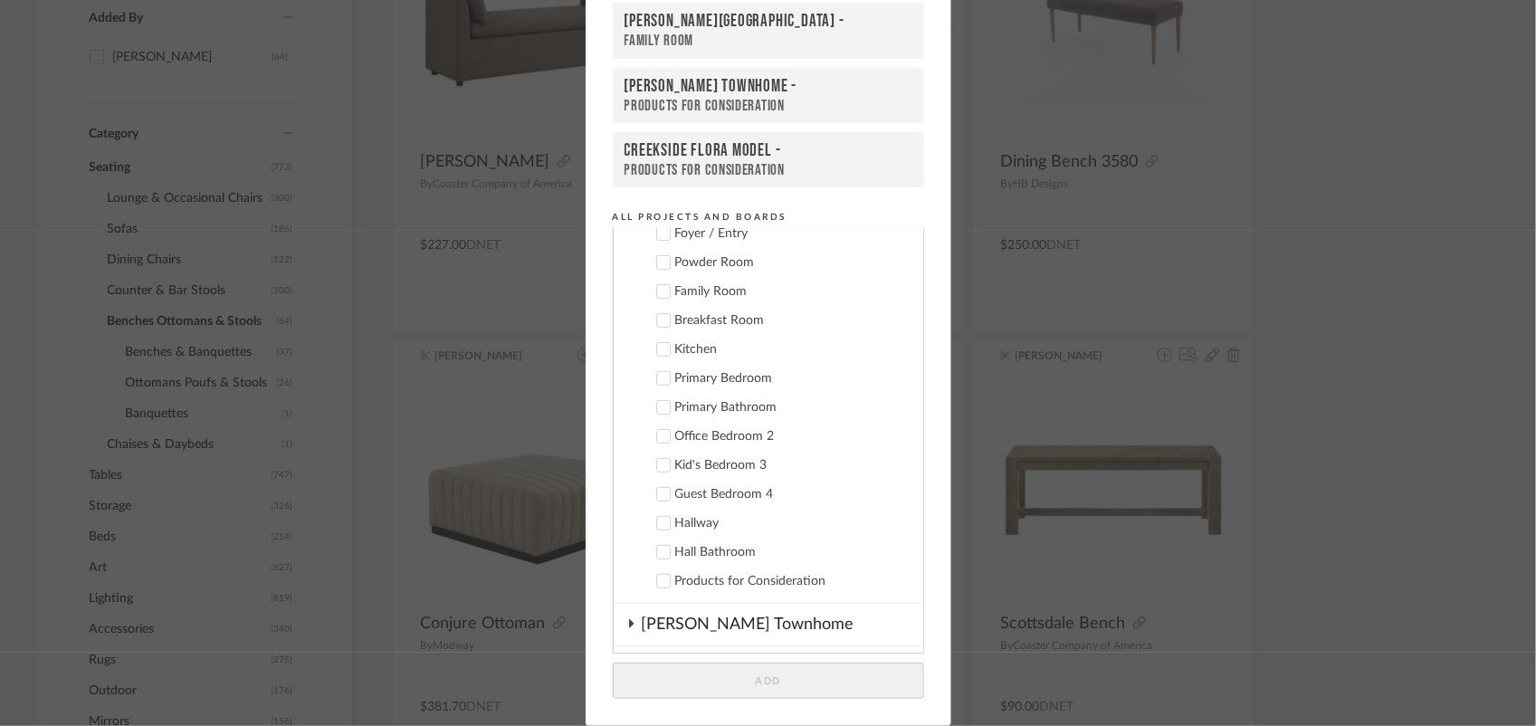
scroll to position [337, 0]
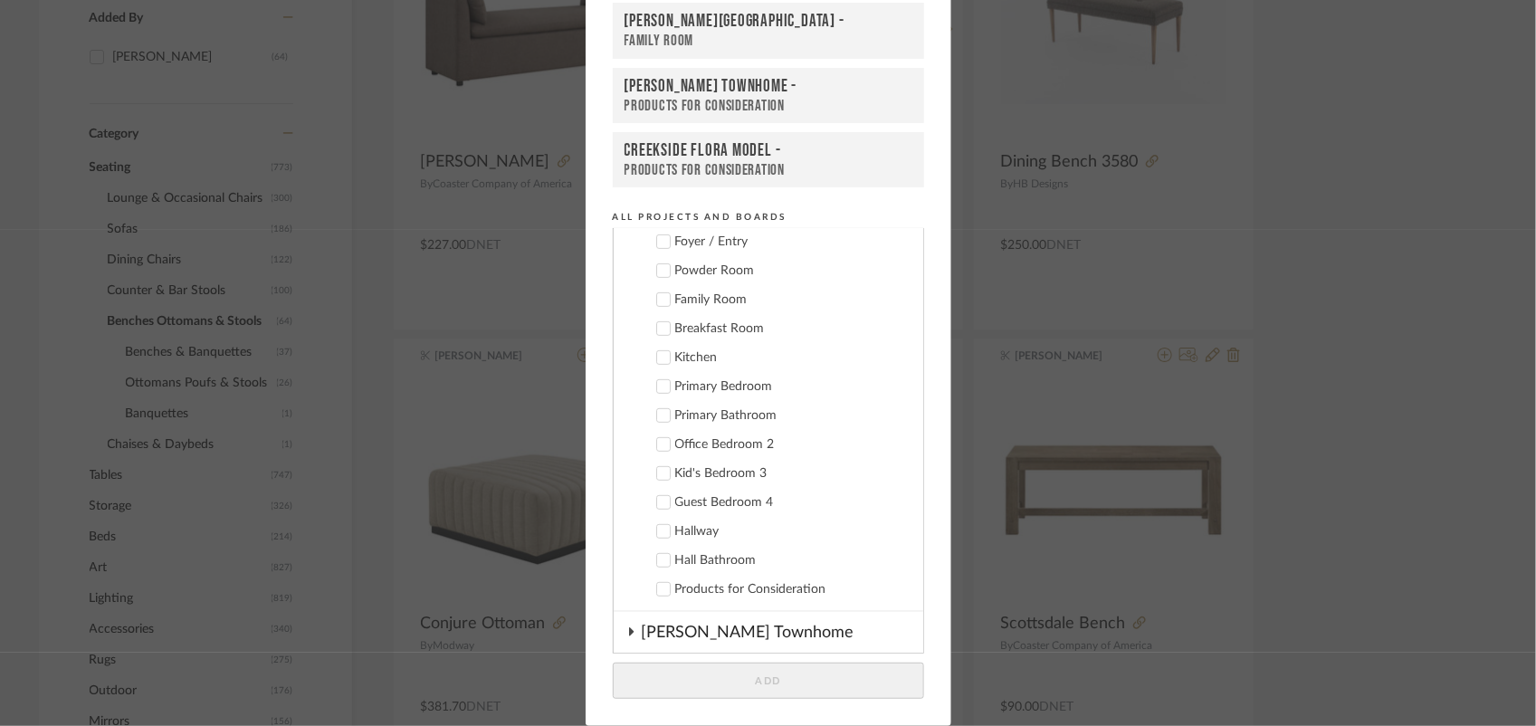
click at [657, 380] on icon at bounding box center [663, 386] width 13 height 13
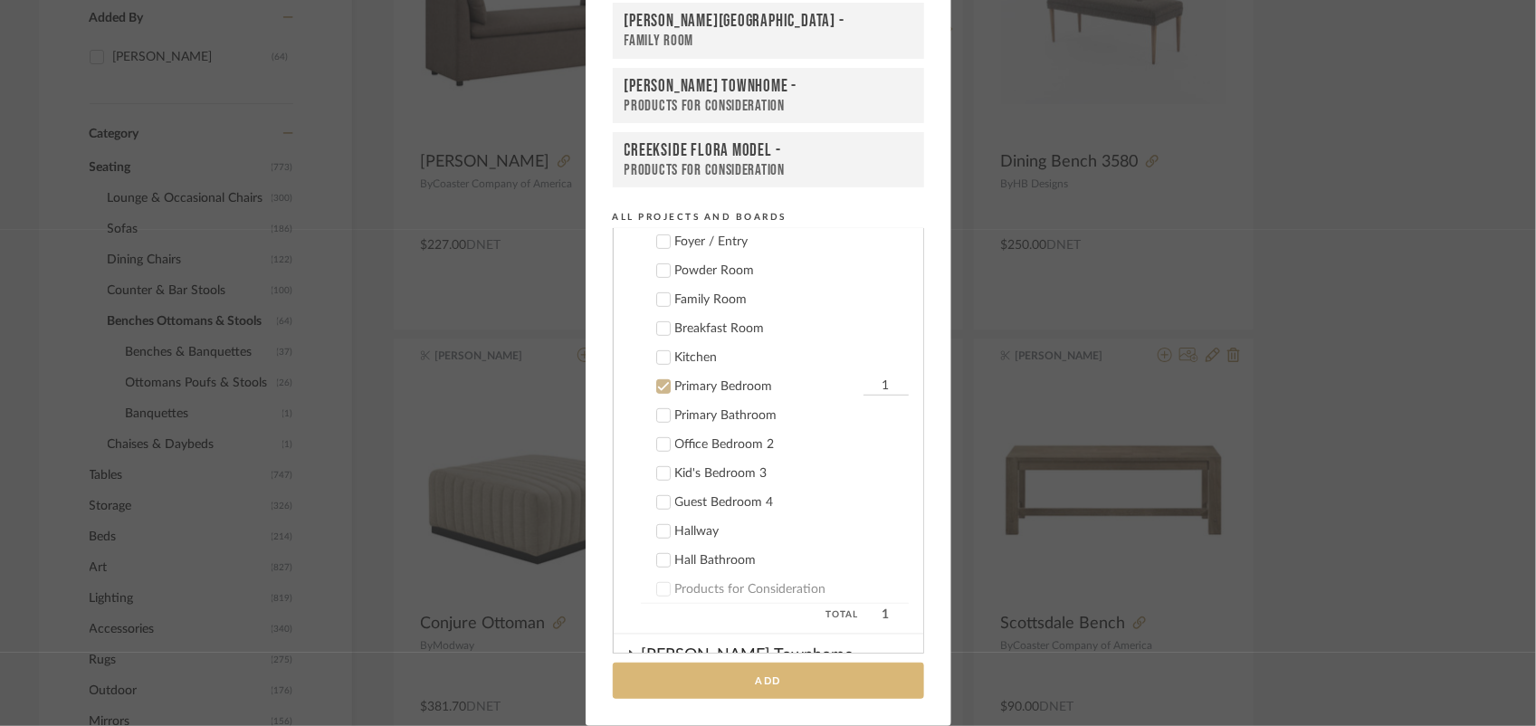
click at [815, 677] on button "Add" at bounding box center [768, 681] width 311 height 37
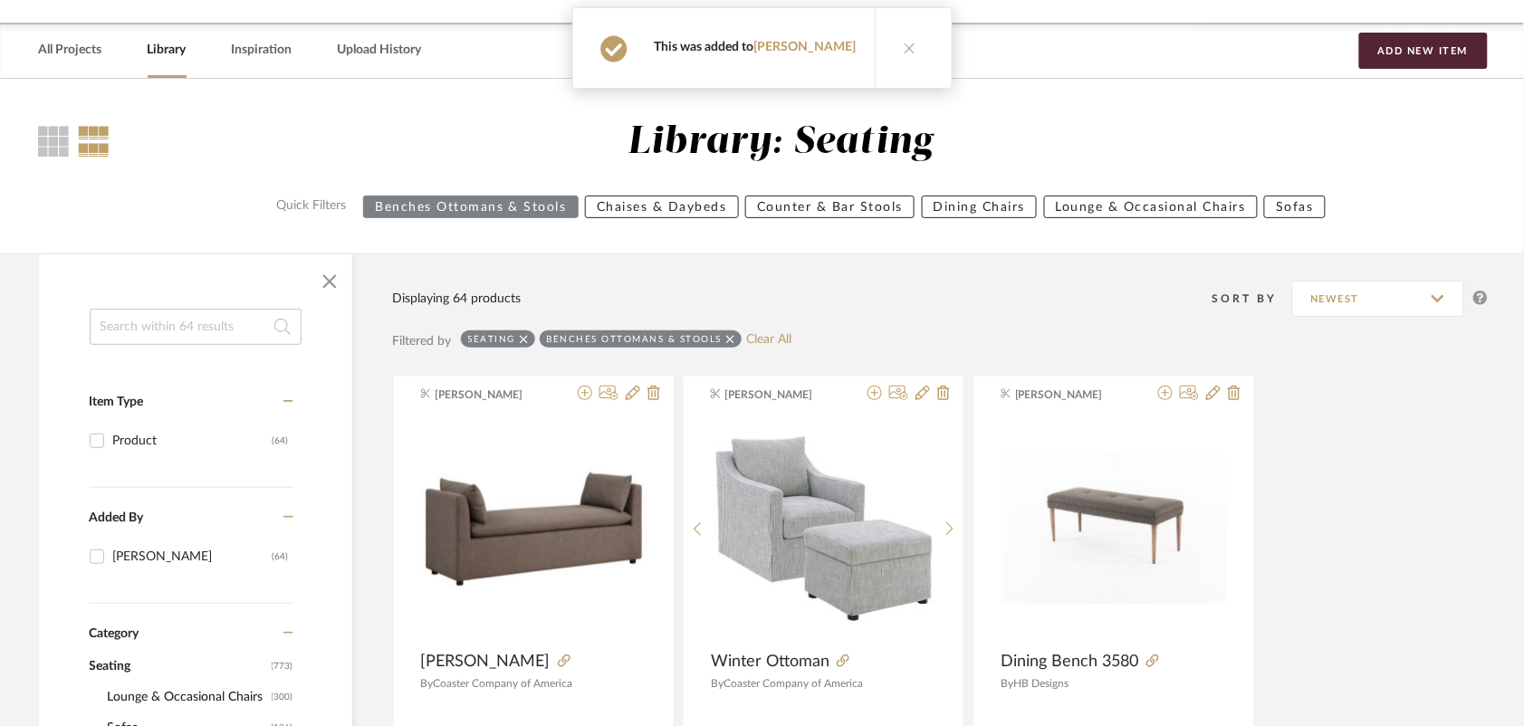
scroll to position [0, 0]
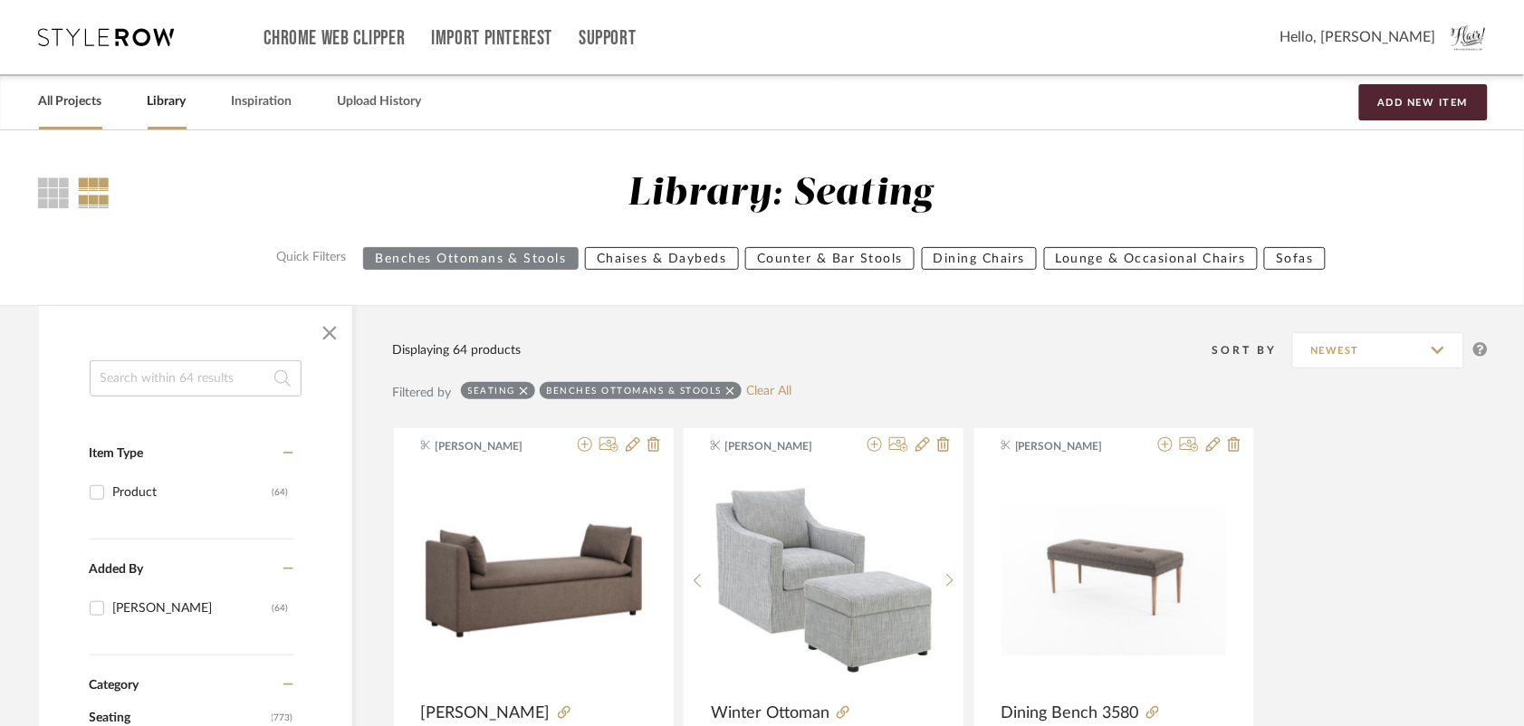
click at [82, 100] on link "All Projects" at bounding box center [70, 102] width 63 height 24
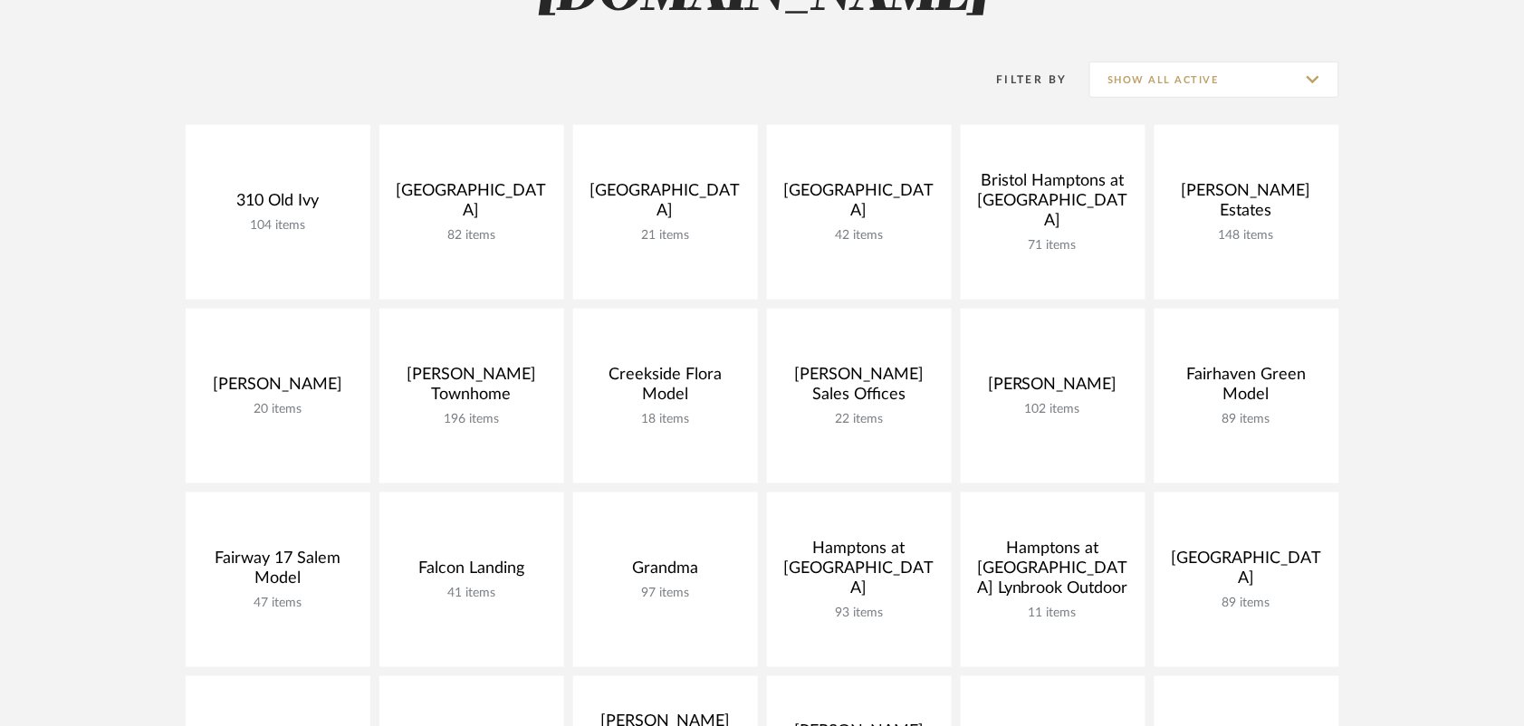
scroll to position [464, 0]
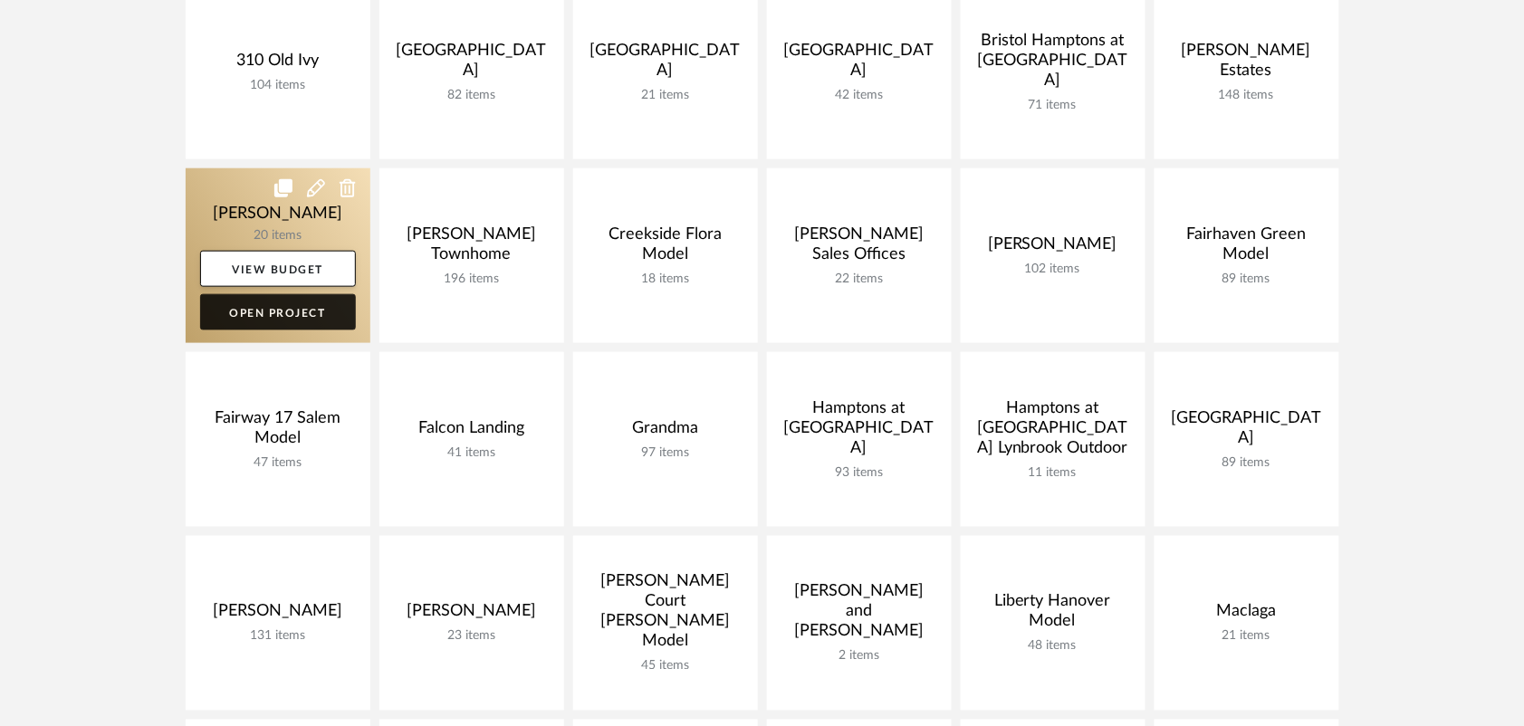
click at [304, 317] on link "Open Project" at bounding box center [278, 312] width 156 height 36
